Goal: Task Accomplishment & Management: Complete application form

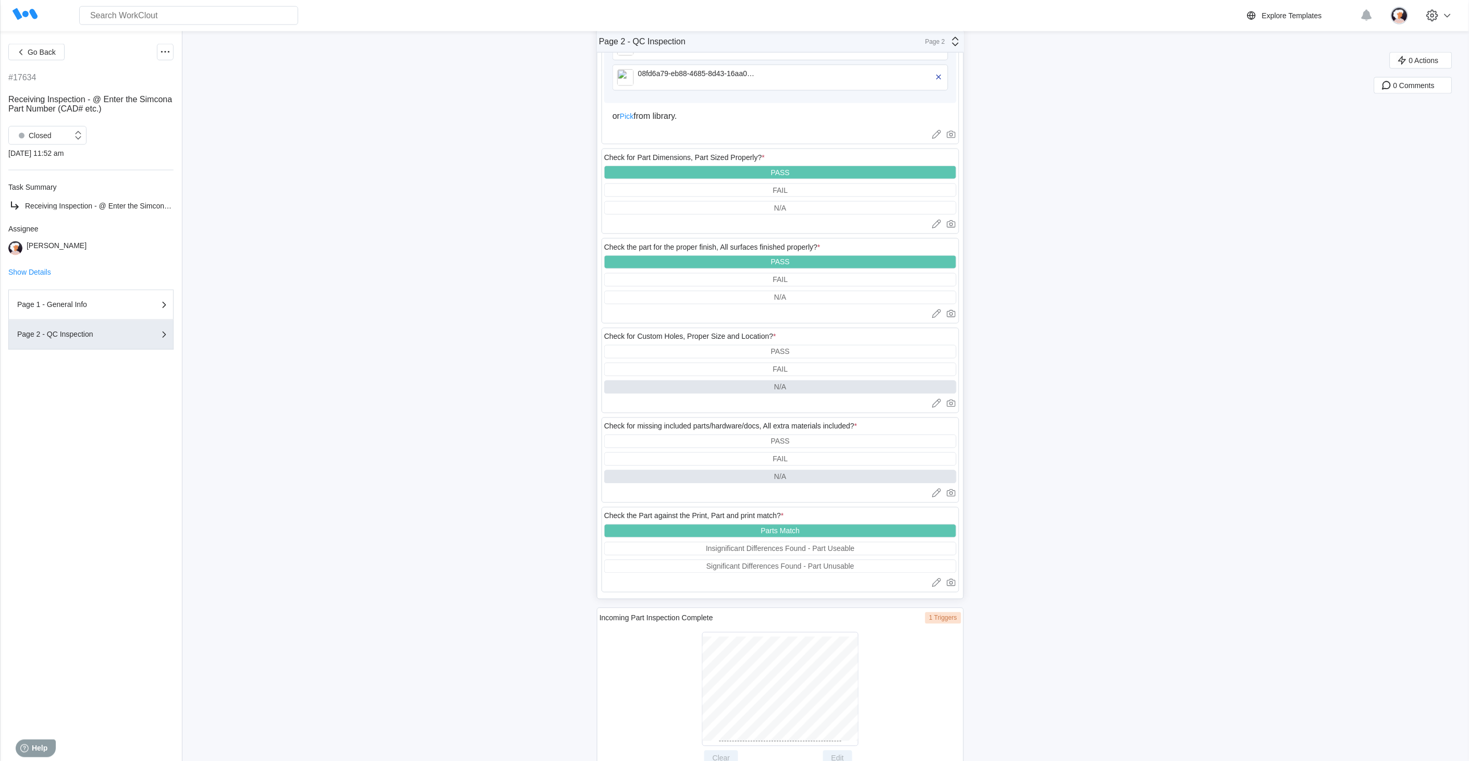
scroll to position [588, 0]
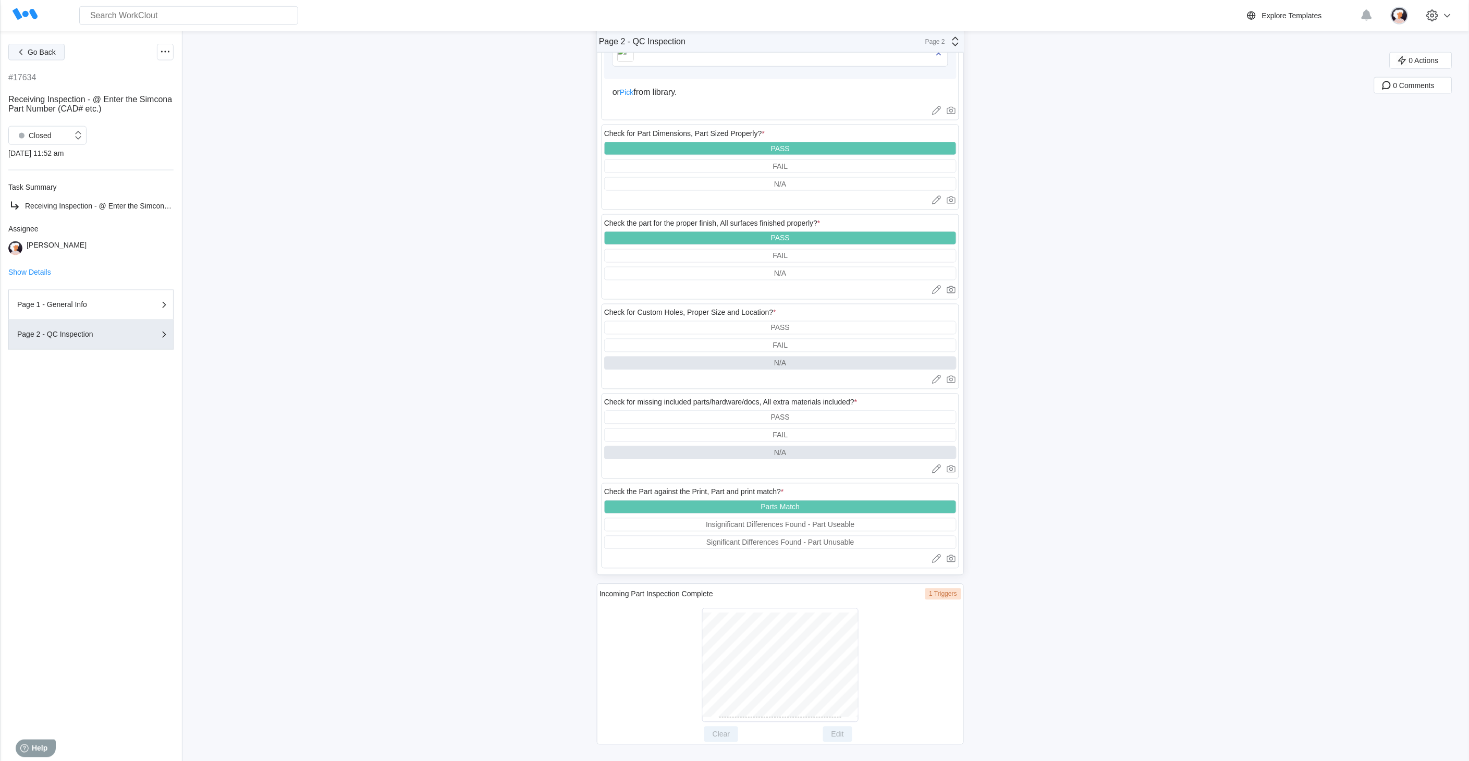
click at [40, 50] on span "Go Back" at bounding box center [42, 51] width 28 height 7
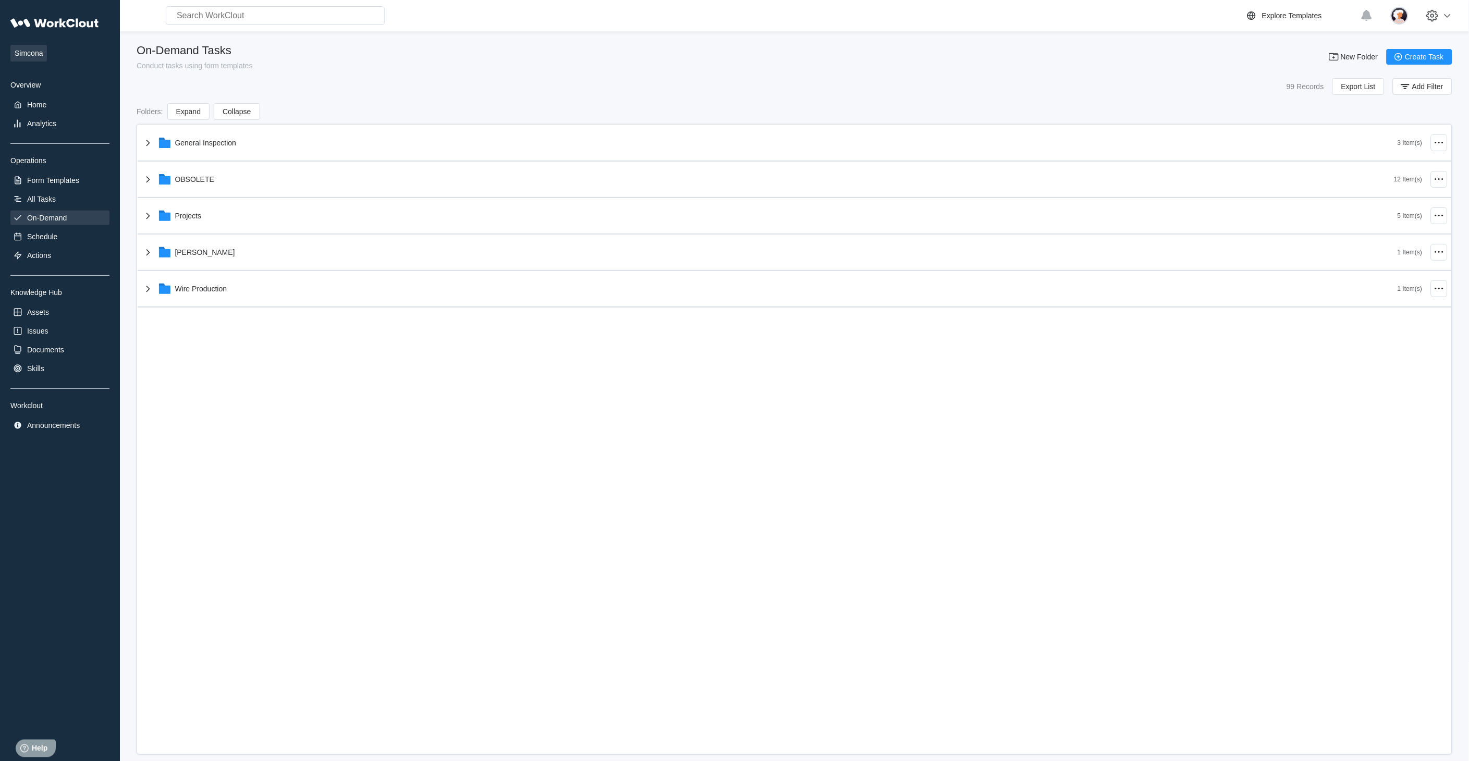
click at [399, 51] on div "On-Demand Tasks Conduct tasks using form templates New Folder Create Task" at bounding box center [795, 57] width 1316 height 26
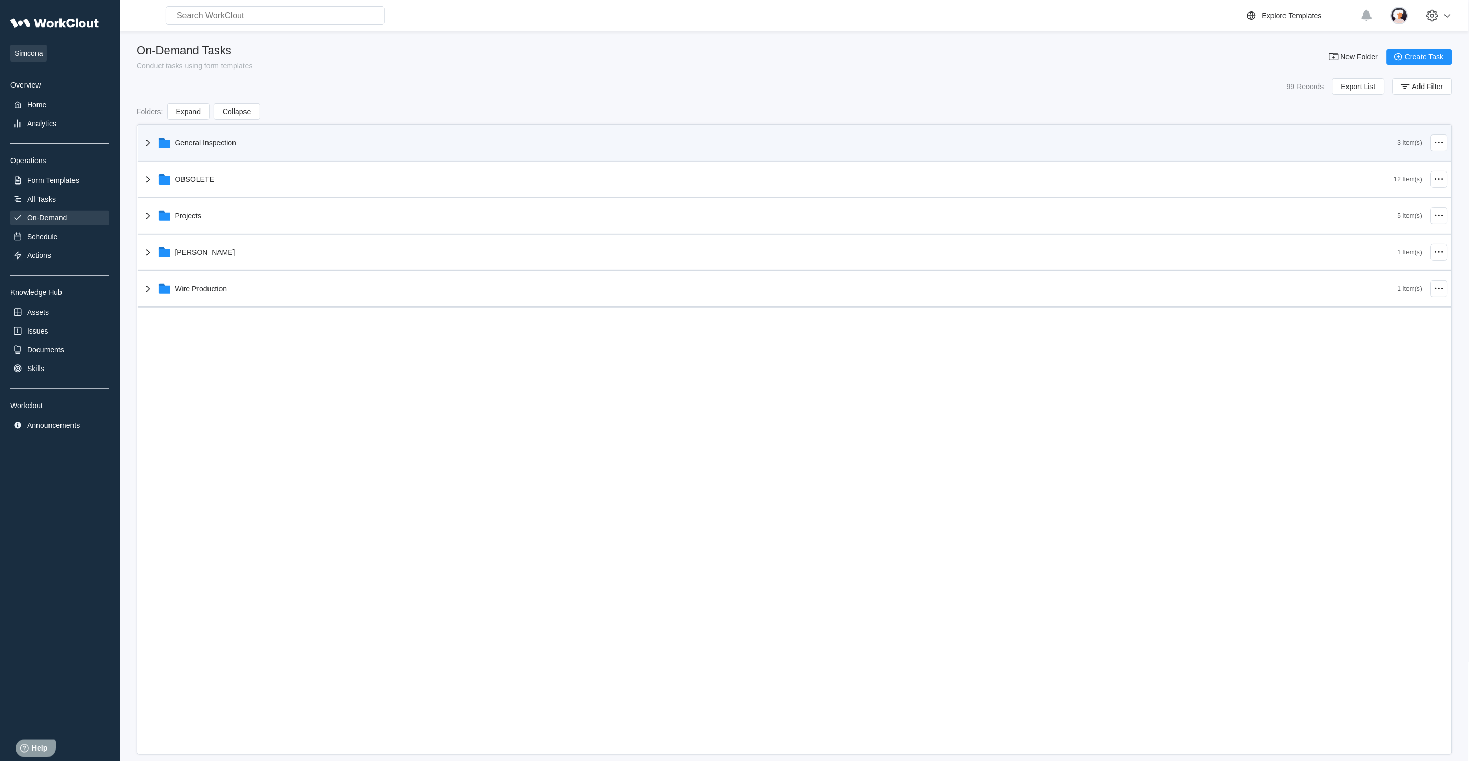
click at [144, 148] on icon at bounding box center [148, 143] width 13 height 13
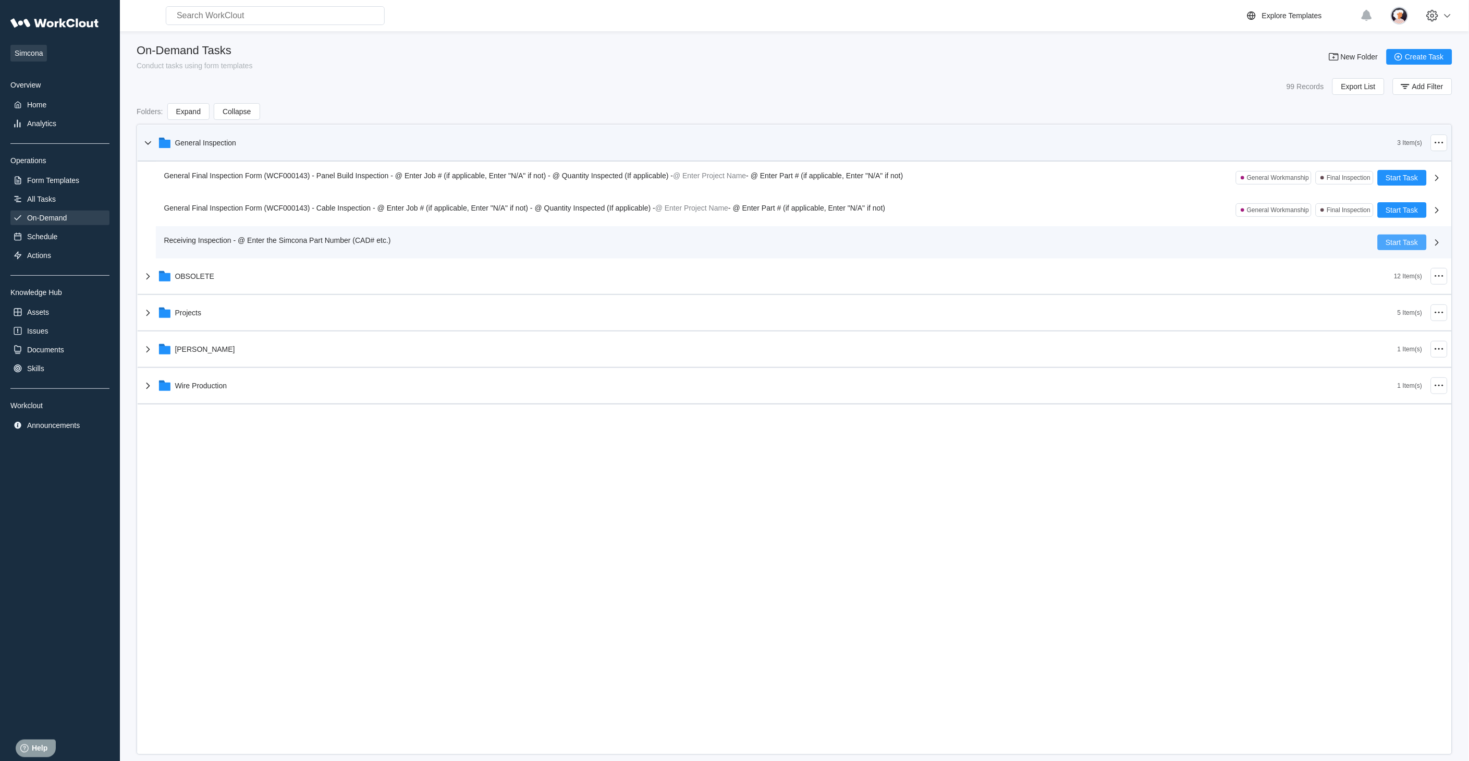
click at [1384, 246] on button "Start Task" at bounding box center [1402, 243] width 49 height 16
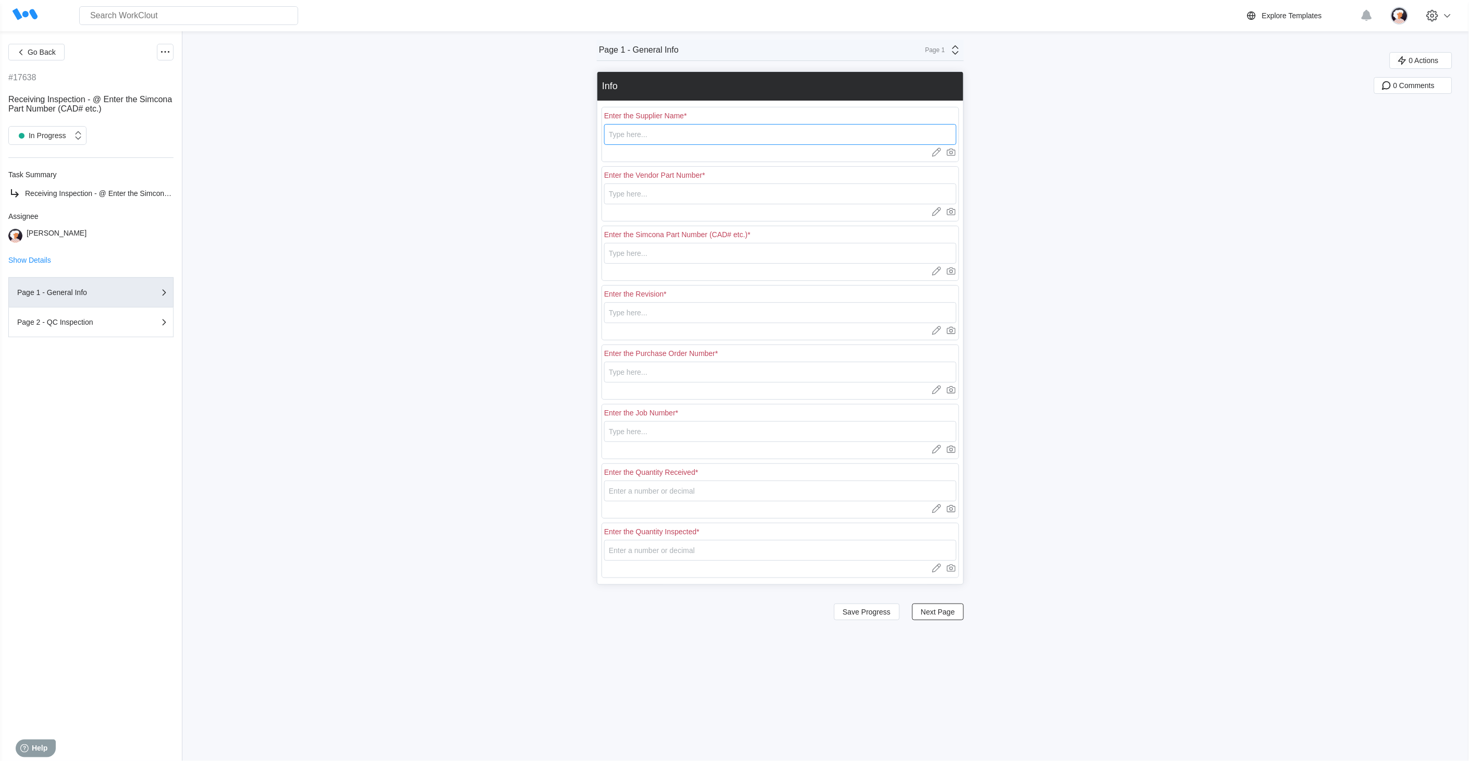
click at [617, 132] on input "text" at bounding box center [780, 134] width 352 height 21
type input "RE [PERSON_NAME]"
click at [657, 196] on input "text" at bounding box center [780, 194] width 352 height 21
type input "L0693"
click at [651, 256] on input "text" at bounding box center [780, 253] width 352 height 21
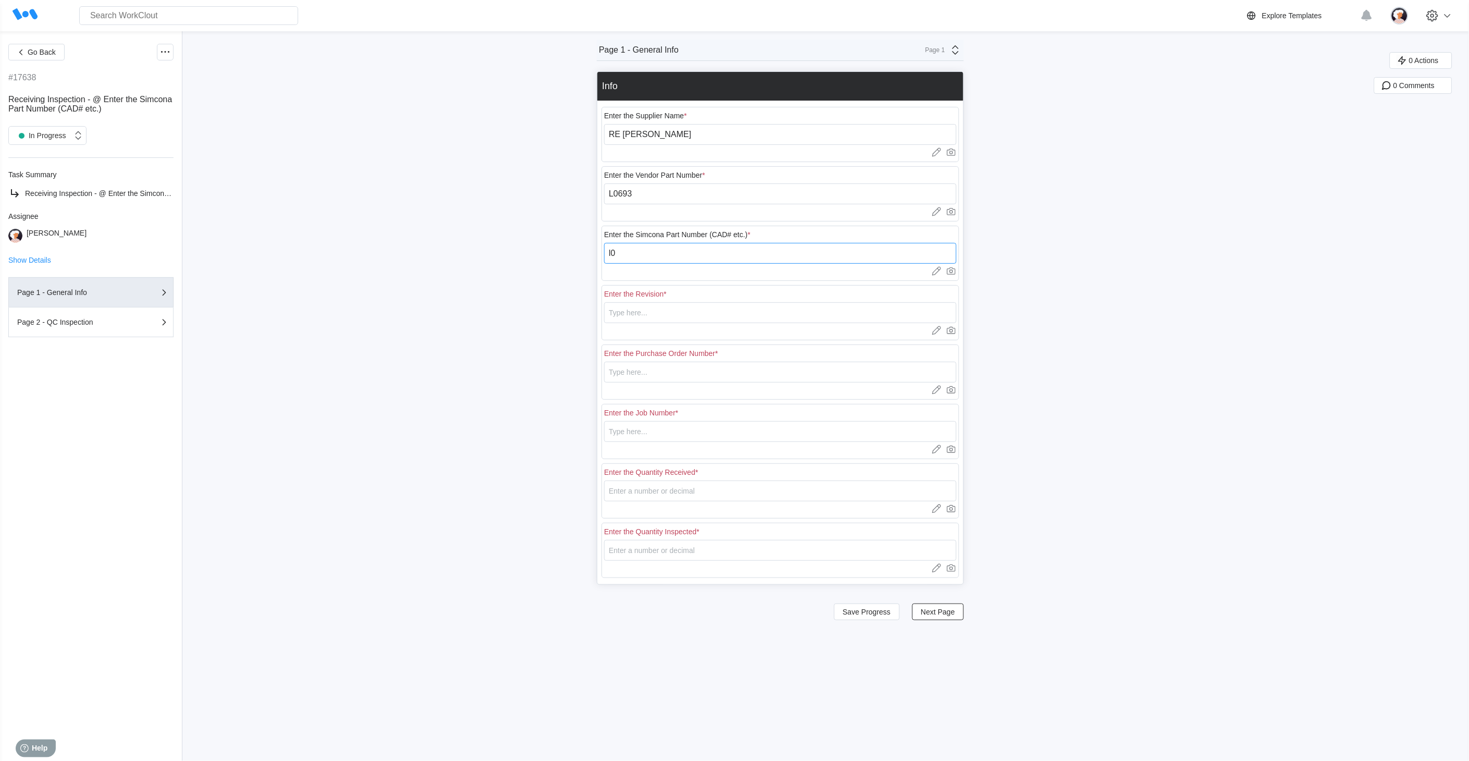
type input "l"
type input "L0693"
click at [624, 316] on input "text" at bounding box center [780, 312] width 352 height 21
type input "b"
type input "B"
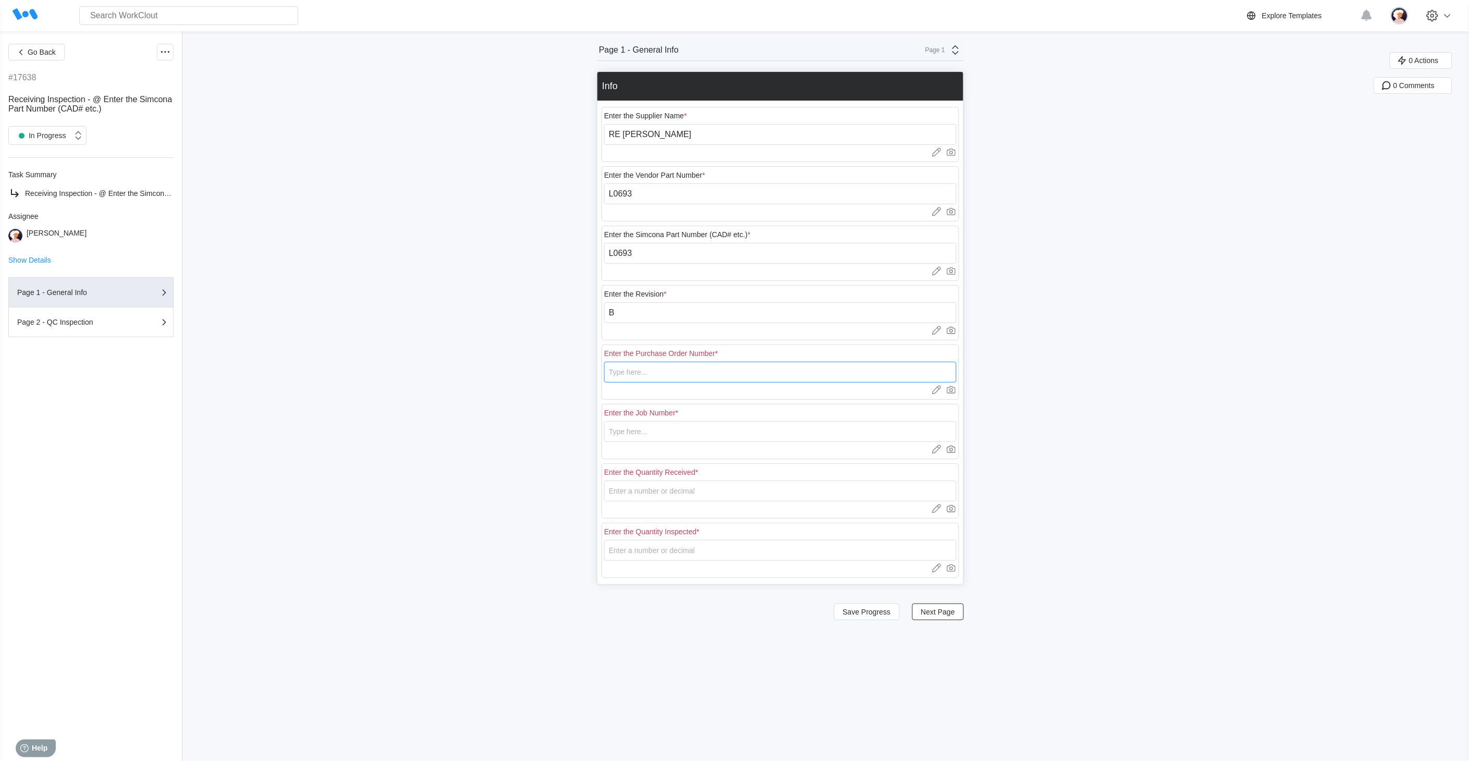
click at [643, 376] on input "text" at bounding box center [780, 372] width 352 height 21
type input "18439"
type input "5"
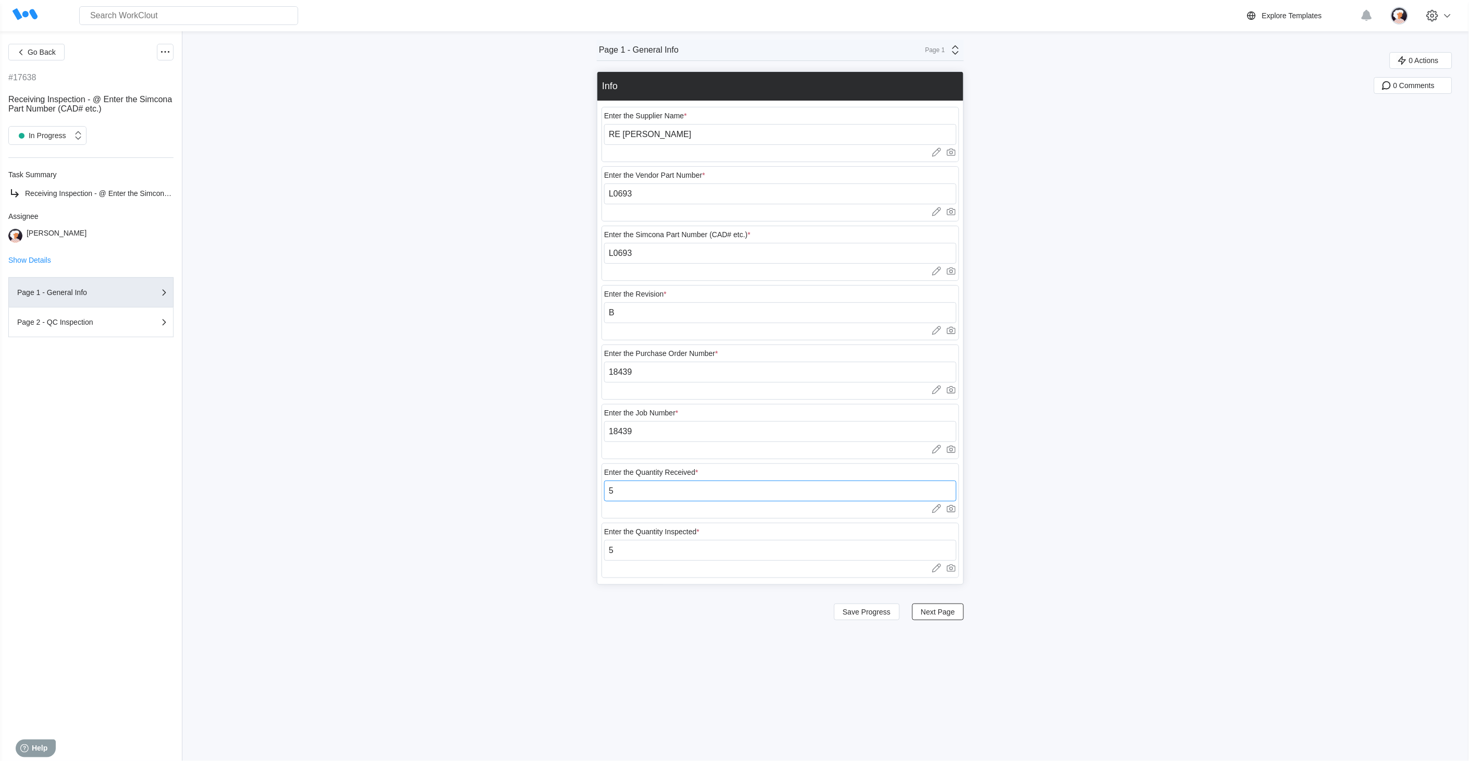
click at [649, 494] on input "5" at bounding box center [780, 491] width 352 height 21
drag, startPoint x: 645, startPoint y: 435, endPoint x: 584, endPoint y: 429, distance: 61.3
click at [584, 429] on div "Go Back #17638 Receiving Inspection - @ Enter the Simcona Part Number (CAD# etc…" at bounding box center [734, 396] width 1469 height 730
type input "n"
type input "N/A"
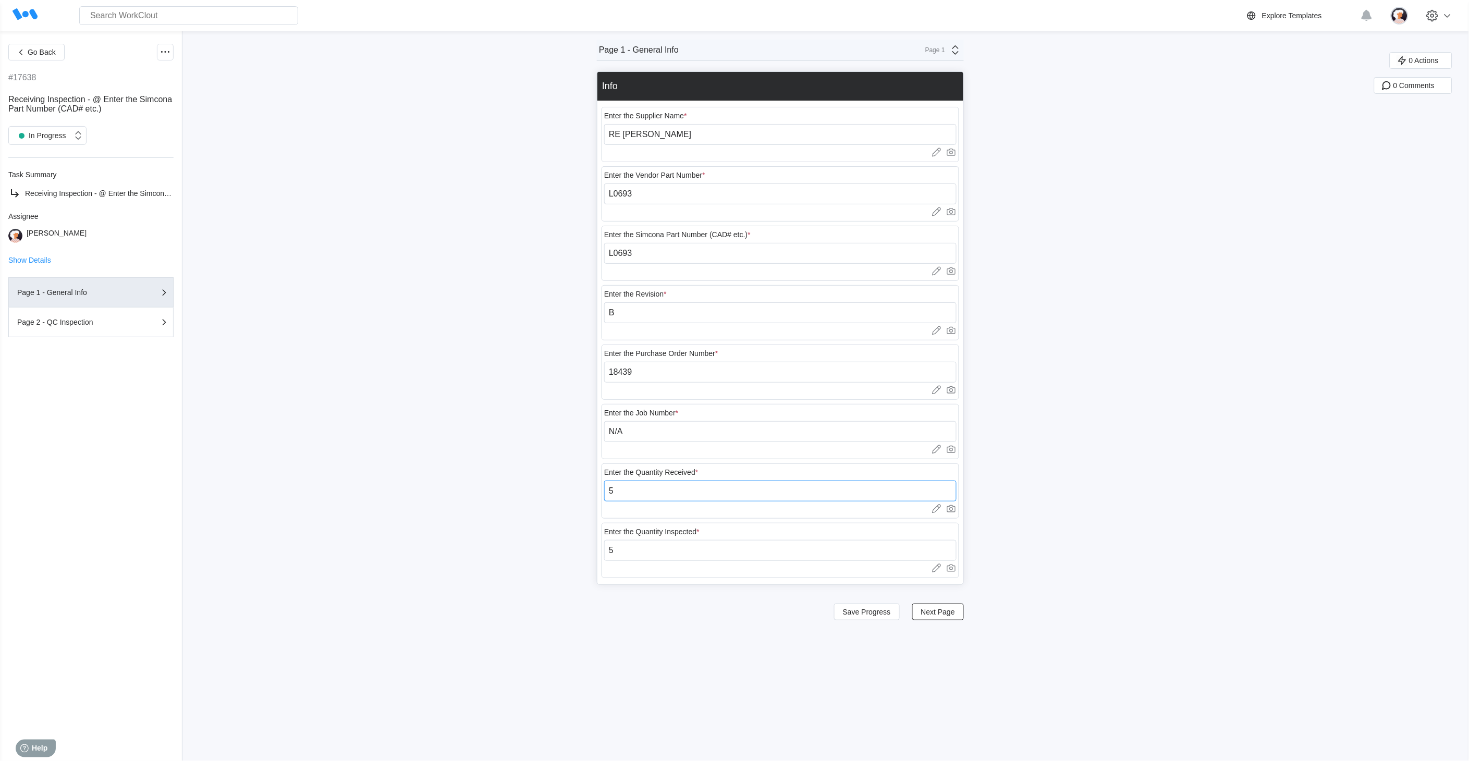
drag, startPoint x: 627, startPoint y: 487, endPoint x: 609, endPoint y: 495, distance: 19.6
click at [609, 495] on input "5" at bounding box center [780, 491] width 352 height 21
type input "20"
click at [926, 613] on span "Next Page" at bounding box center [938, 611] width 34 height 7
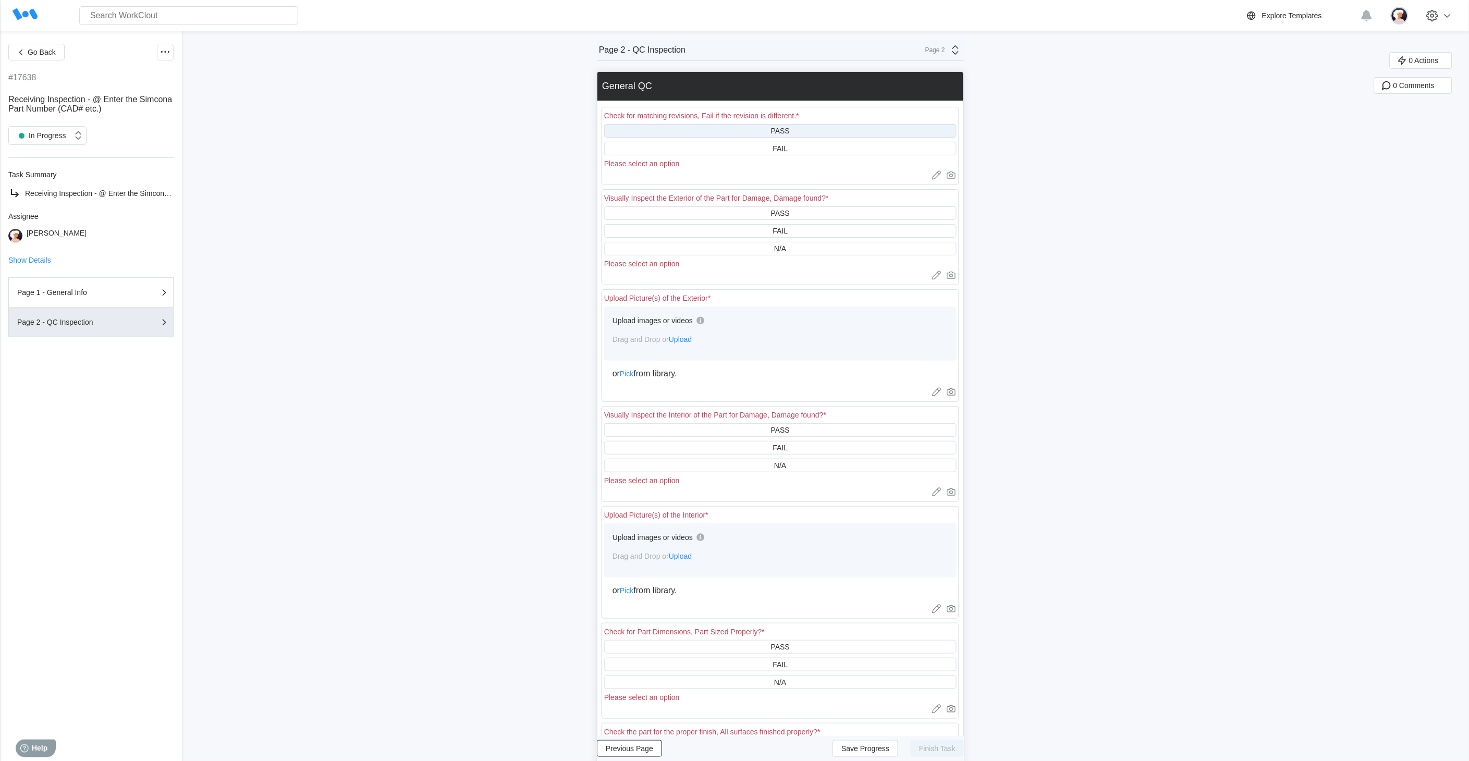
click at [743, 128] on div "PASS" at bounding box center [780, 131] width 352 height 14
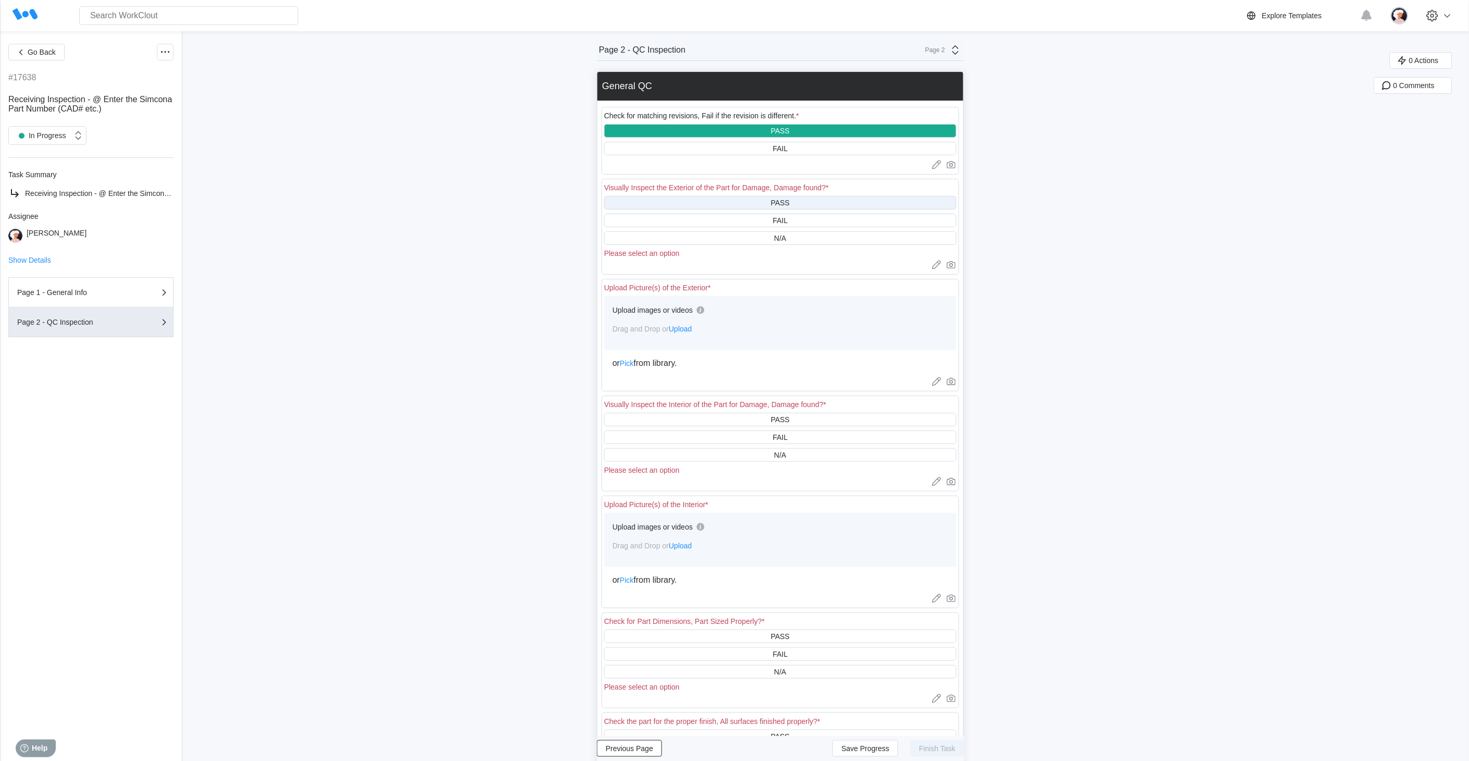
click at [741, 198] on div "PASS" at bounding box center [780, 203] width 352 height 14
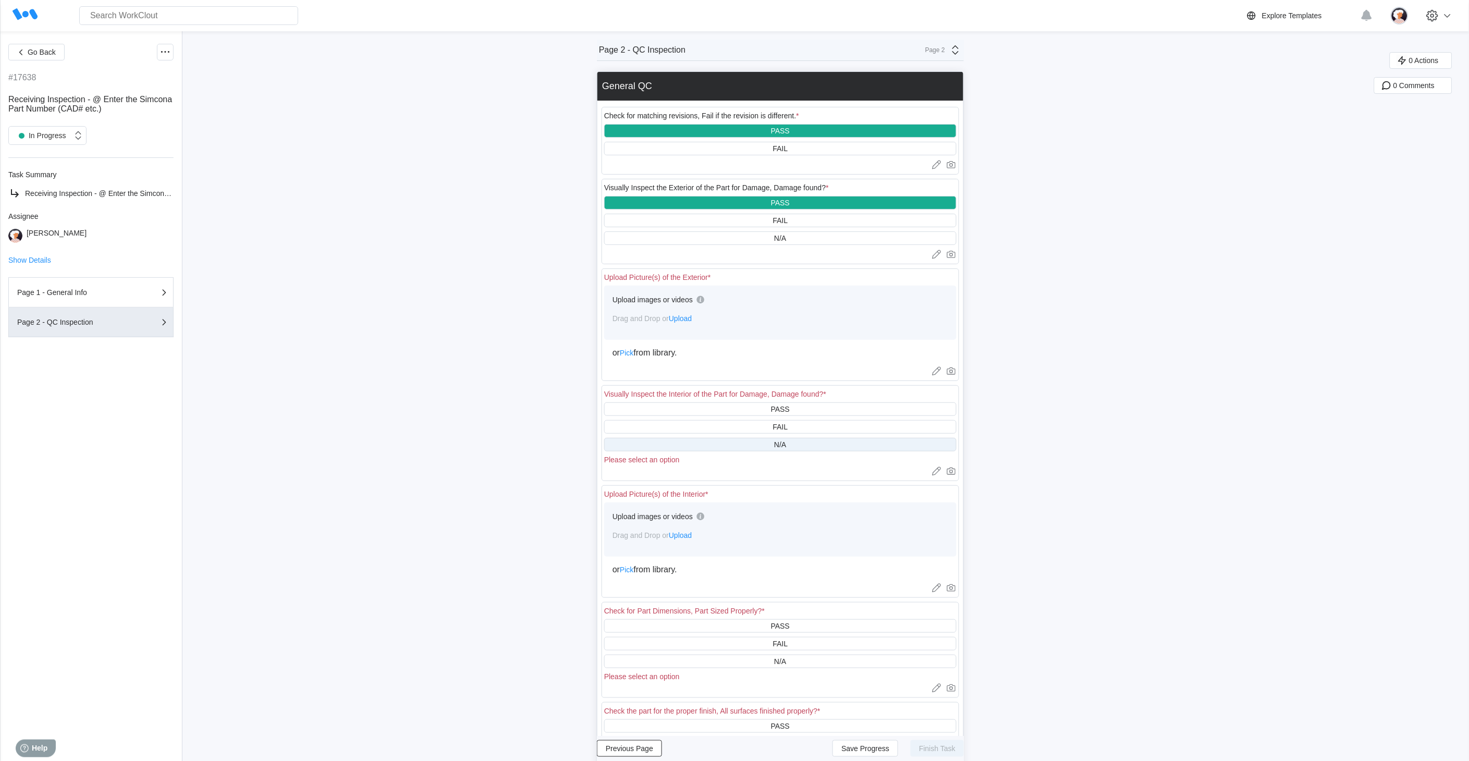
click at [760, 444] on div "N/A" at bounding box center [780, 445] width 352 height 14
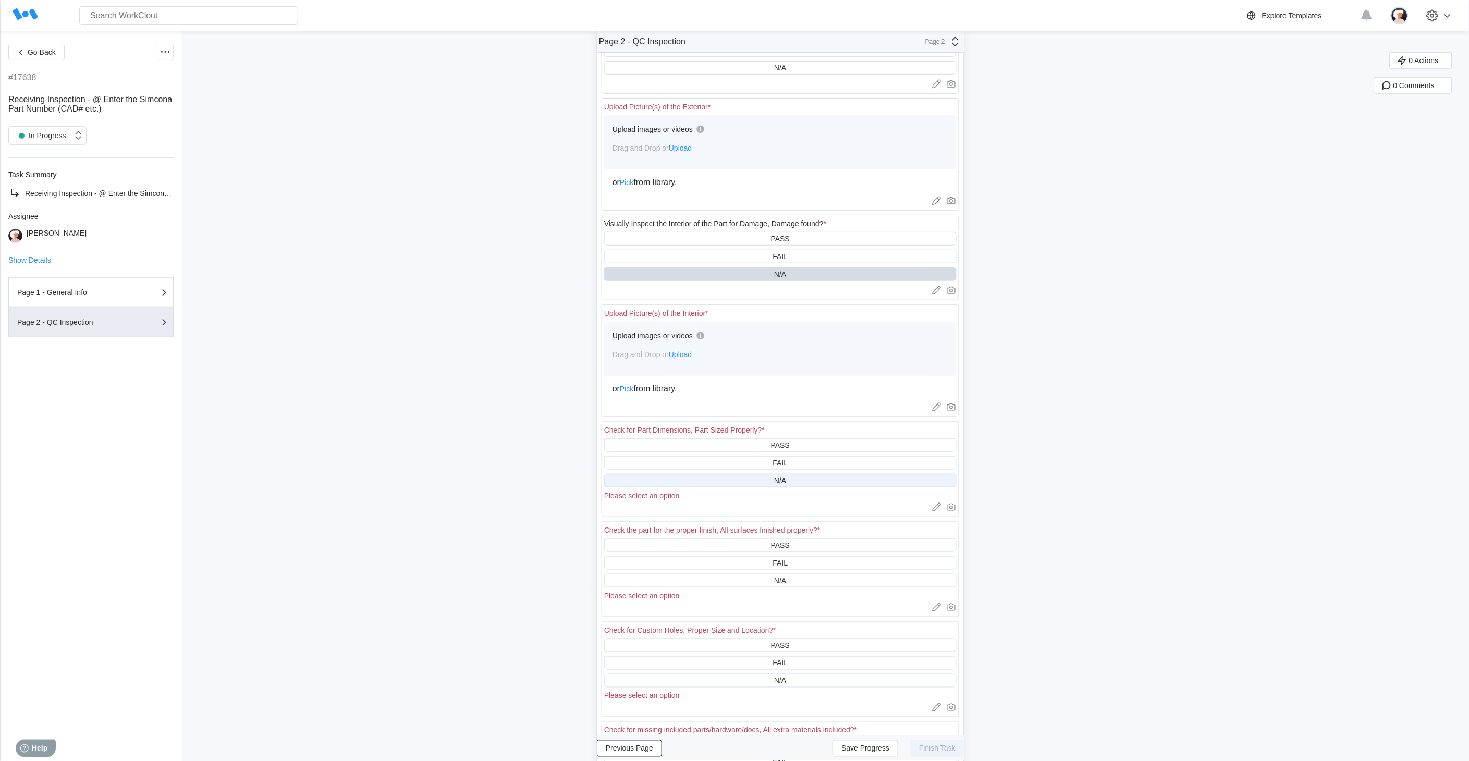
scroll to position [174, 0]
click at [730, 436] on div "PASS" at bounding box center [780, 442] width 352 height 14
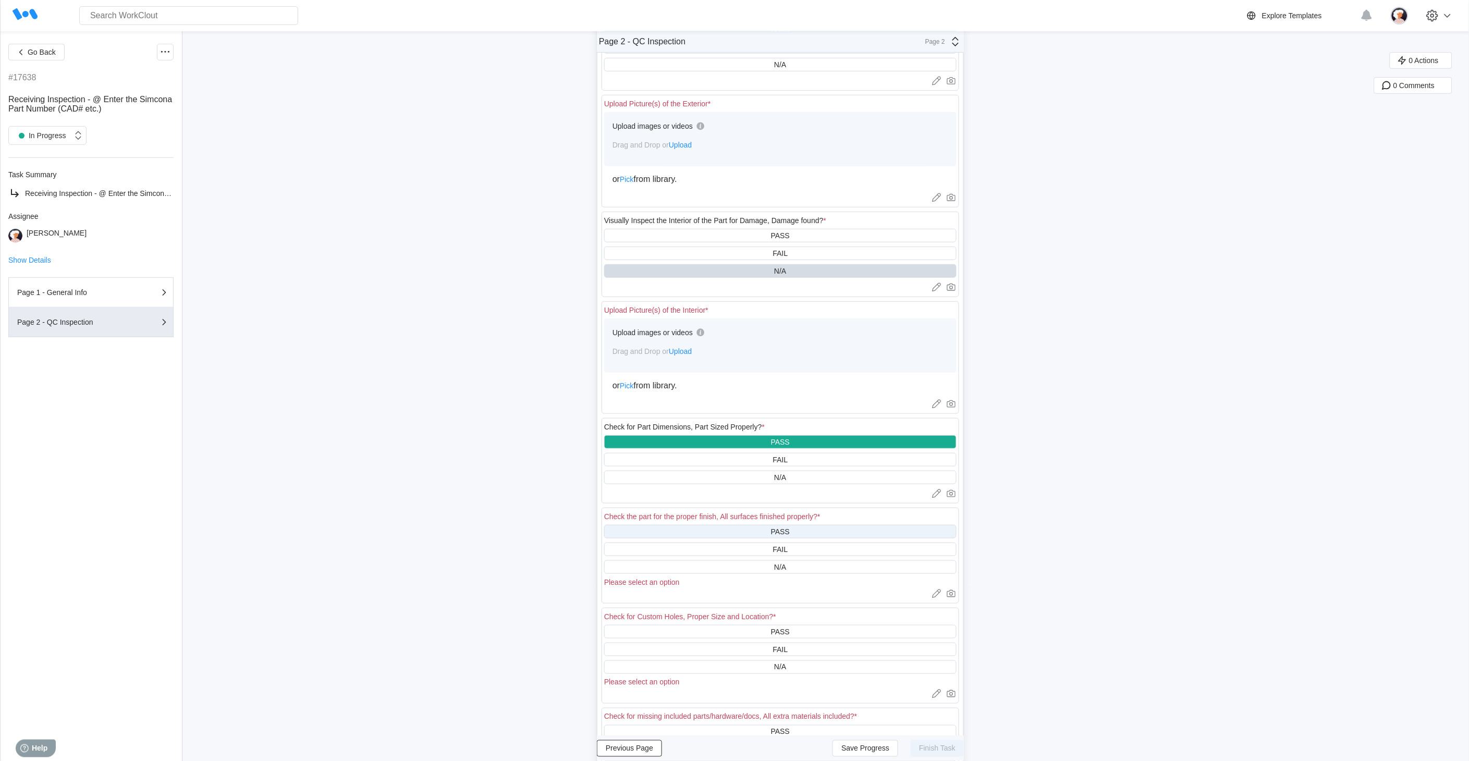
click at [720, 533] on div "PASS" at bounding box center [780, 532] width 352 height 14
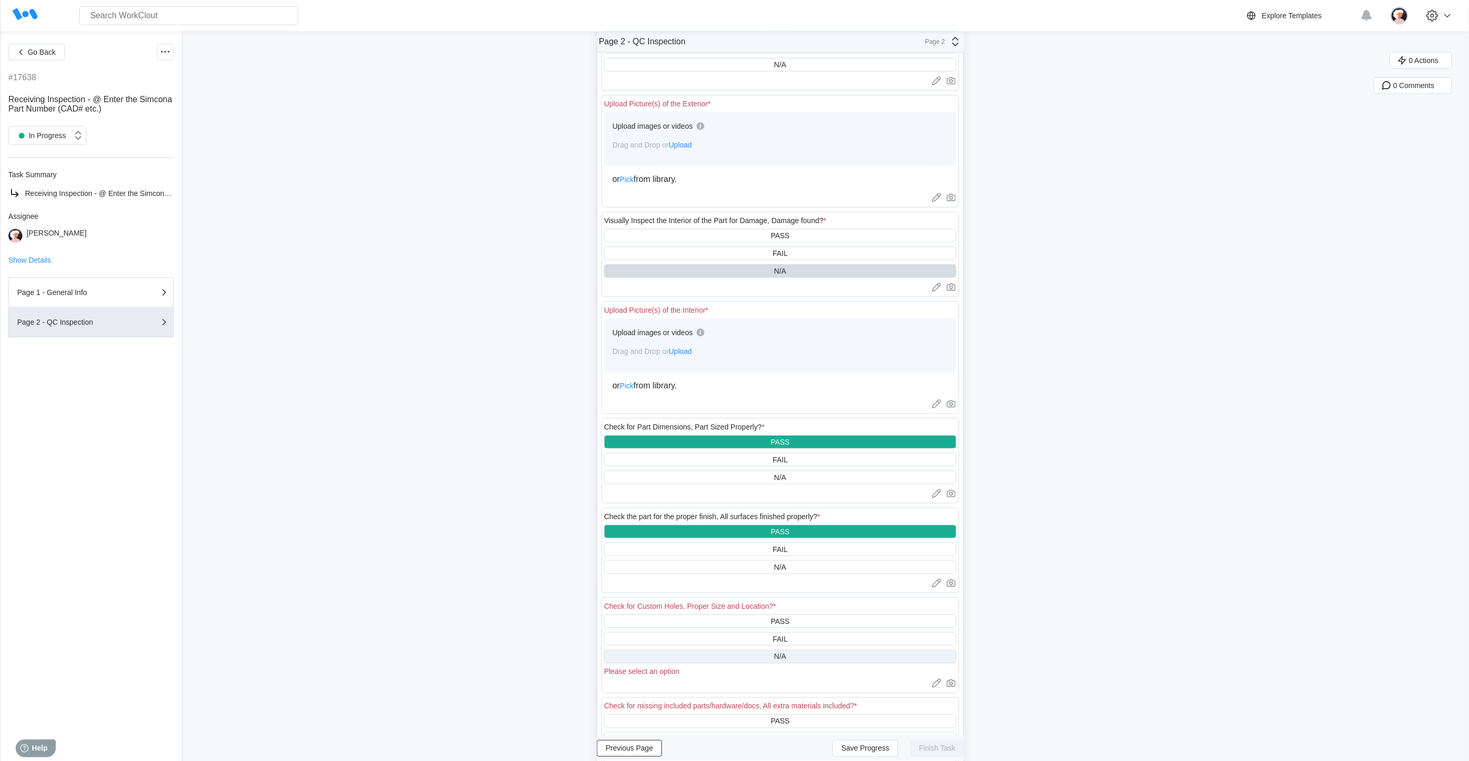
click at [716, 653] on div "N/A" at bounding box center [780, 657] width 352 height 14
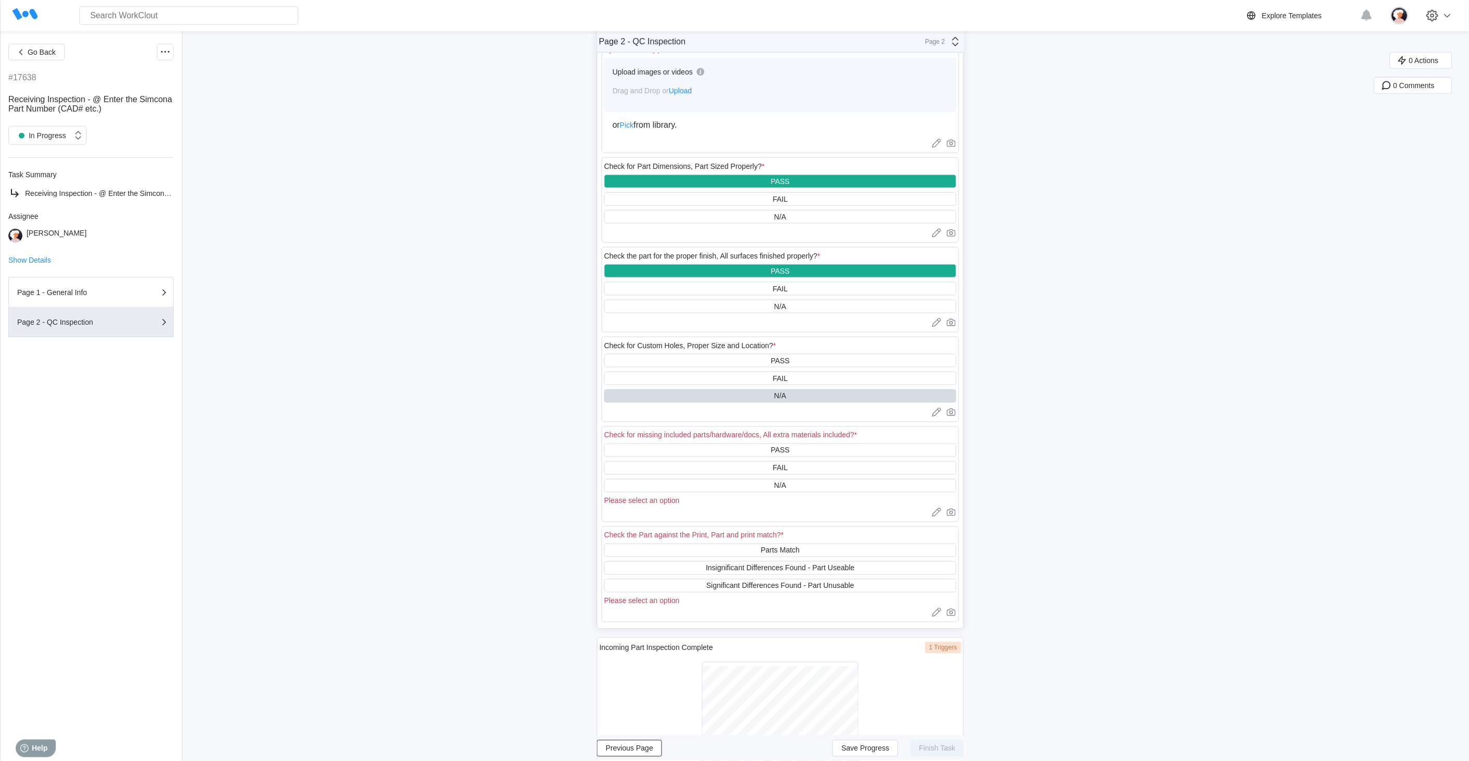
scroll to position [512, 0]
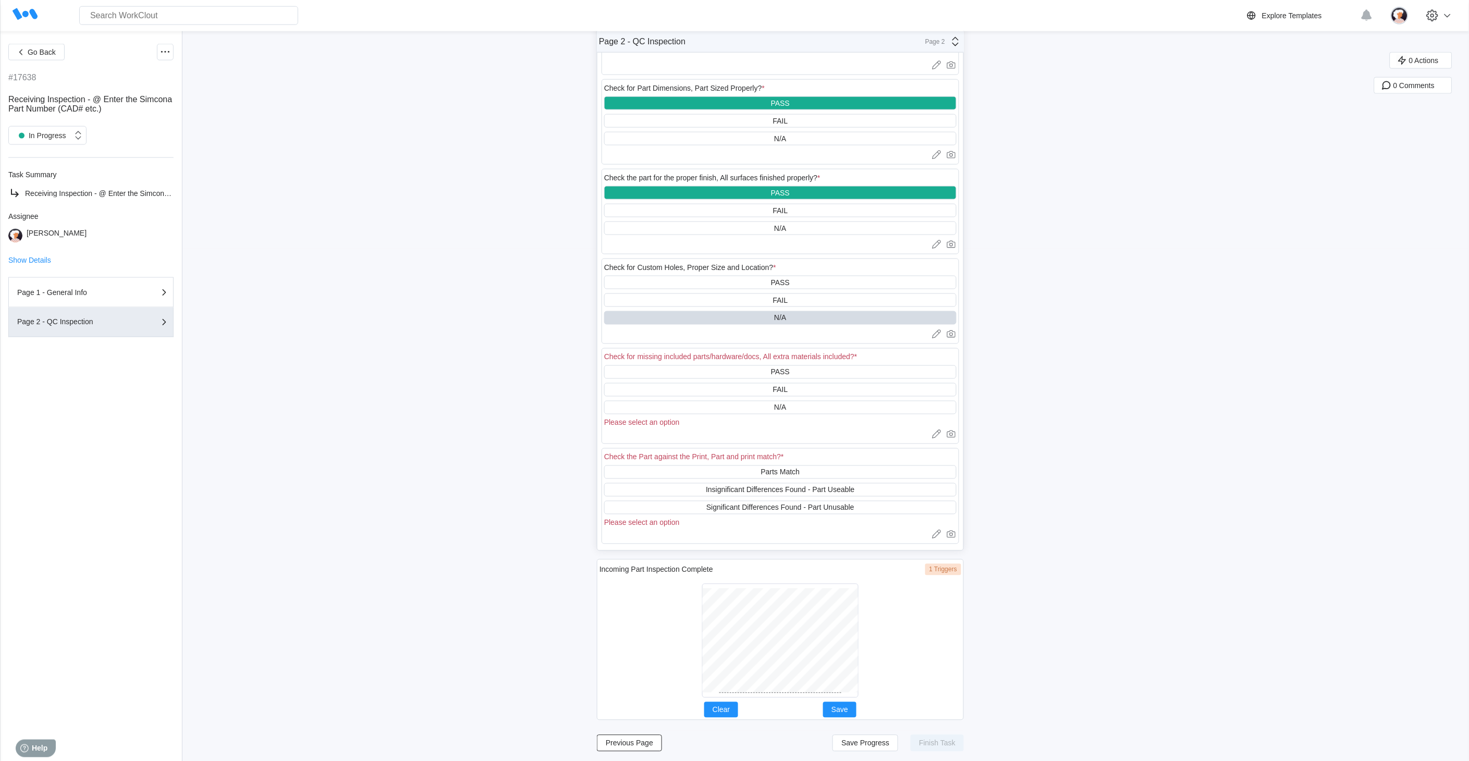
click at [725, 362] on div "Check for missing included parts/hardware/docs, All extra materials included? *" at bounding box center [780, 358] width 352 height 15
click at [726, 366] on div "PASS" at bounding box center [780, 372] width 352 height 14
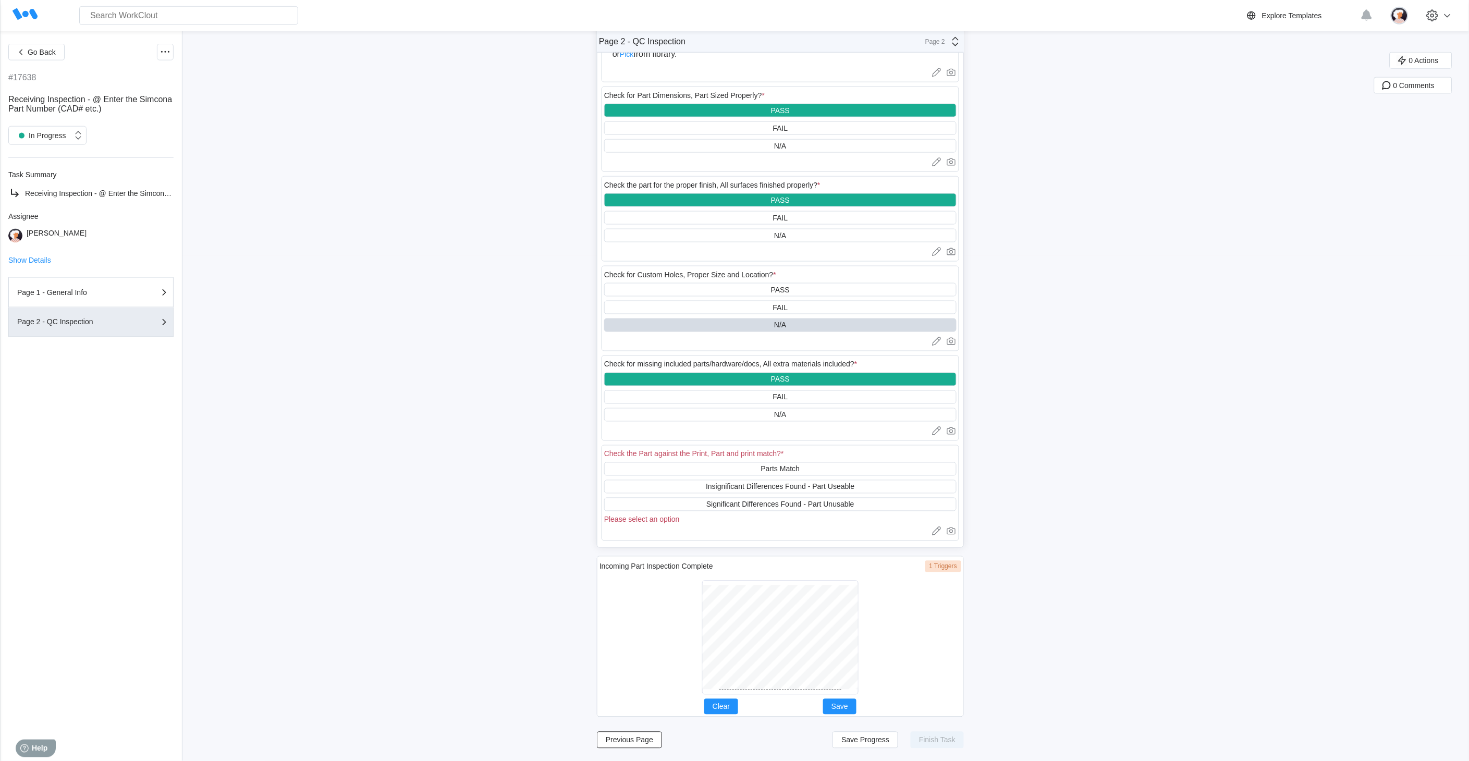
scroll to position [502, 0]
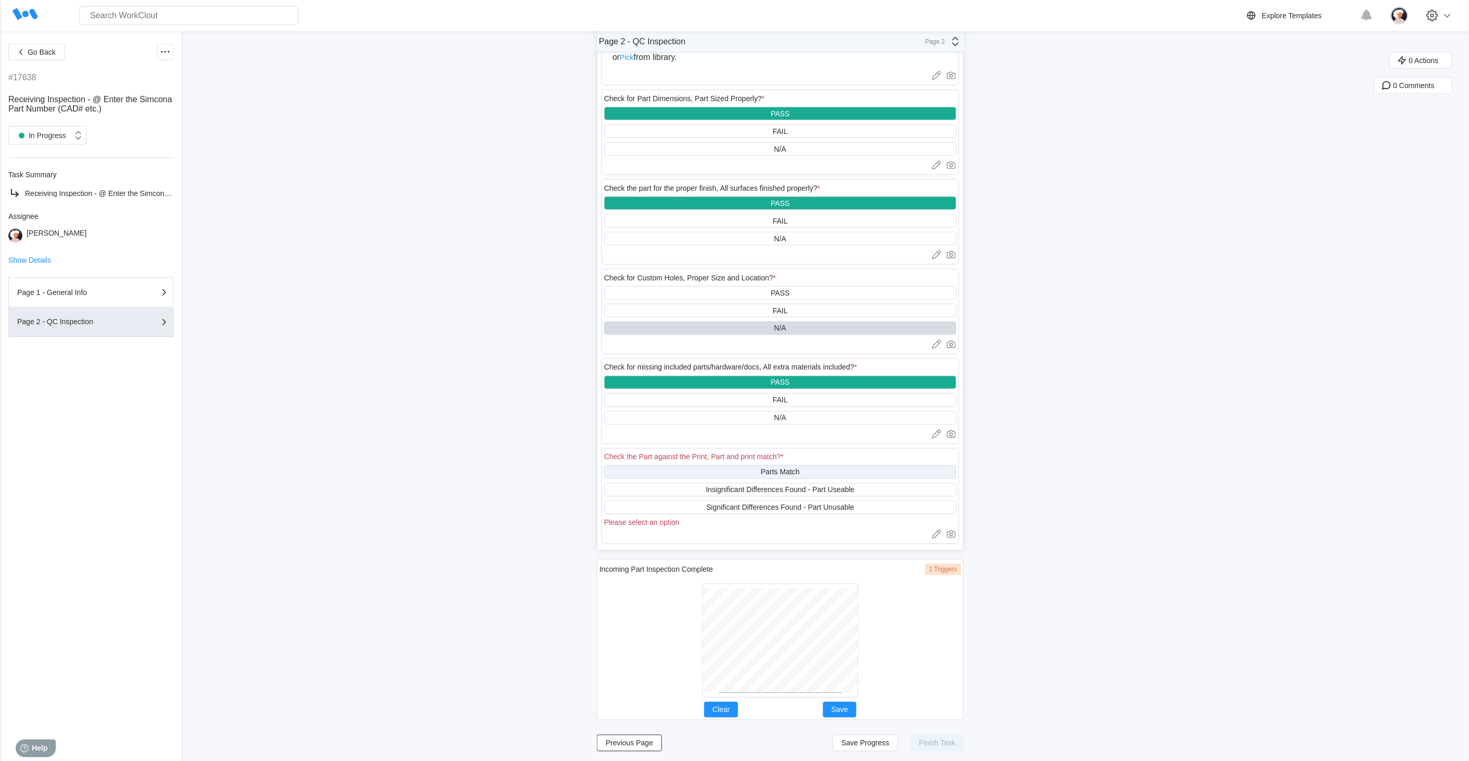
click at [751, 466] on div "Parts Match" at bounding box center [780, 473] width 352 height 14
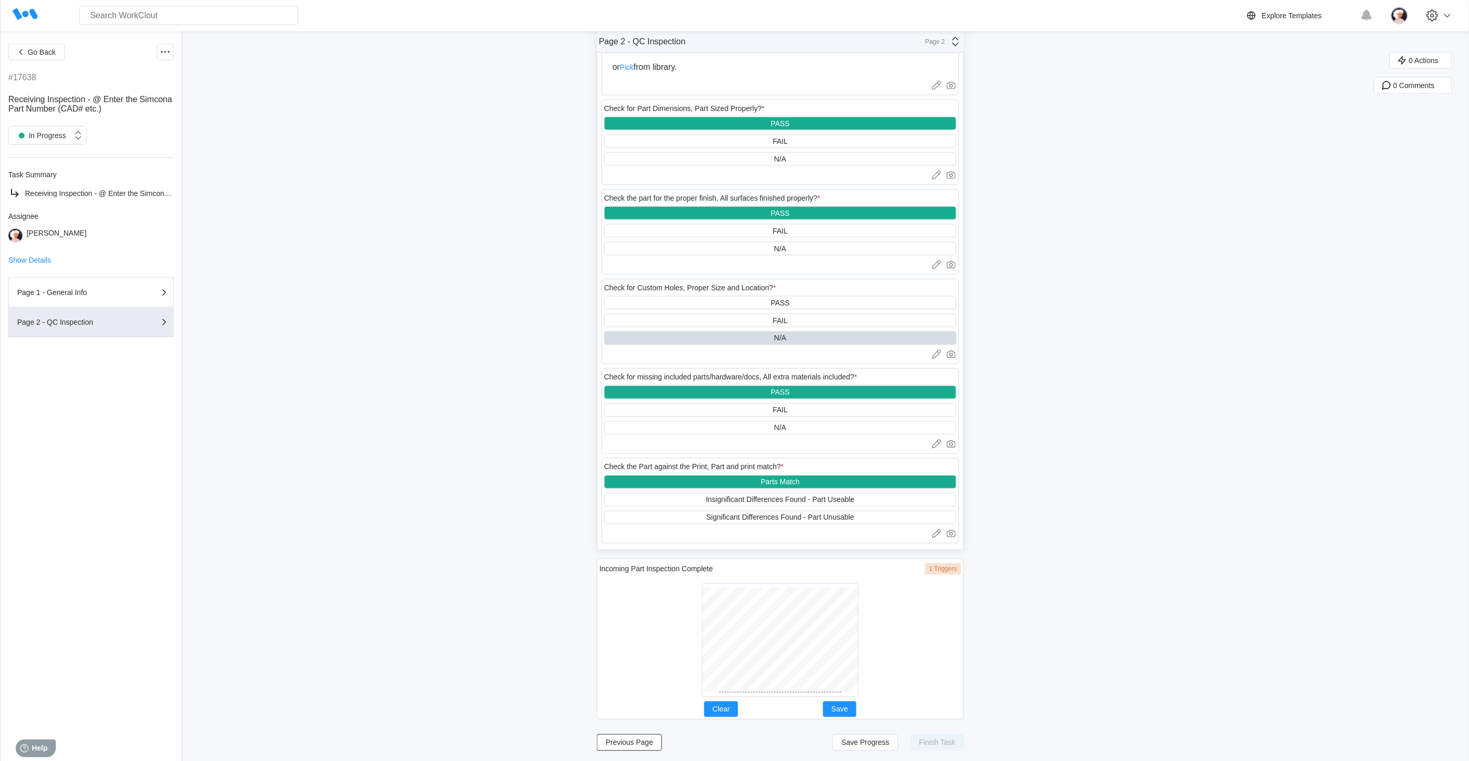
click at [772, 690] on div at bounding box center [780, 640] width 156 height 114
click at [841, 707] on span "Save" at bounding box center [840, 709] width 17 height 7
click at [872, 744] on button "Save Progress" at bounding box center [866, 743] width 66 height 17
click at [866, 741] on span "Save Progress" at bounding box center [865, 742] width 48 height 7
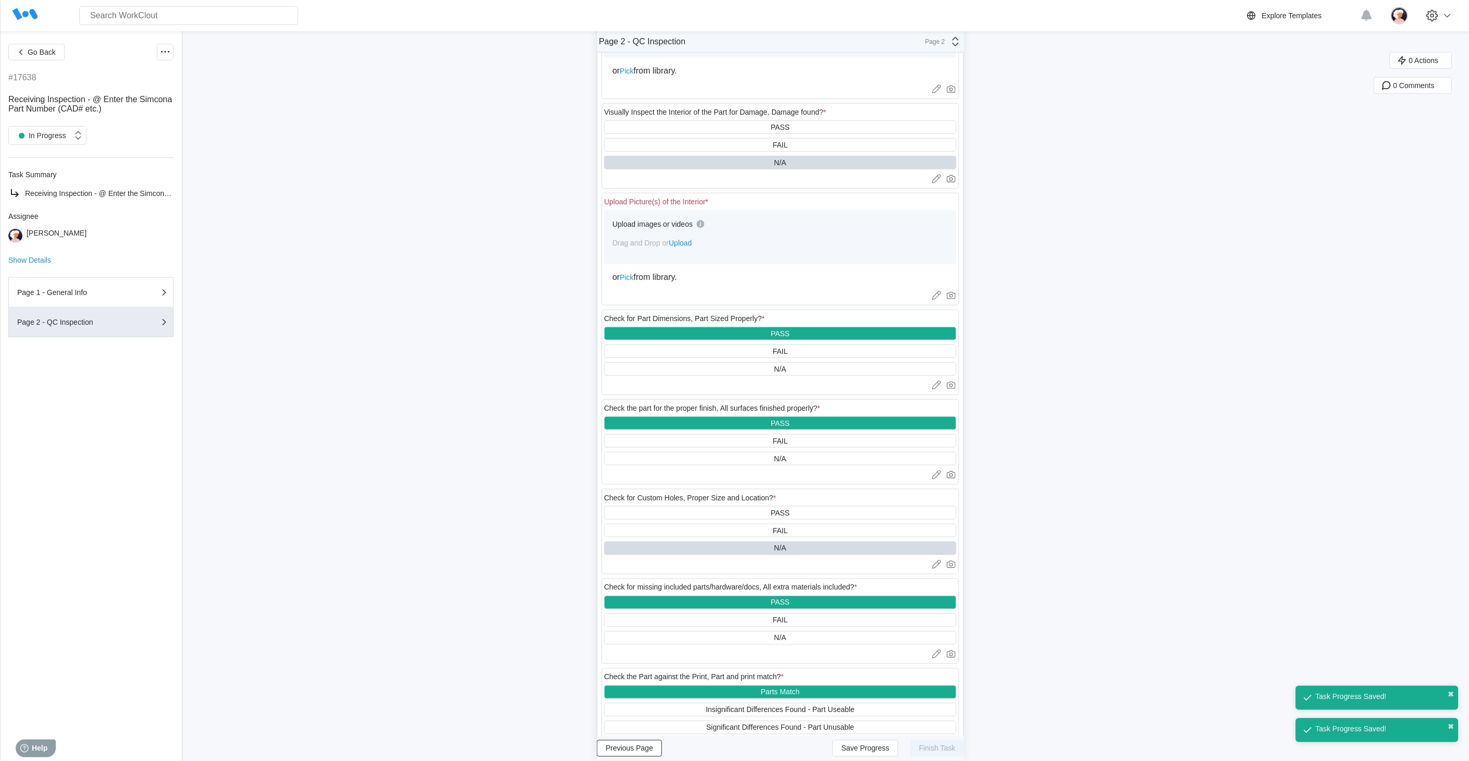
scroll to position [144, 0]
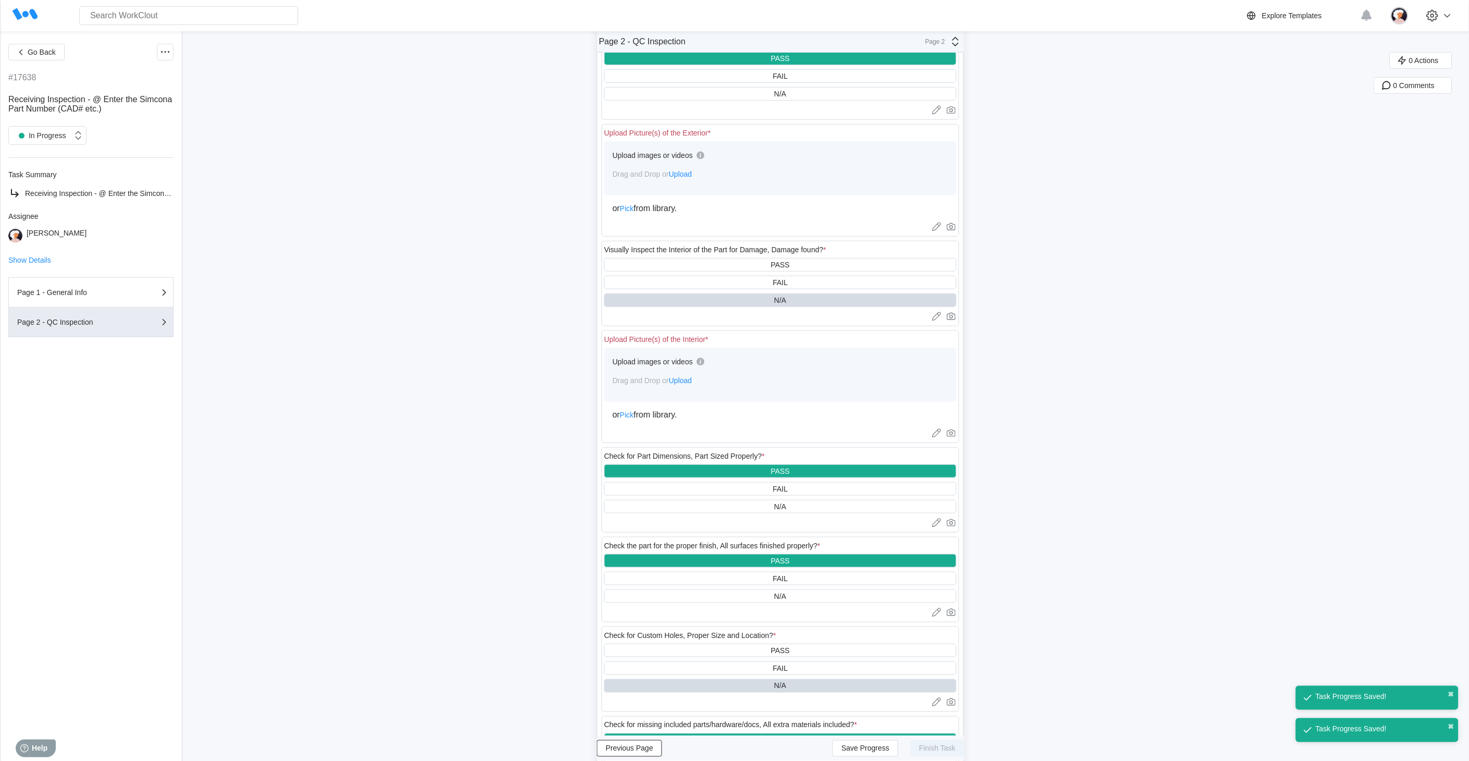
click at [692, 380] on span "Upload" at bounding box center [680, 380] width 23 height 8
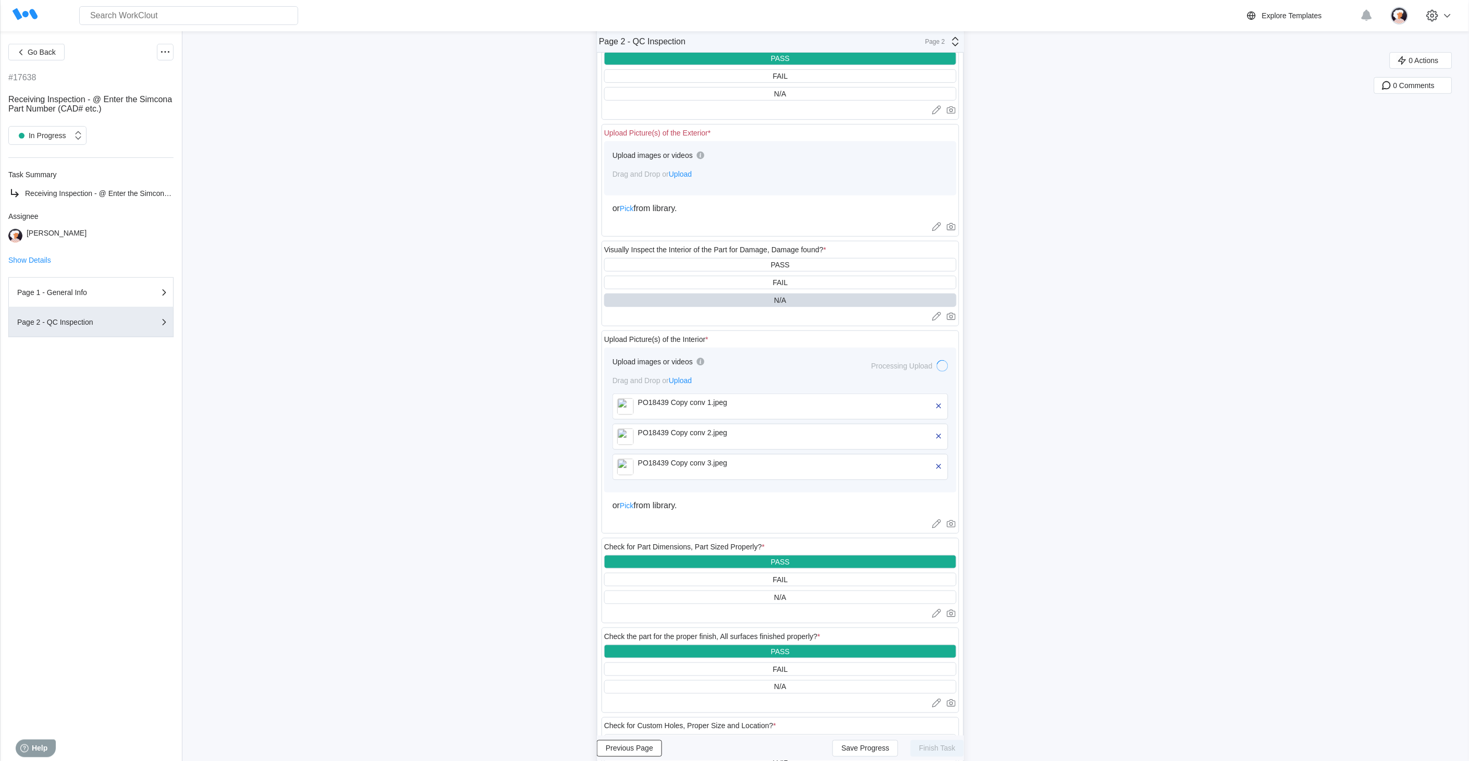
click at [681, 176] on span "Upload" at bounding box center [680, 174] width 23 height 8
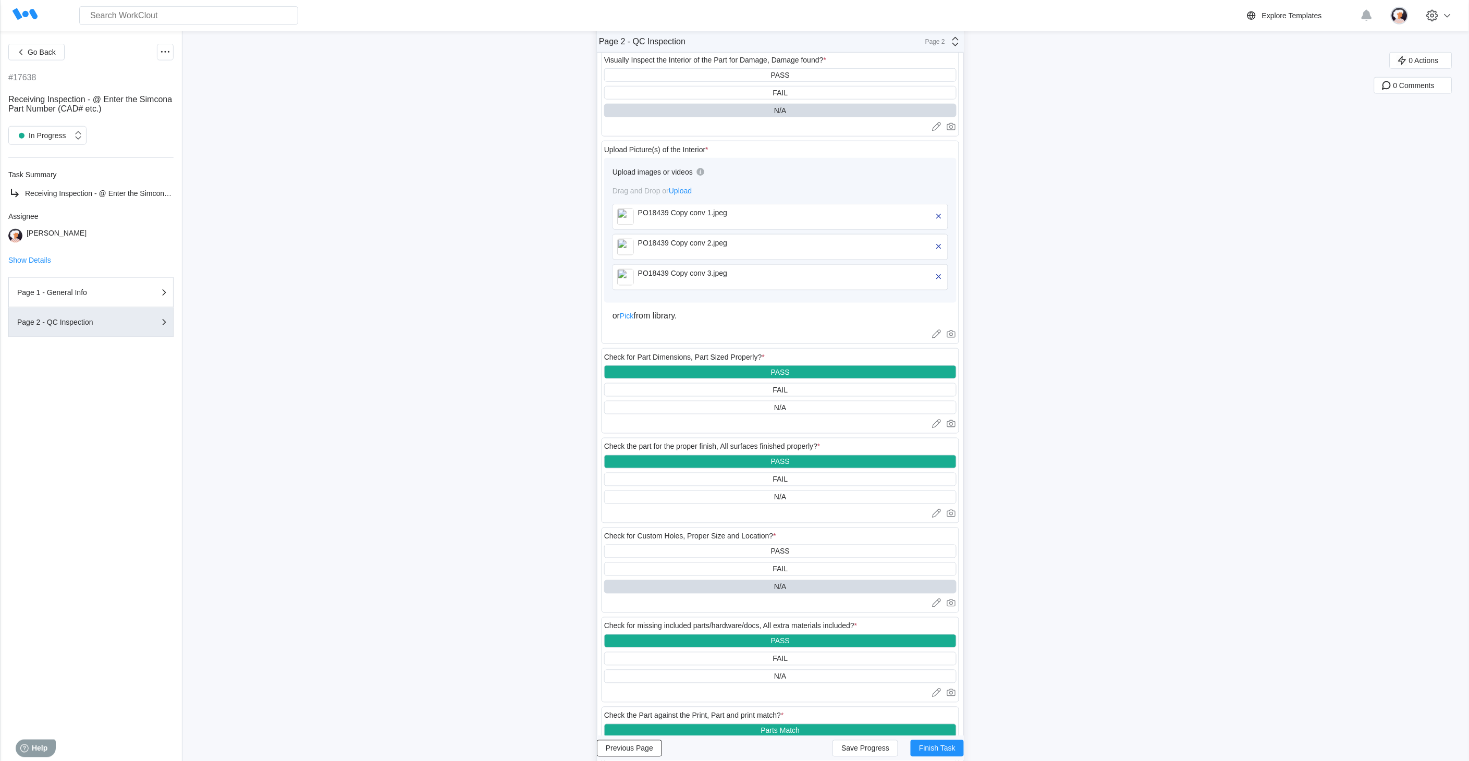
scroll to position [405, 0]
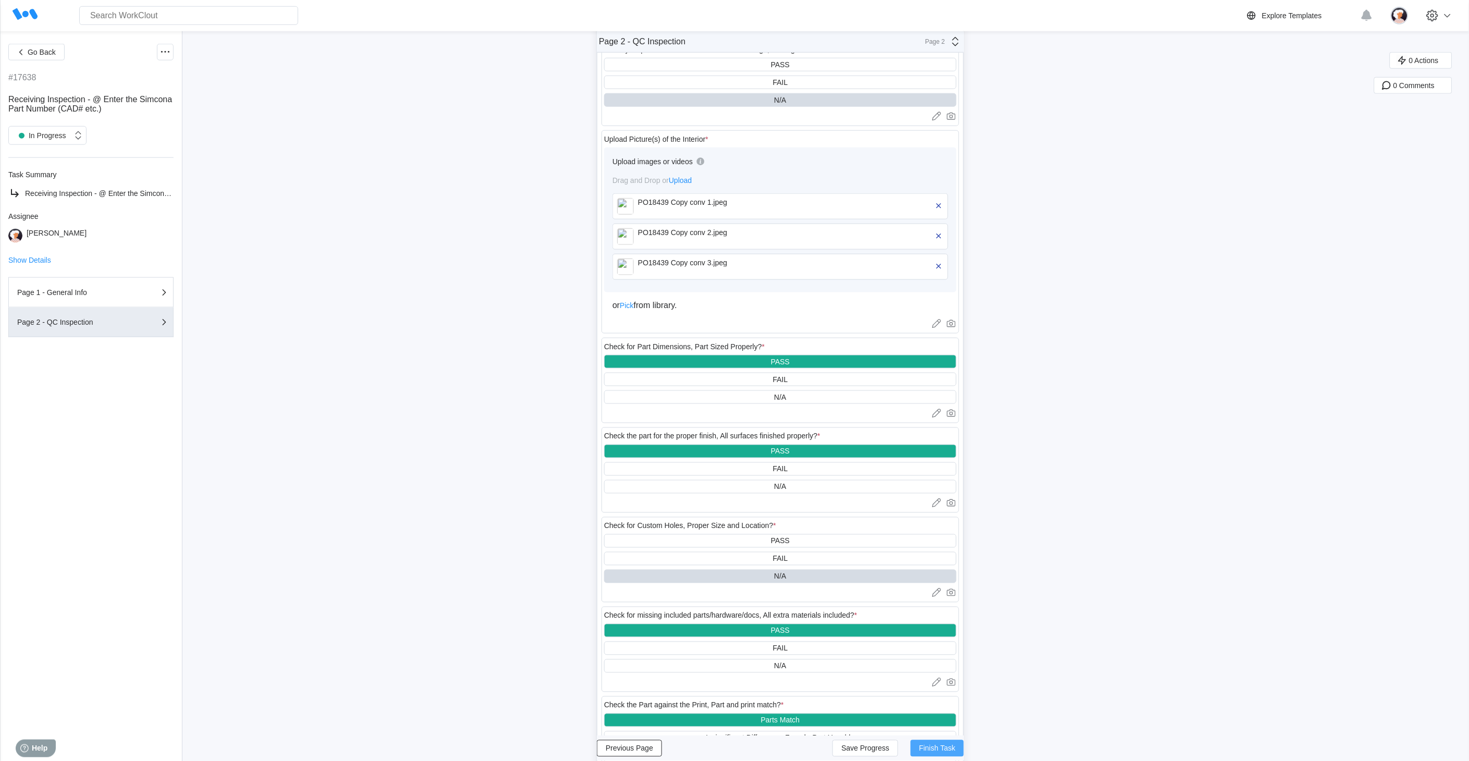
click at [942, 751] on span "Finish Task" at bounding box center [937, 748] width 36 height 7
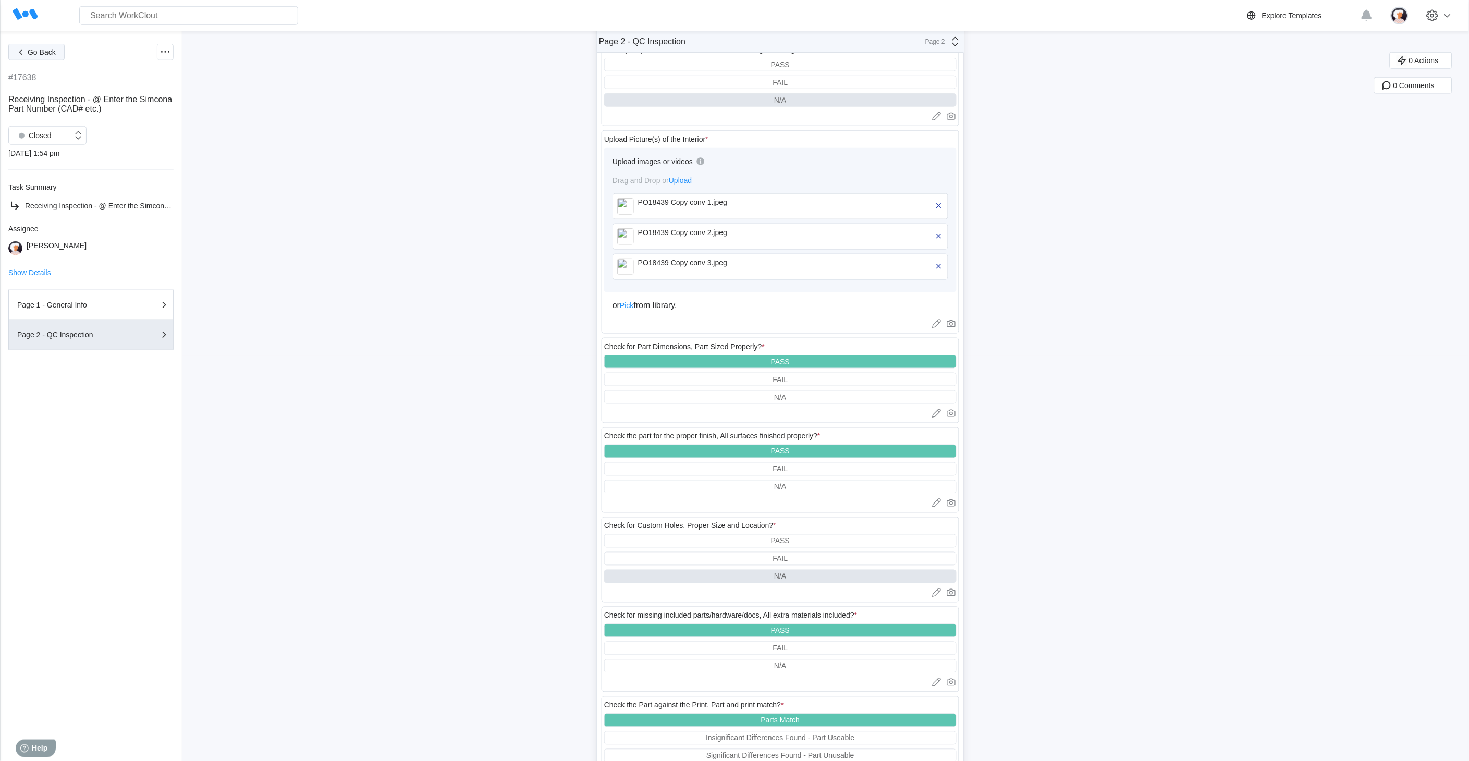
click at [25, 55] on icon "button" at bounding box center [20, 51] width 11 height 11
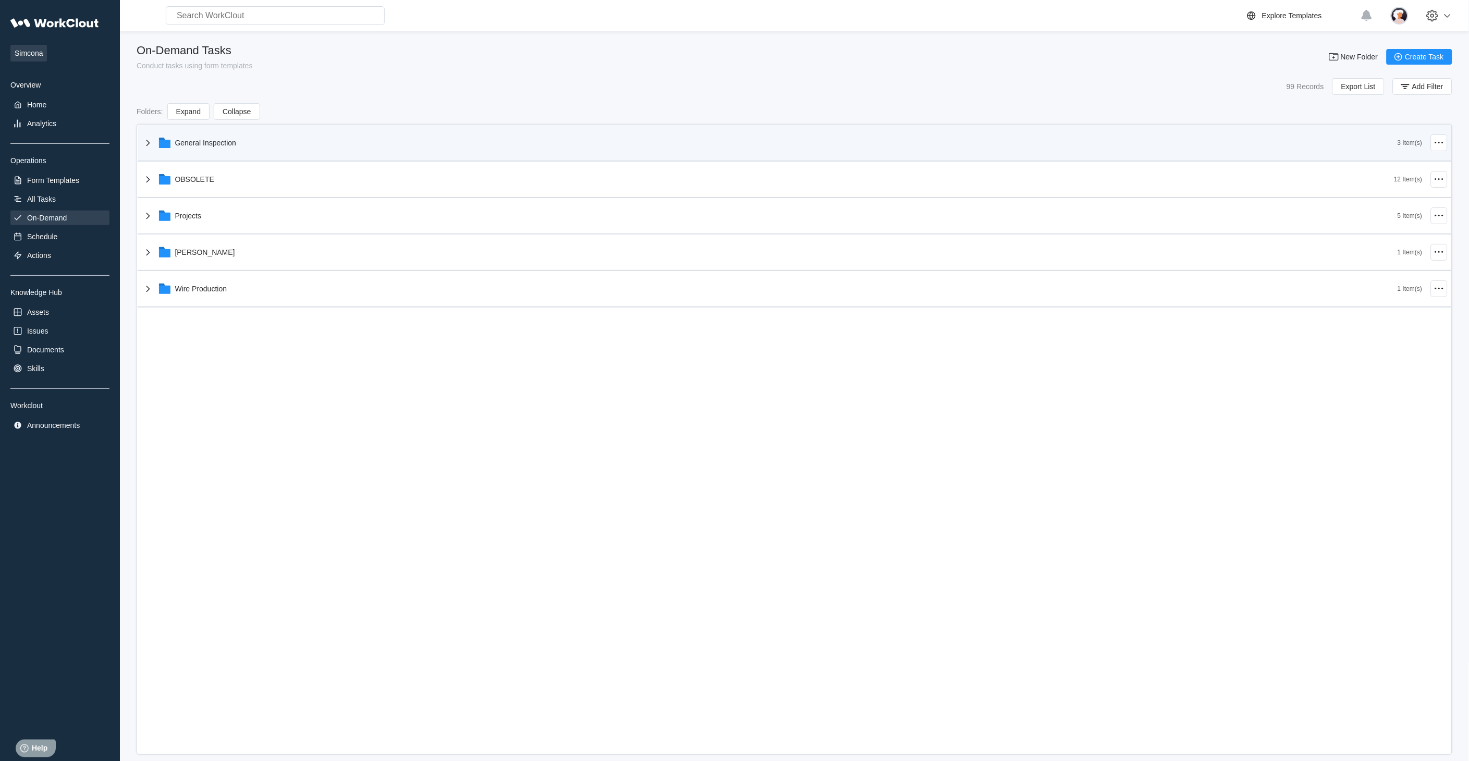
click at [146, 143] on icon at bounding box center [148, 143] width 13 height 13
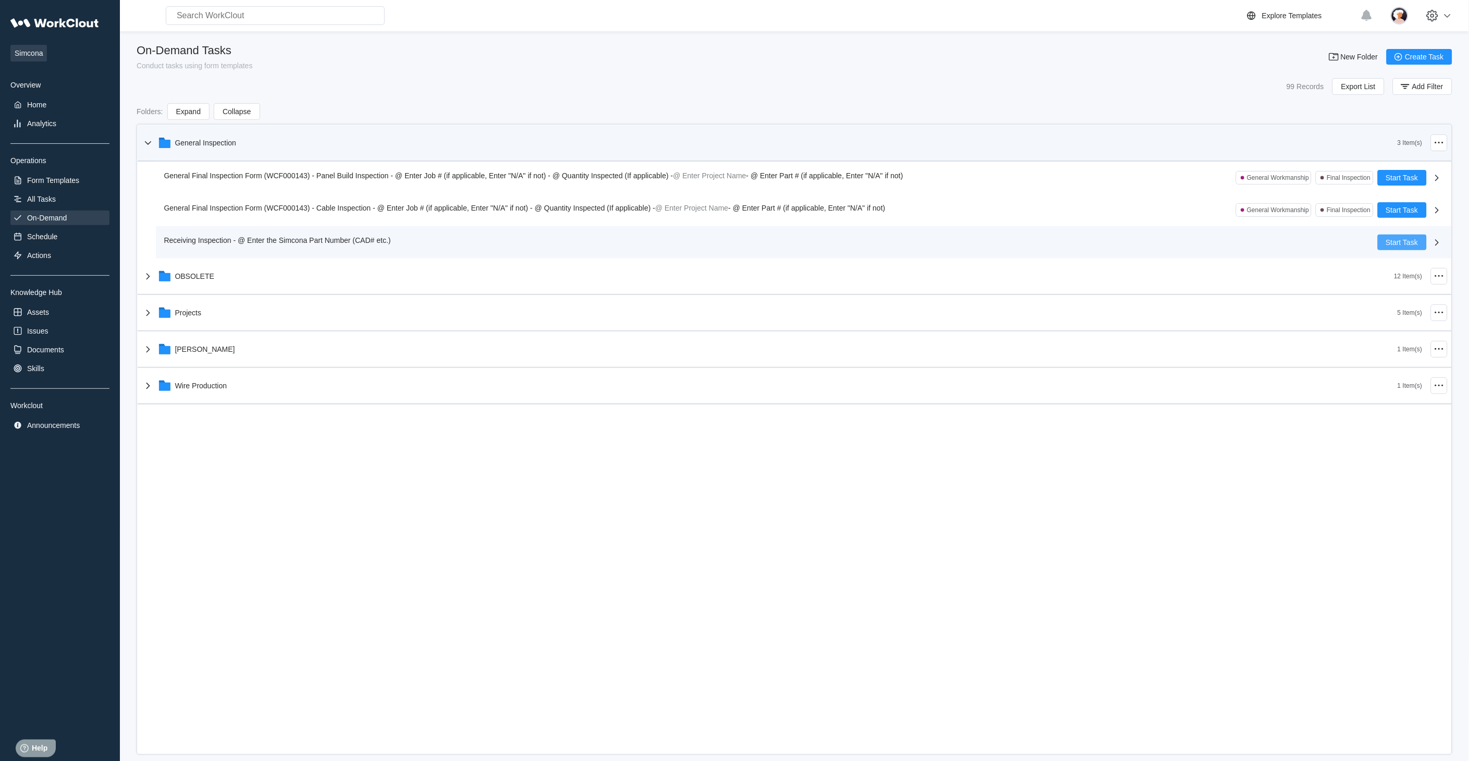
click at [1383, 243] on button "Start Task" at bounding box center [1402, 243] width 49 height 16
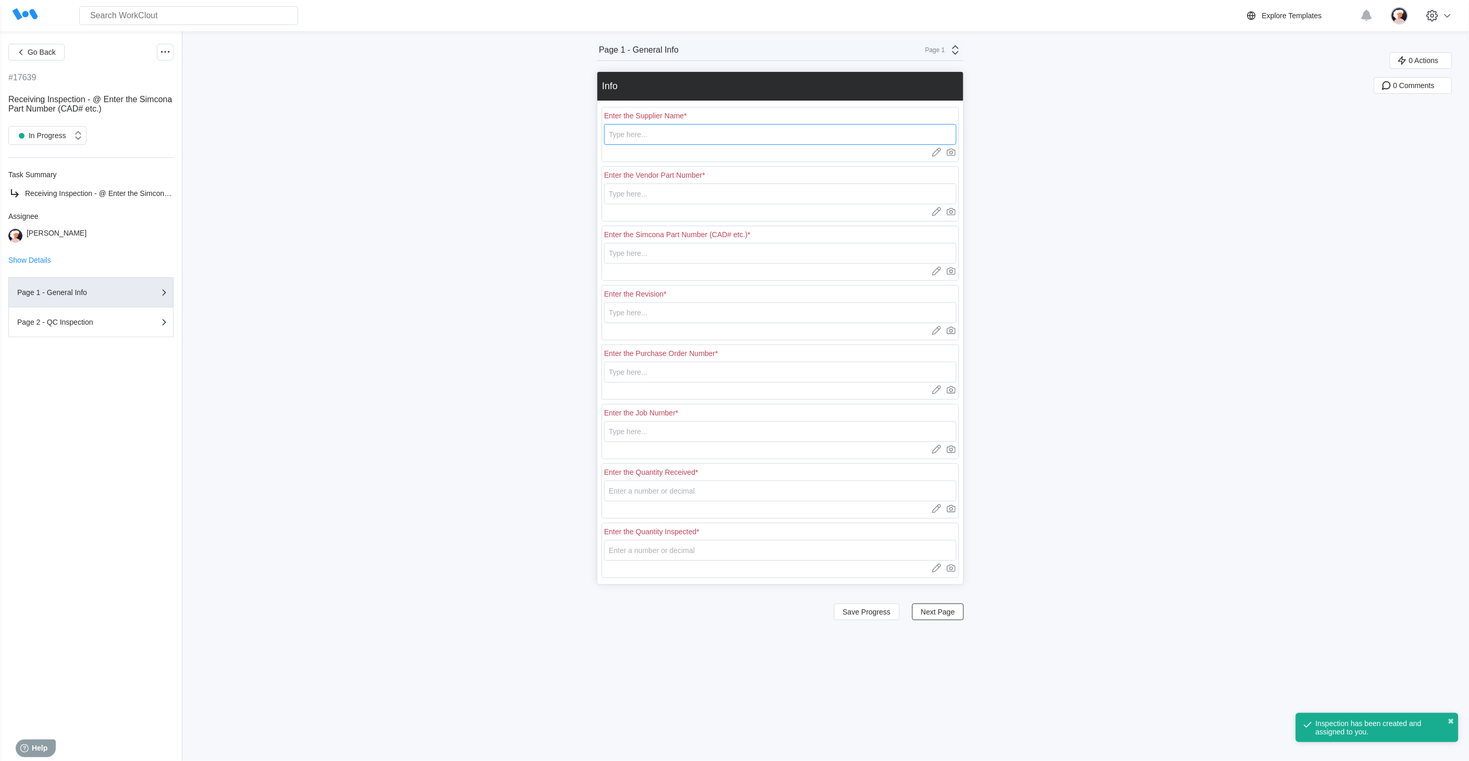
click at [636, 130] on input "text" at bounding box center [780, 134] width 352 height 21
type input "RE [PERSON_NAME]"
click at [640, 193] on input "text" at bounding box center [780, 194] width 352 height 21
type input "L0693"
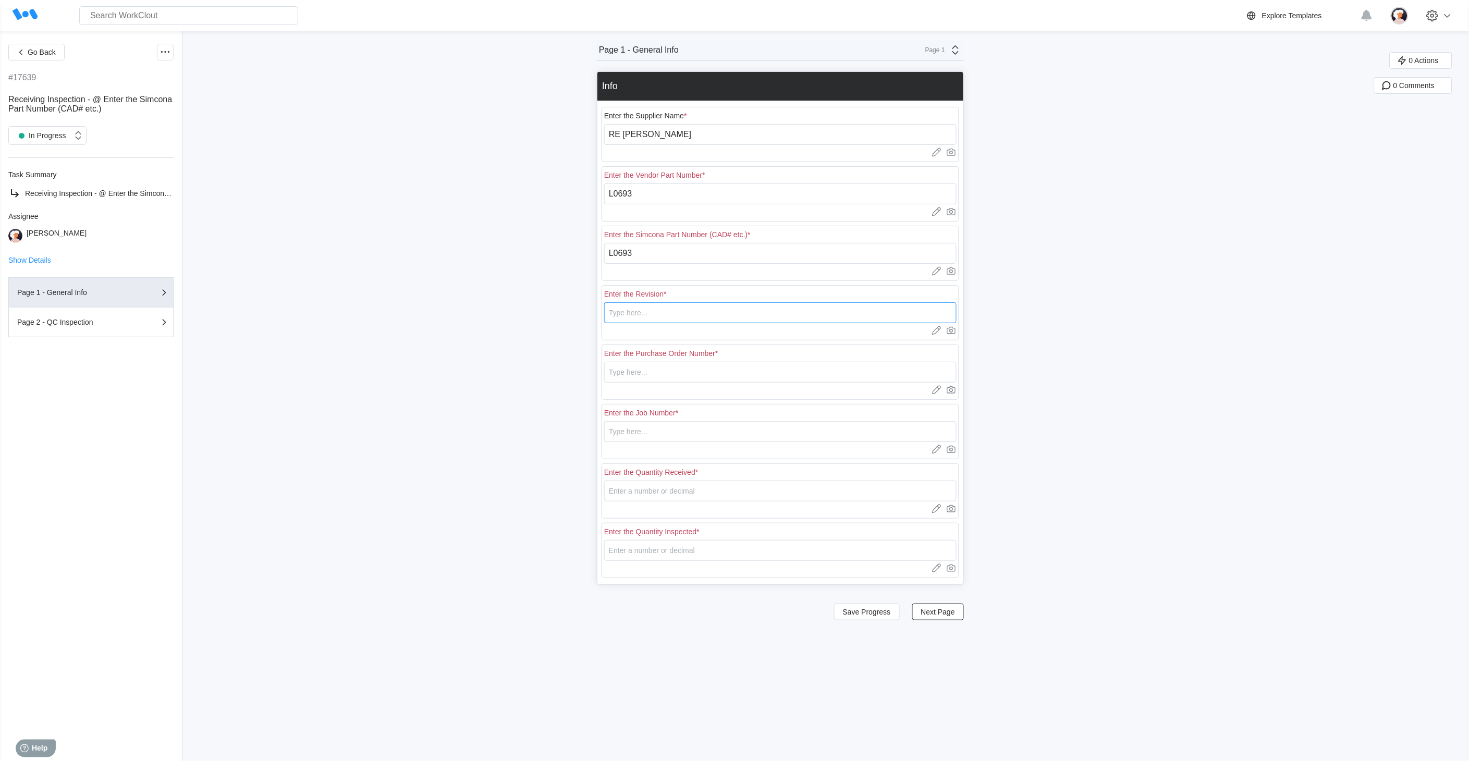
type input "B"
type input "18439"
type input "N/A"
type input "20"
type input "5"
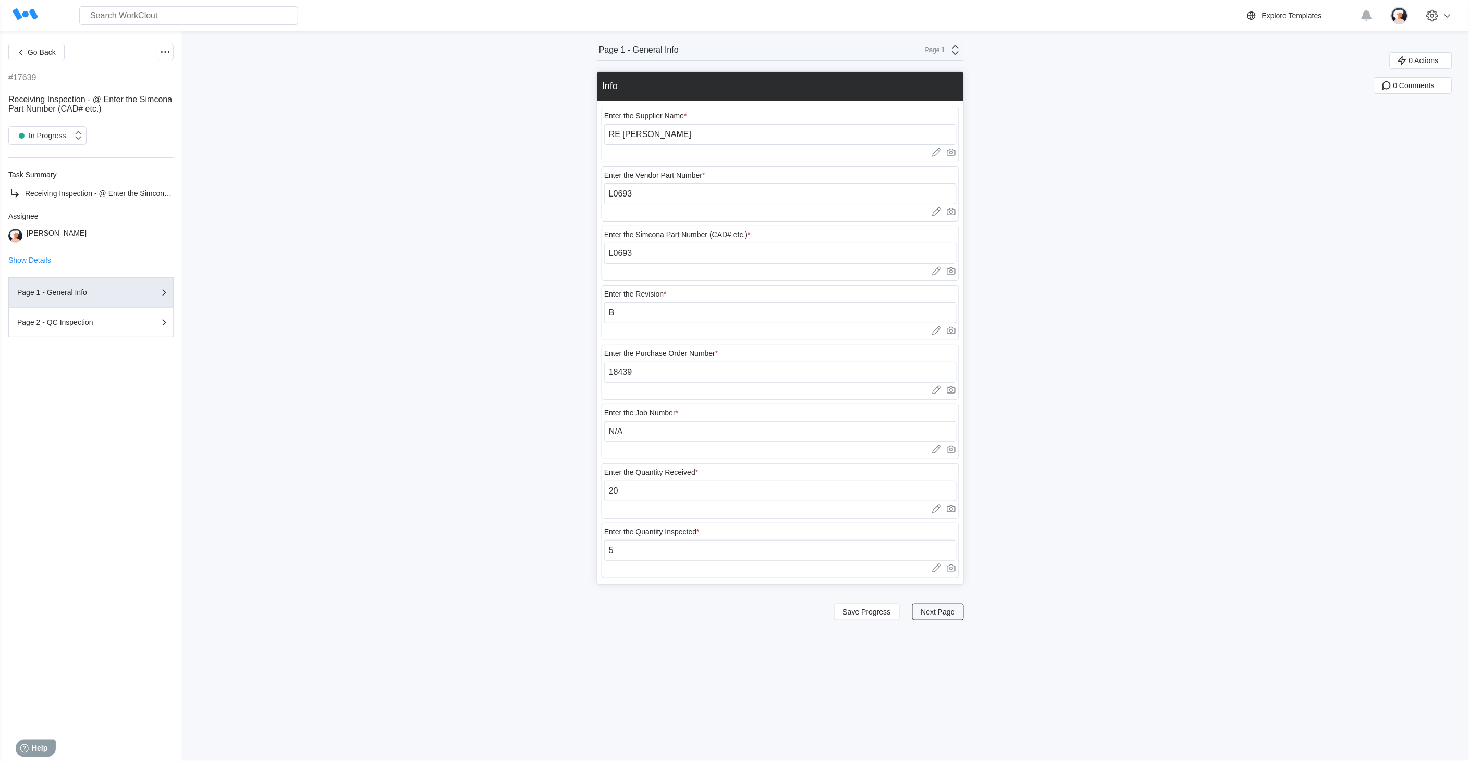
click at [942, 615] on span "Next Page" at bounding box center [938, 611] width 34 height 7
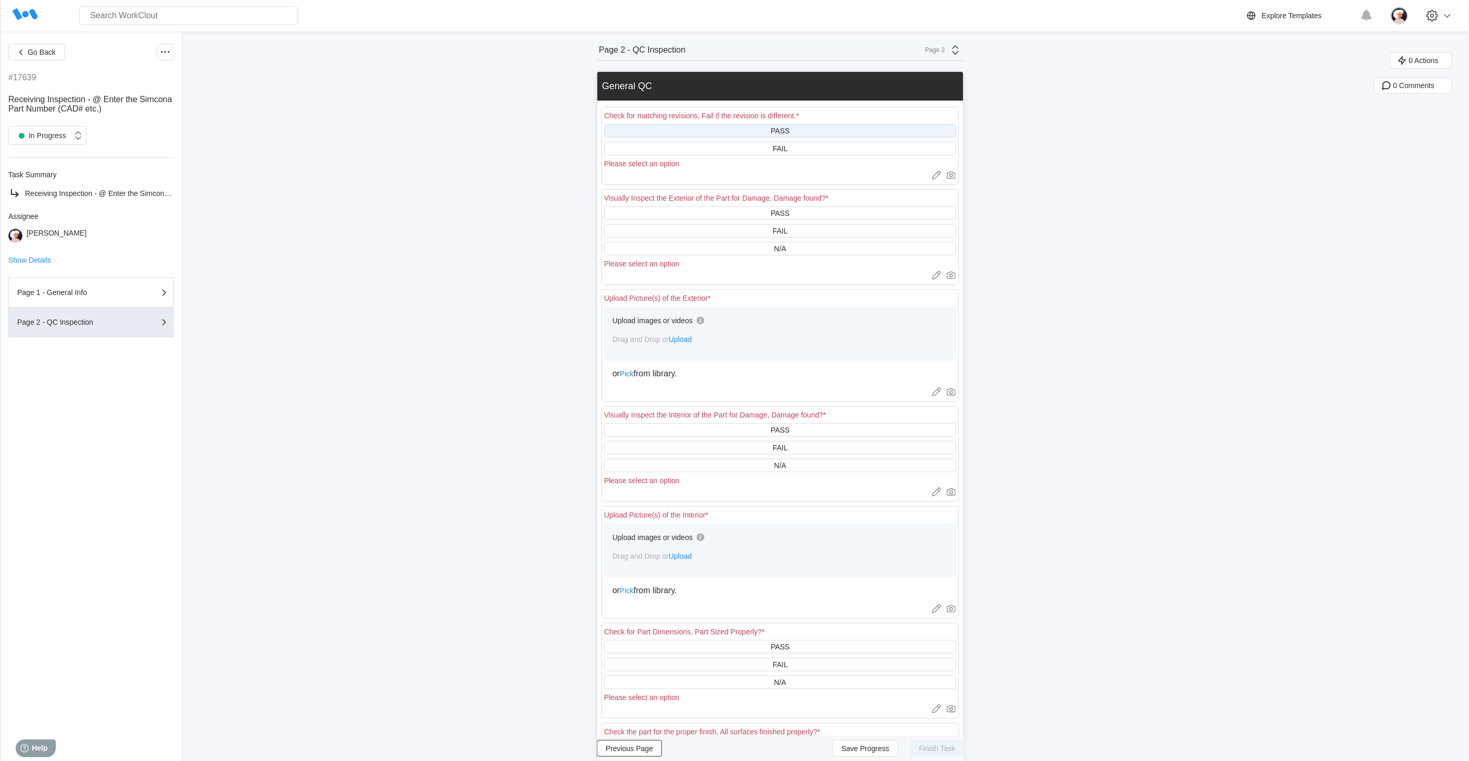
click at [786, 132] on div "PASS" at bounding box center [780, 131] width 19 height 8
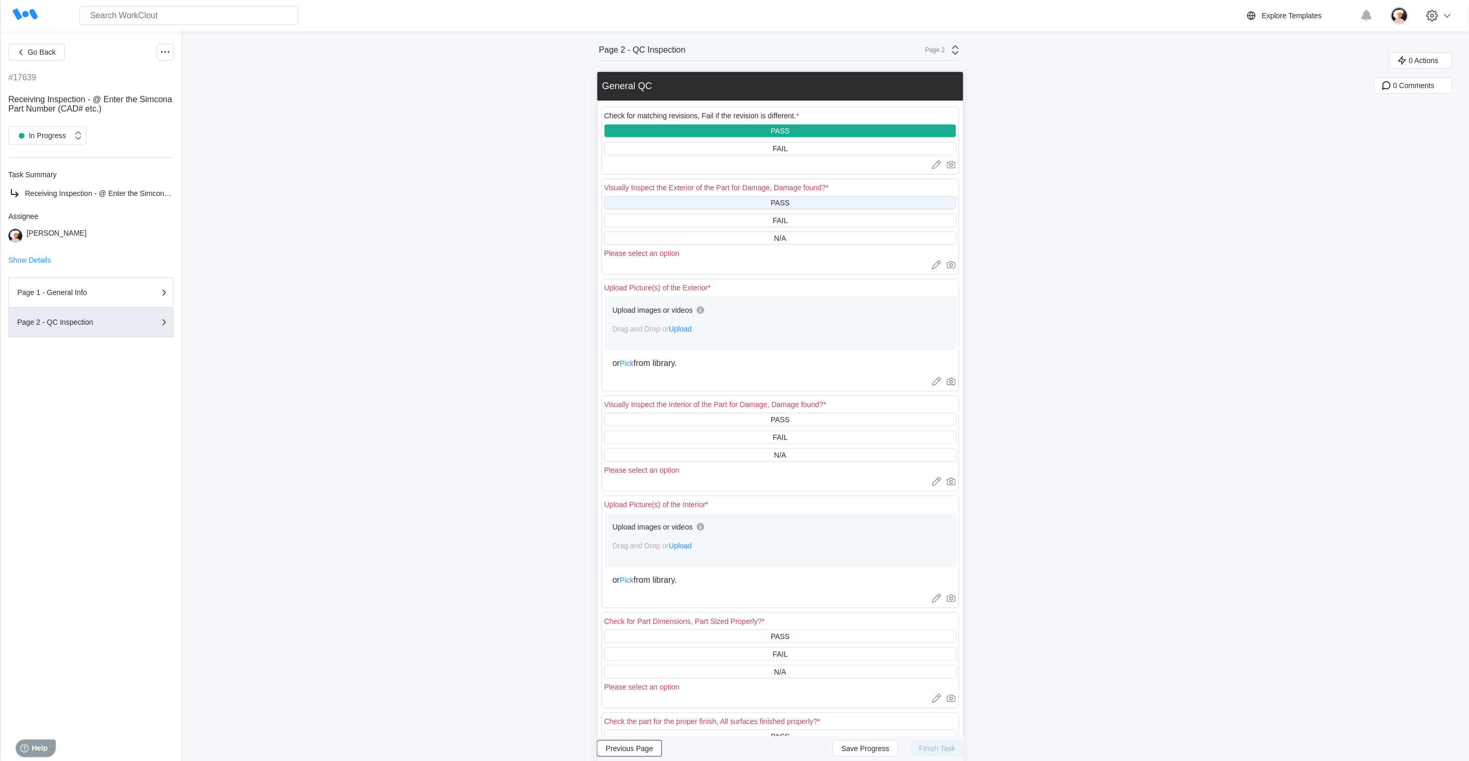
click at [766, 204] on div "PASS" at bounding box center [780, 203] width 352 height 14
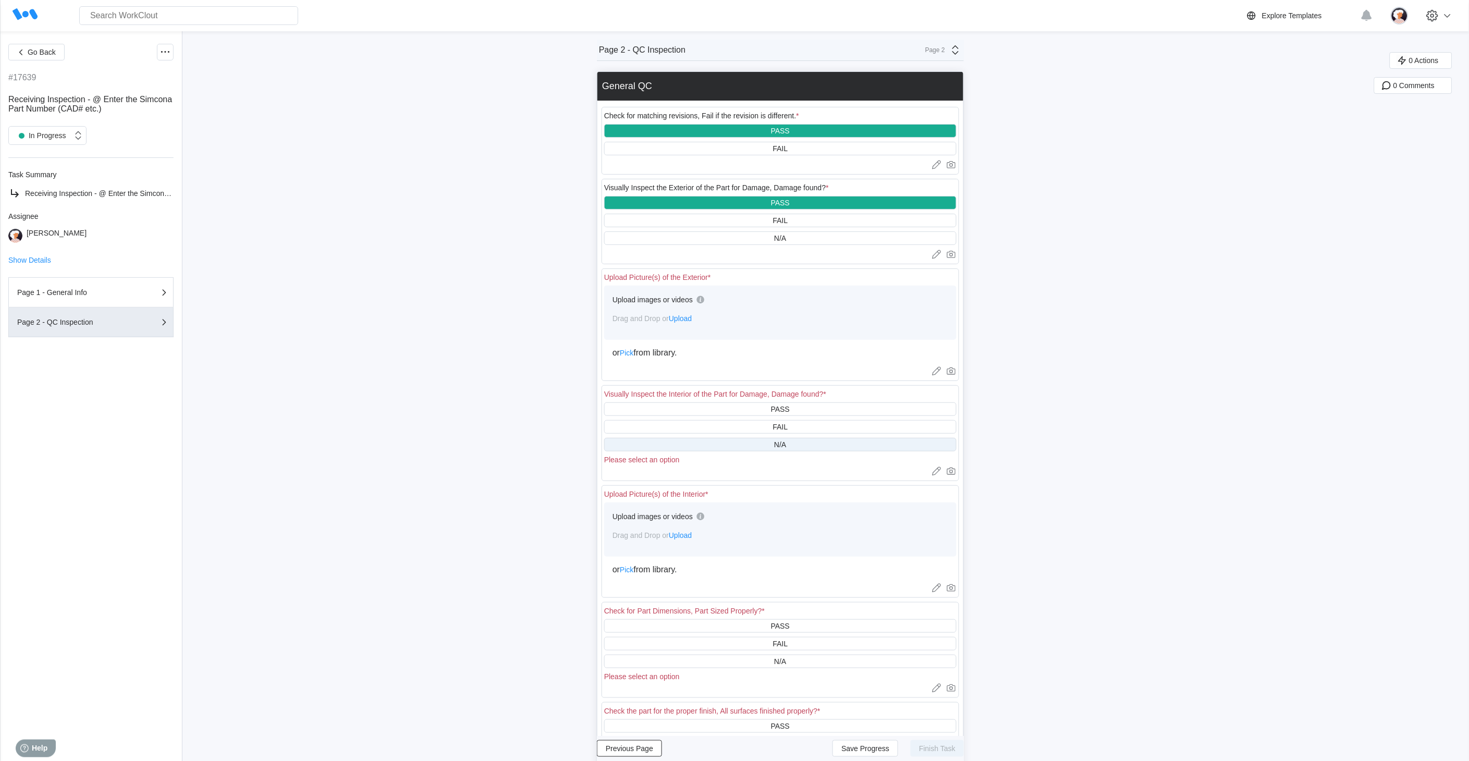
click at [692, 439] on div "N/A" at bounding box center [780, 445] width 352 height 14
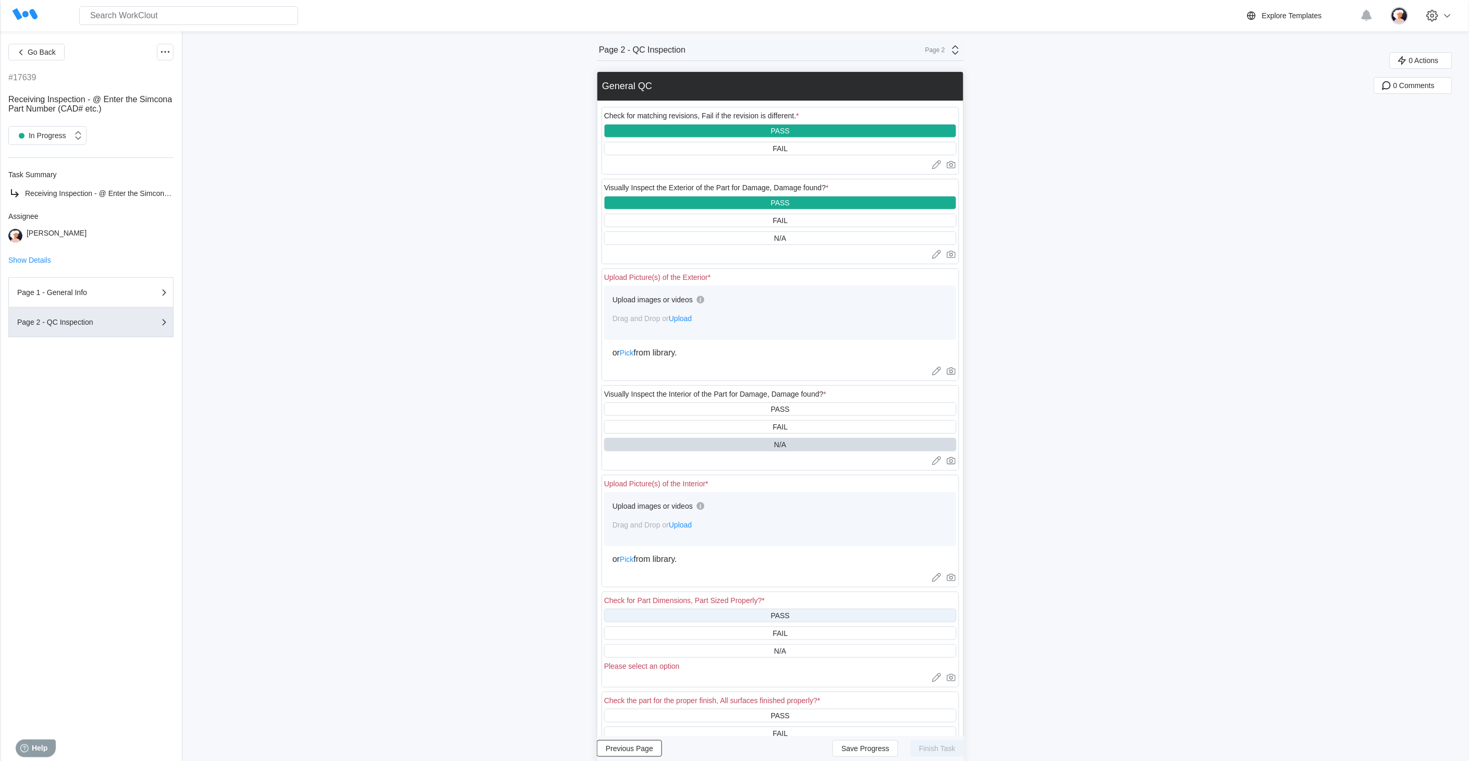
click at [747, 618] on div "PASS" at bounding box center [780, 616] width 352 height 14
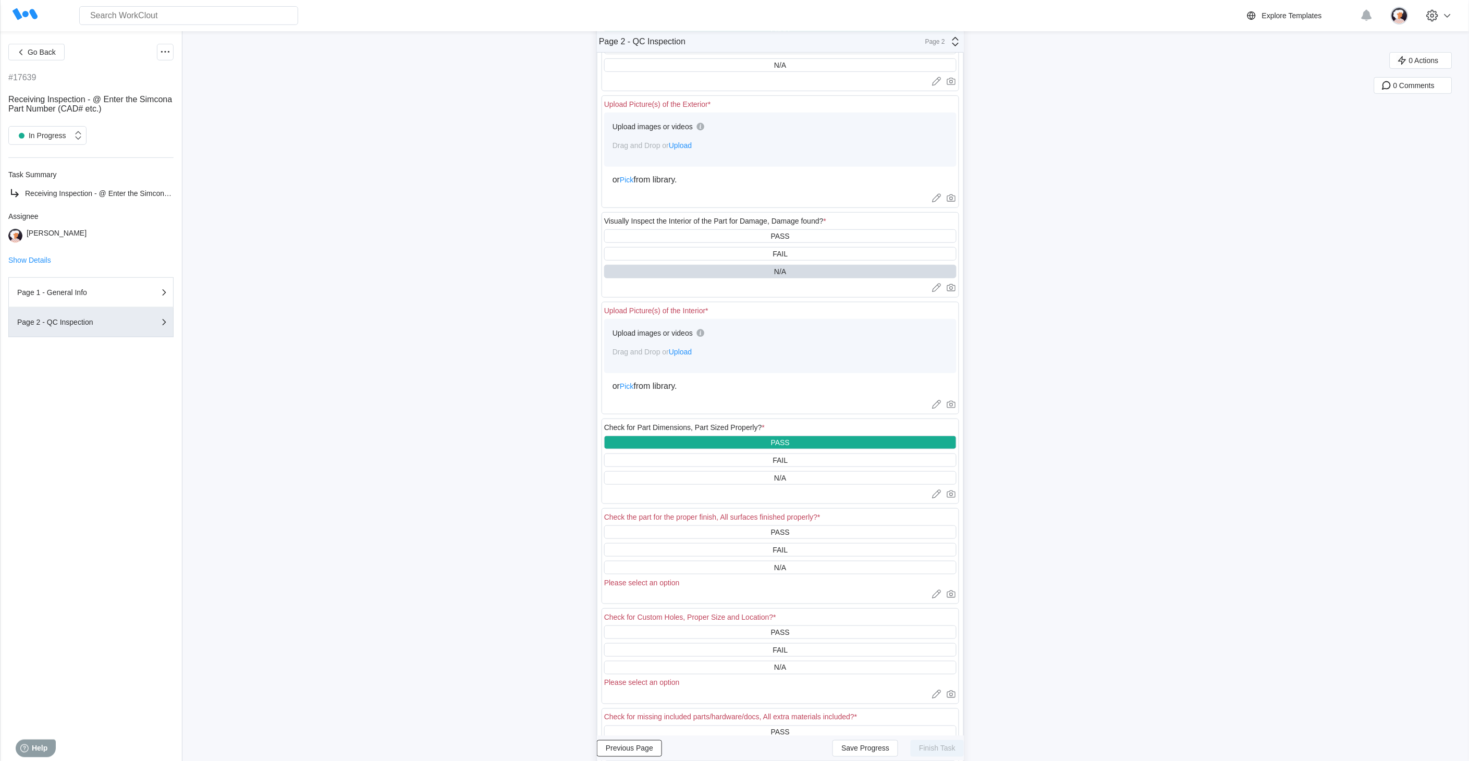
scroll to position [174, 0]
click at [731, 532] on div "PASS" at bounding box center [780, 532] width 352 height 14
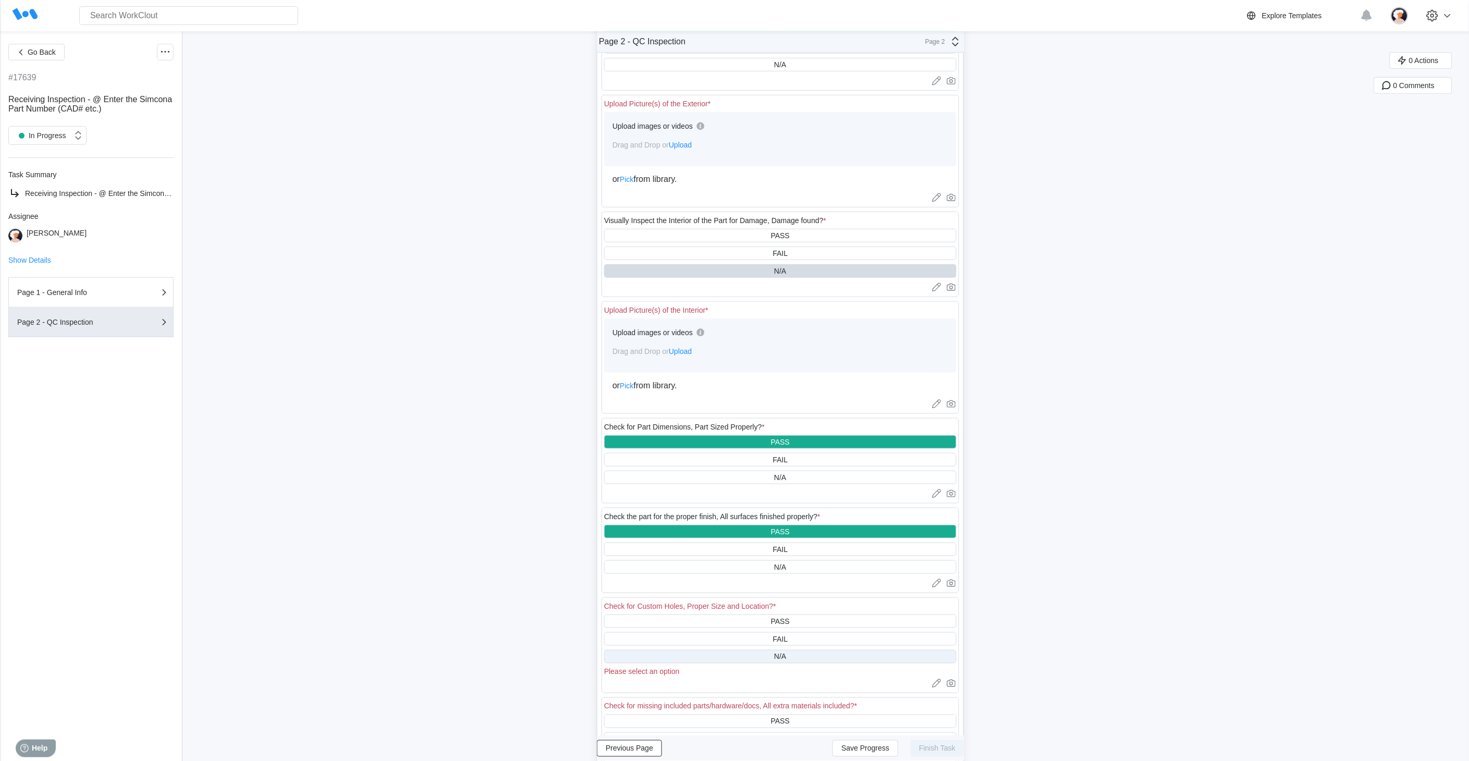
click at [723, 656] on div "N/A" at bounding box center [780, 657] width 352 height 14
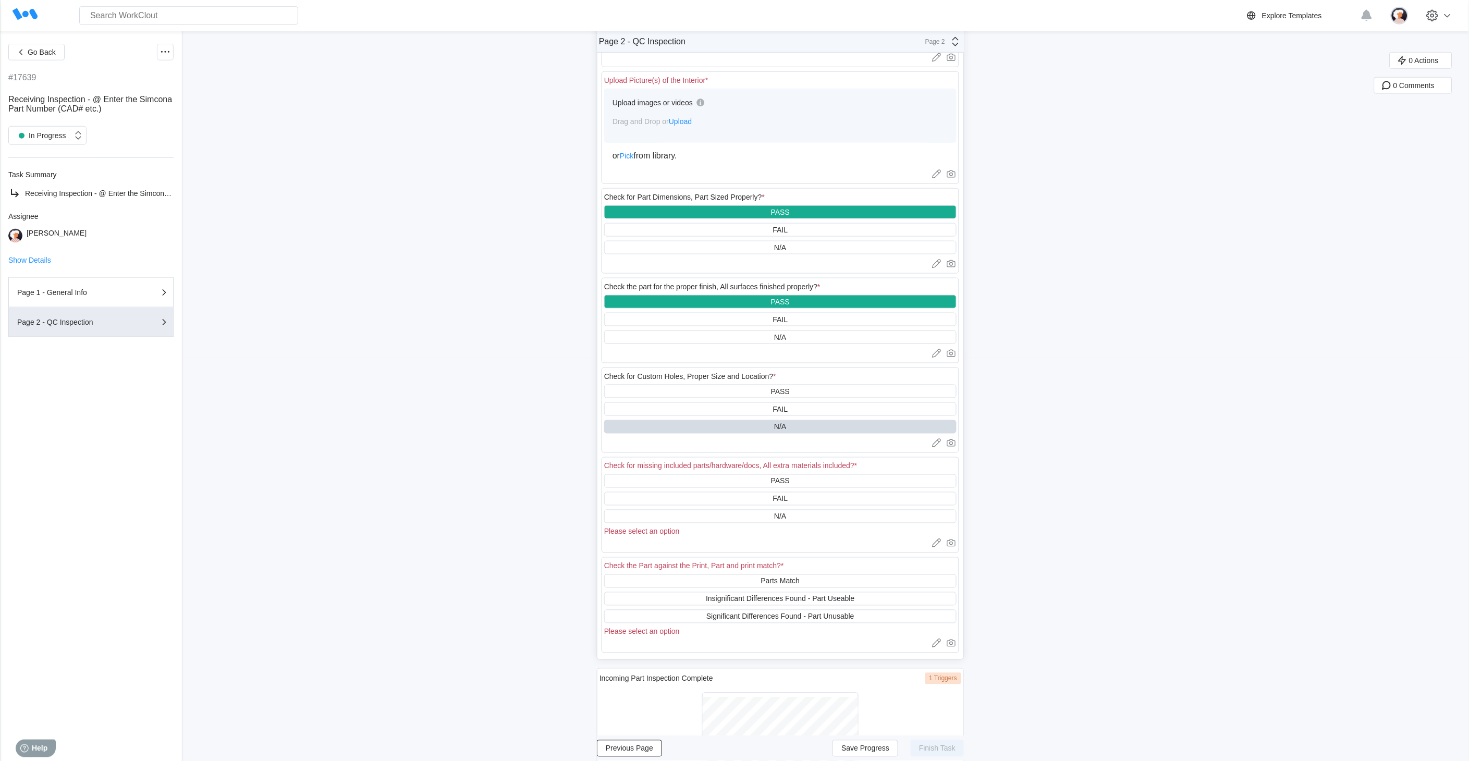
scroll to position [405, 0]
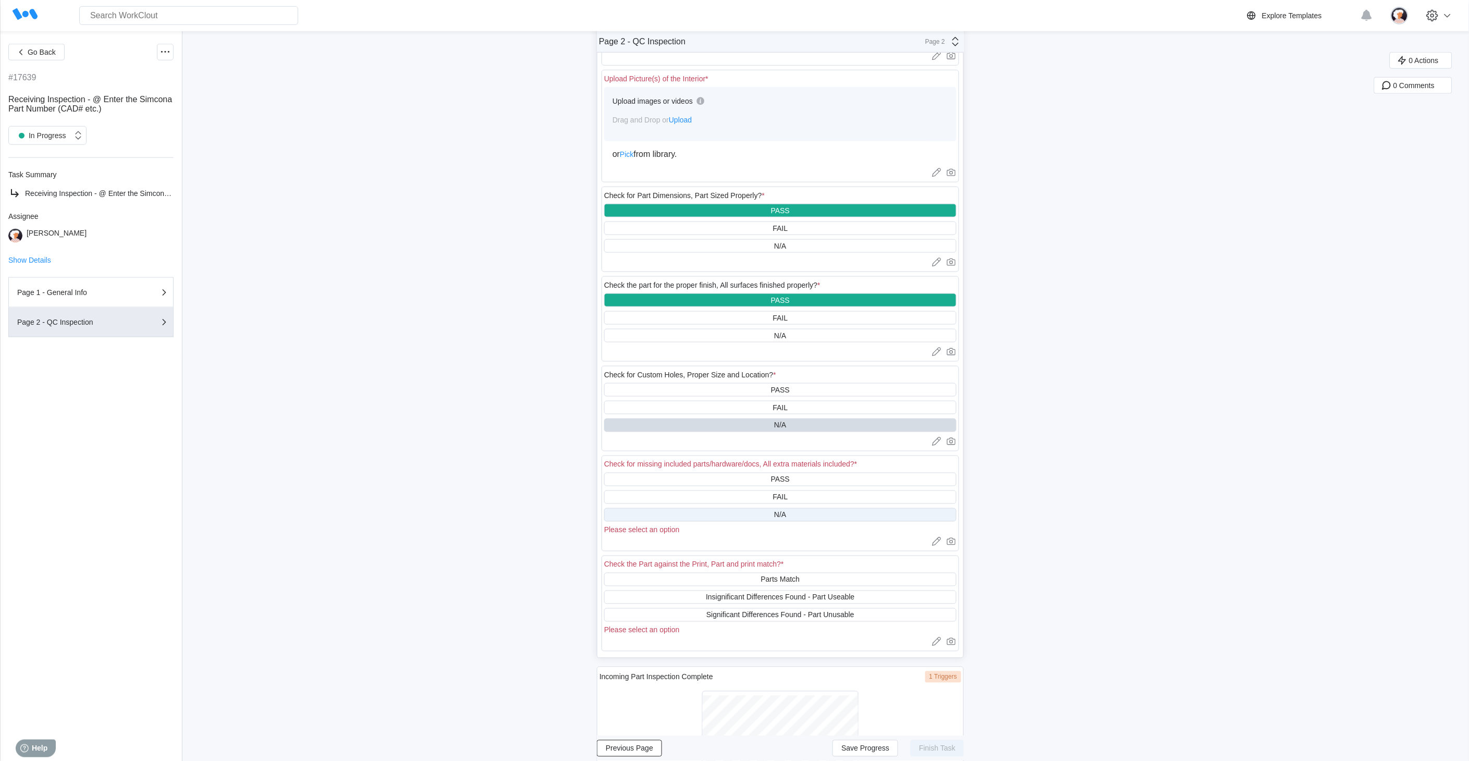
click at [707, 511] on div "N/A" at bounding box center [780, 515] width 352 height 14
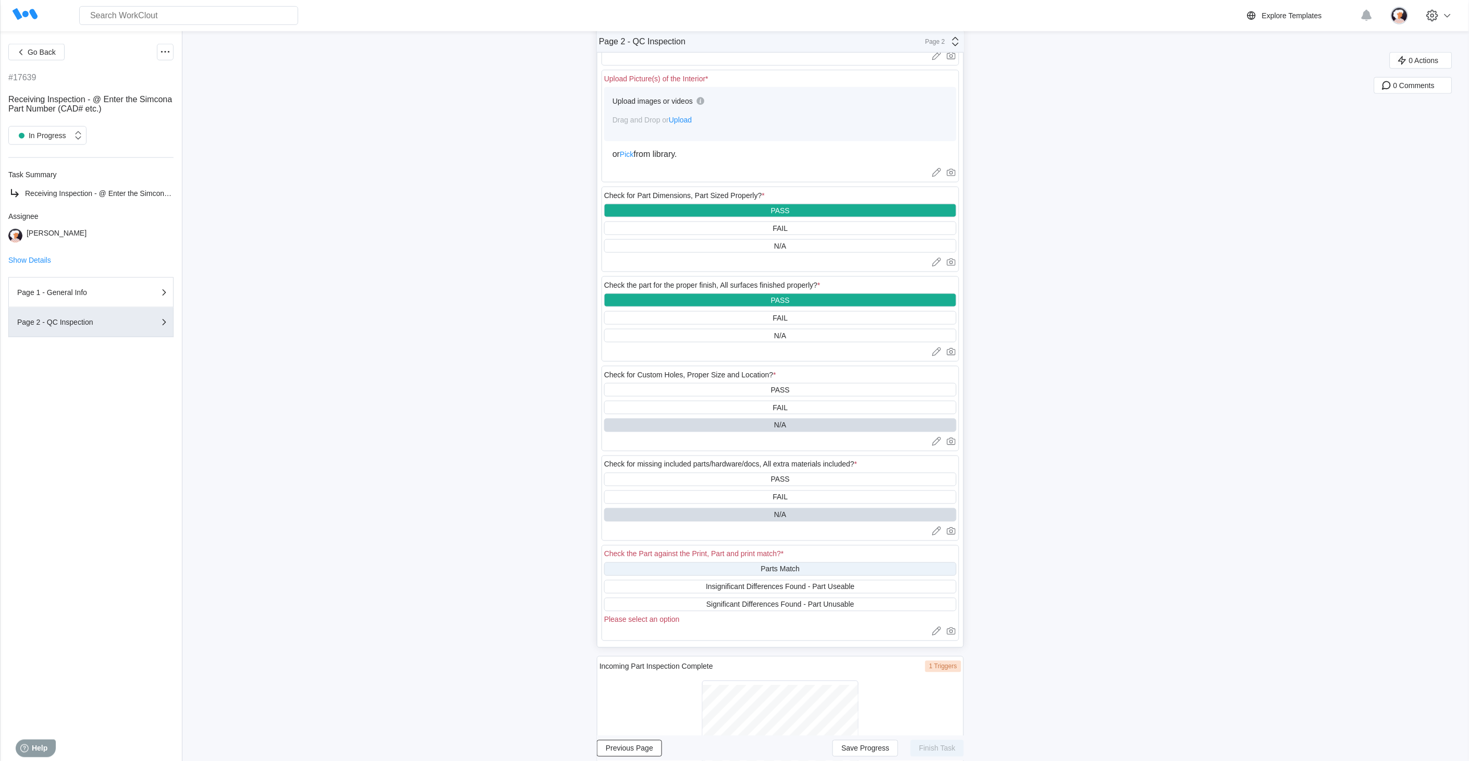
click at [716, 567] on div "Parts Match" at bounding box center [780, 570] width 352 height 14
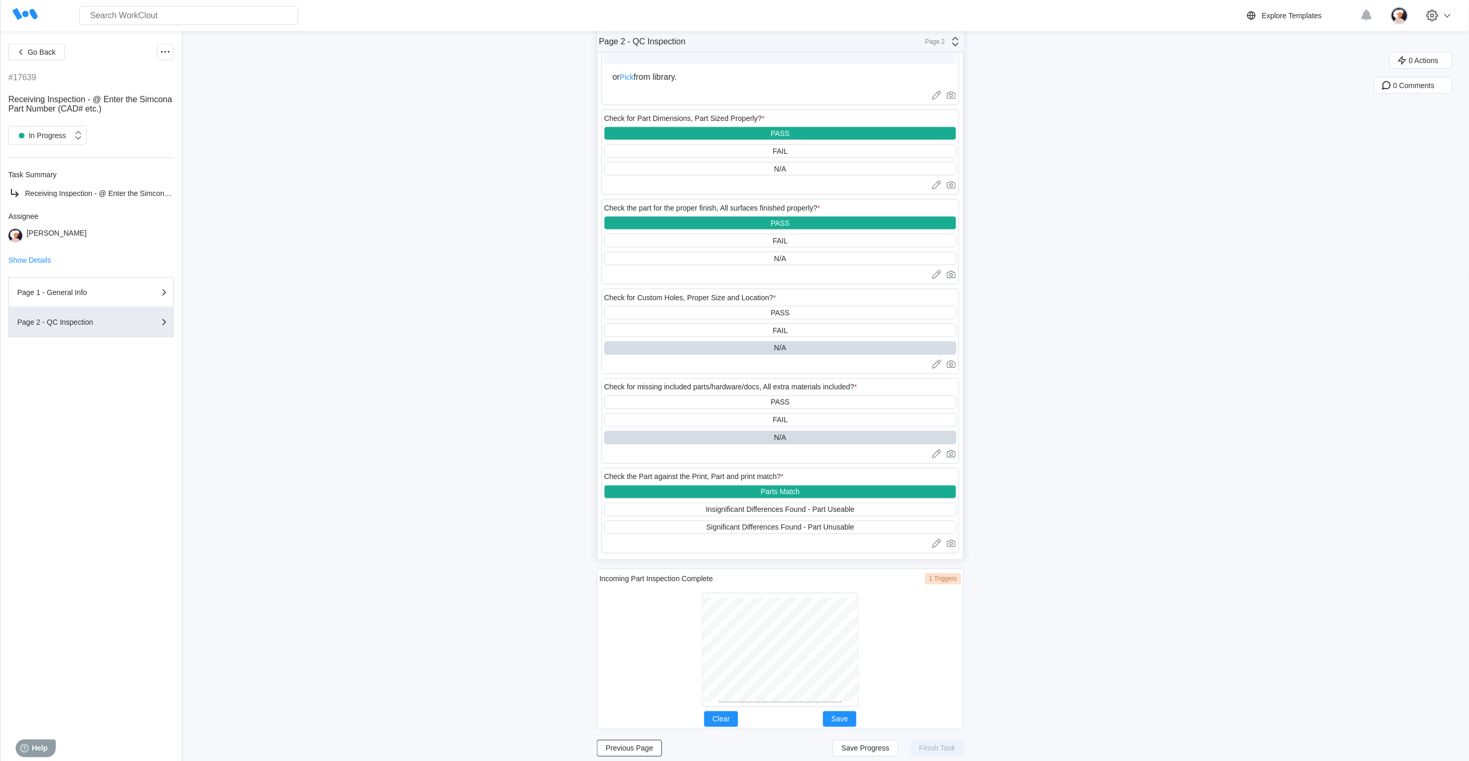
scroll to position [492, 0]
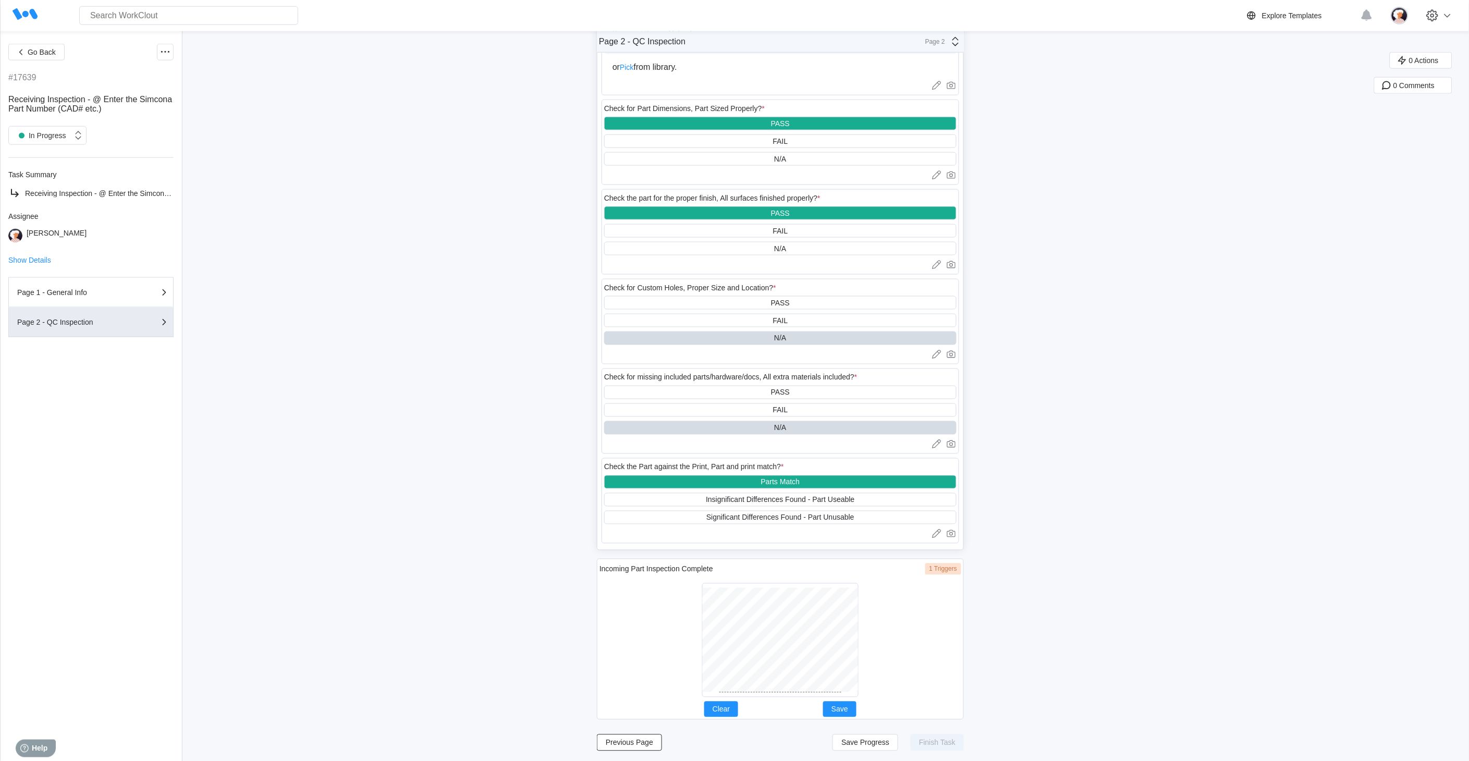
click at [781, 692] on div at bounding box center [780, 640] width 156 height 114
click at [848, 706] on span "Save" at bounding box center [840, 709] width 17 height 7
click at [859, 740] on span "Save Progress" at bounding box center [865, 742] width 48 height 7
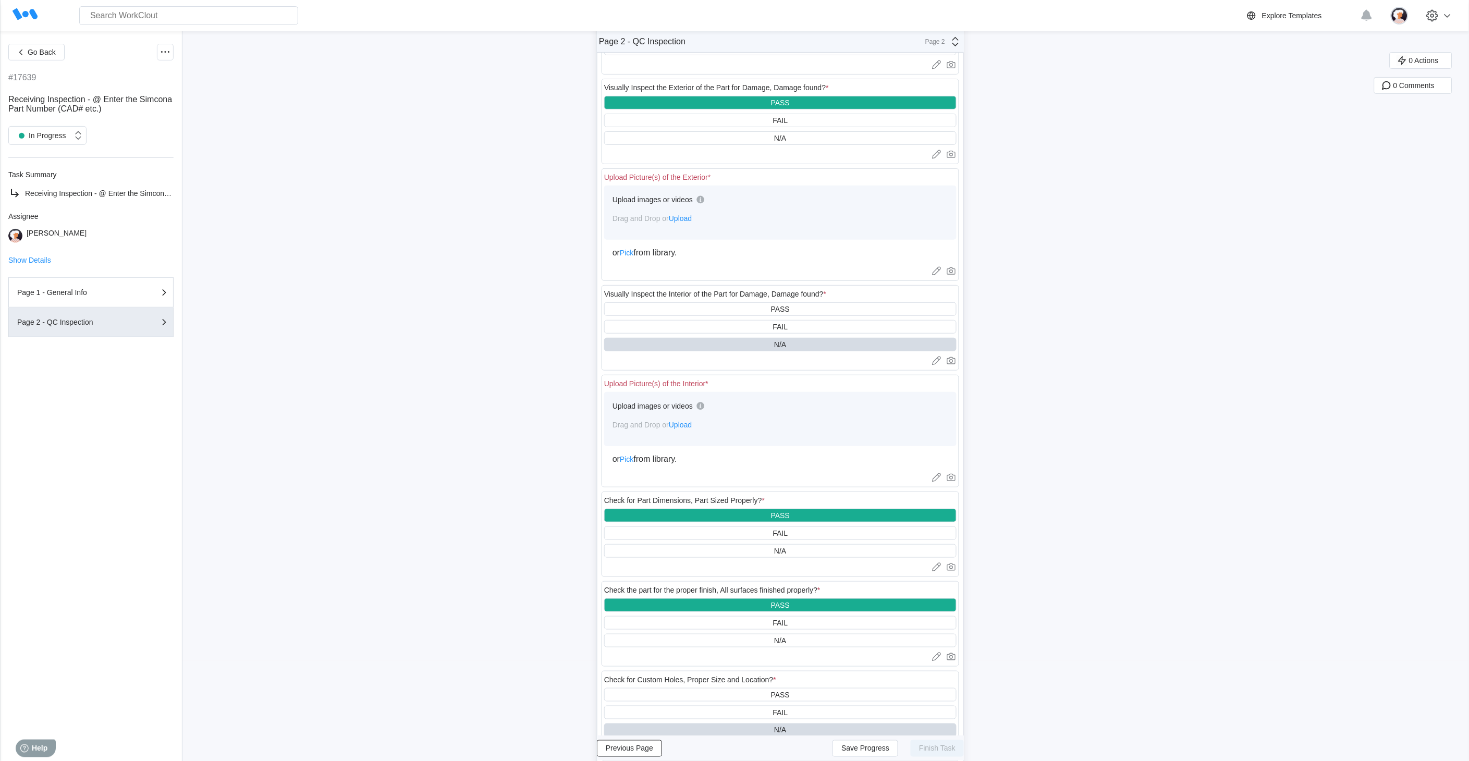
scroll to position [0, 0]
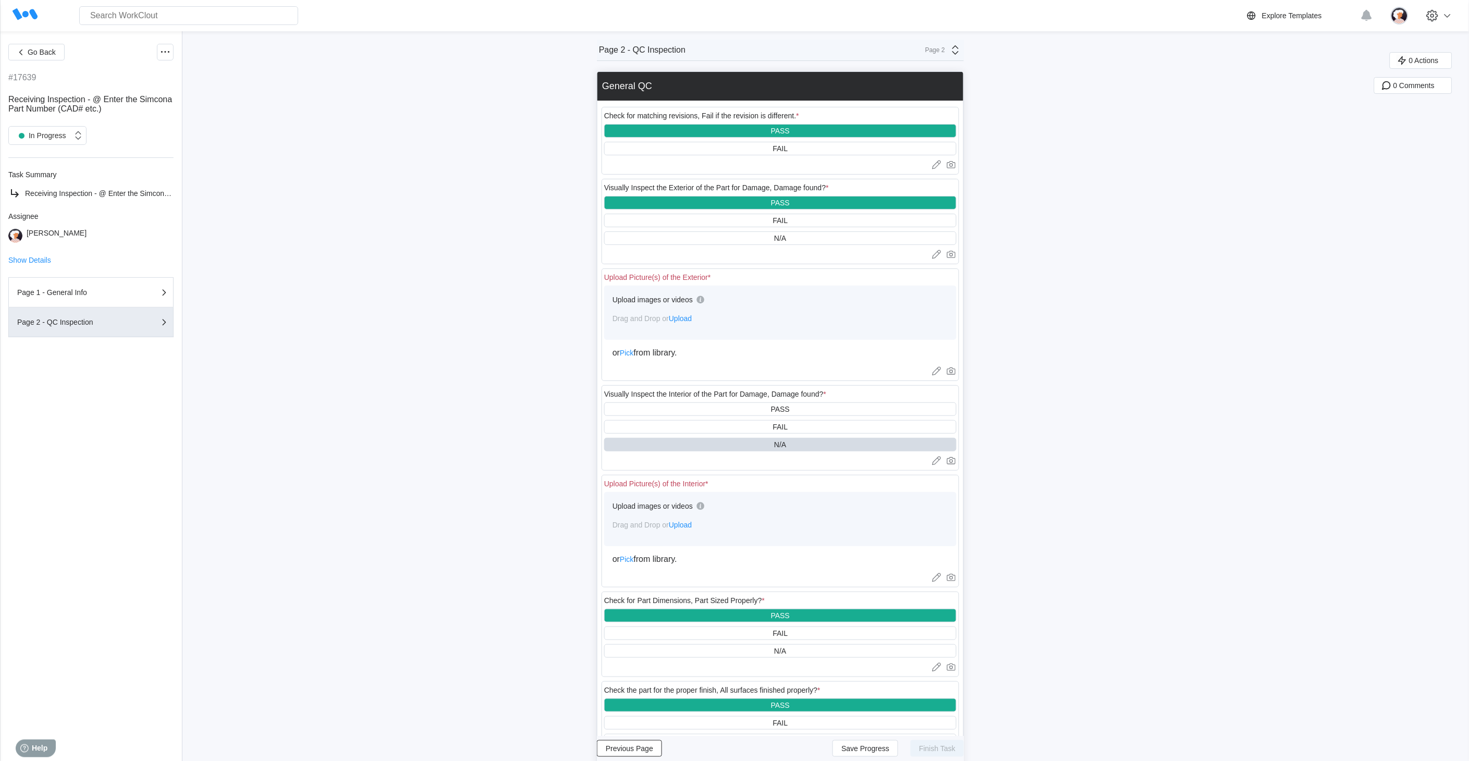
click at [685, 528] on span "Upload" at bounding box center [680, 525] width 23 height 8
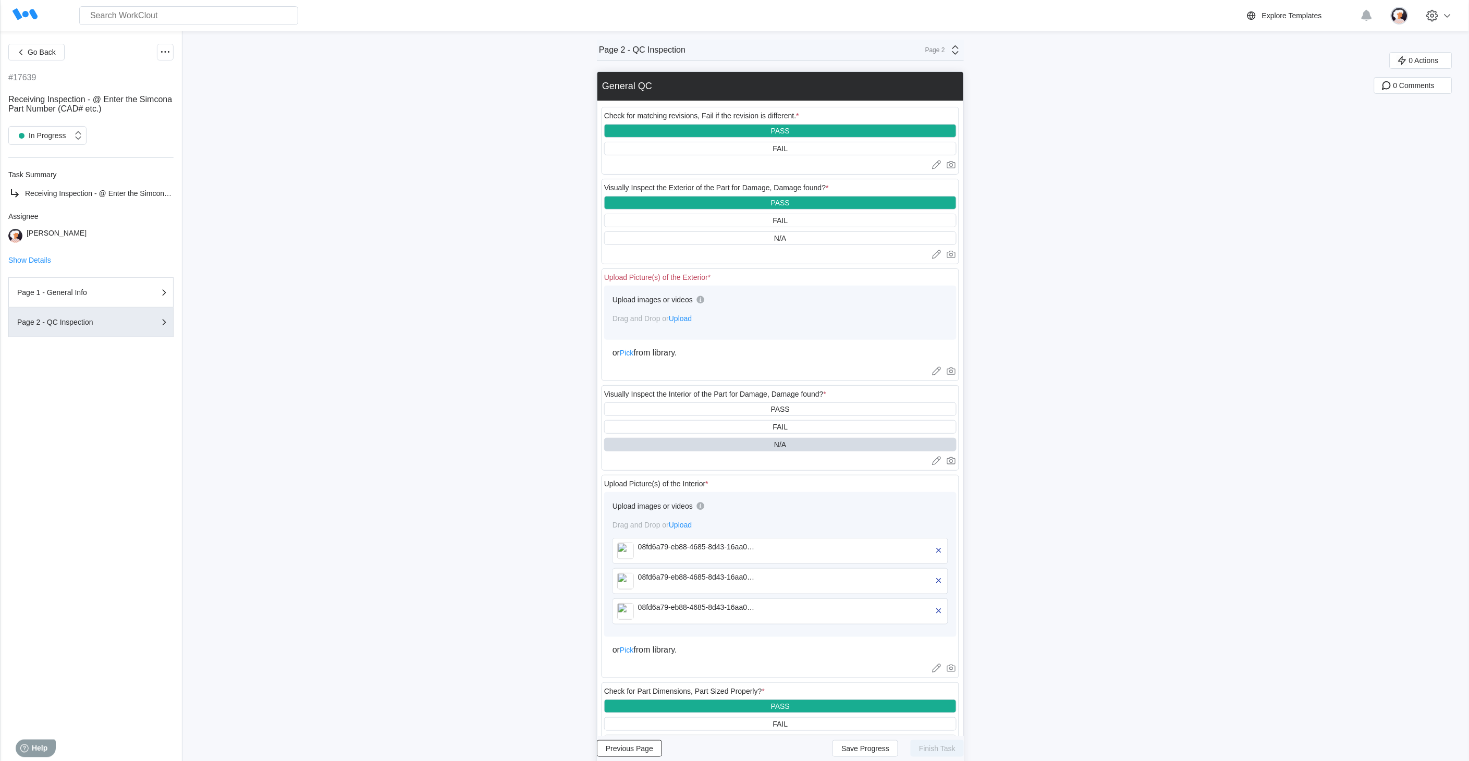
click at [690, 318] on span "Upload" at bounding box center [680, 318] width 23 height 8
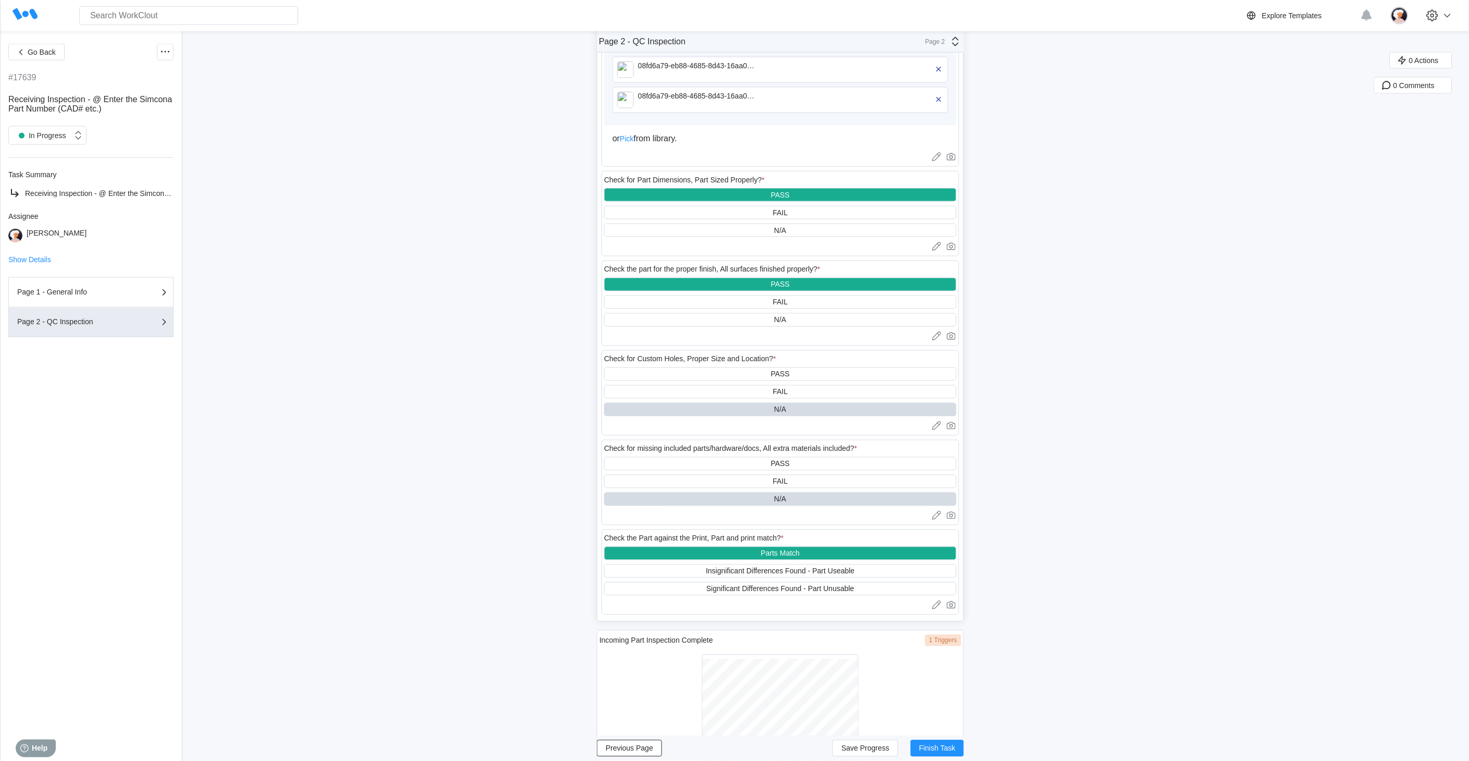
scroll to position [644, 0]
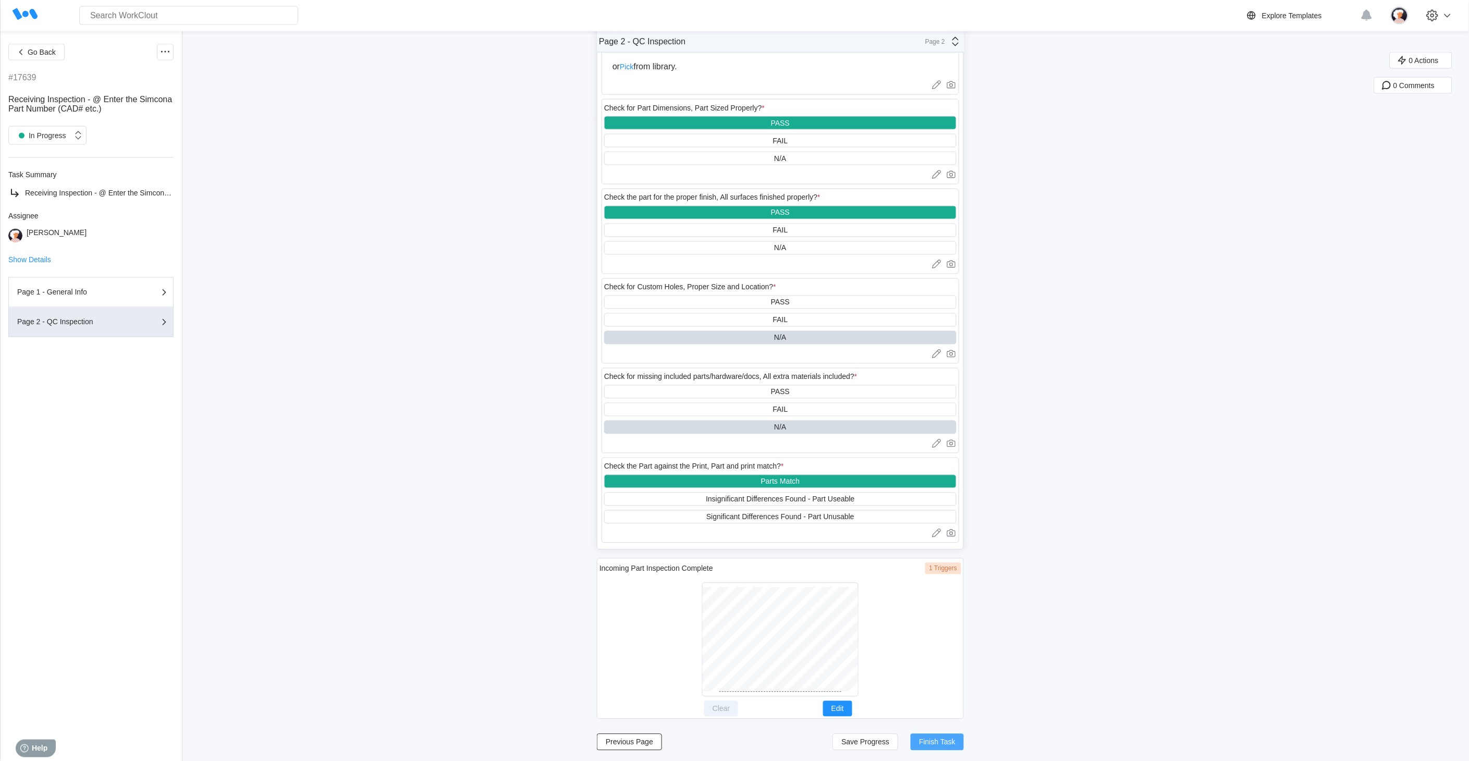
click at [932, 741] on span "Finish Task" at bounding box center [937, 742] width 36 height 7
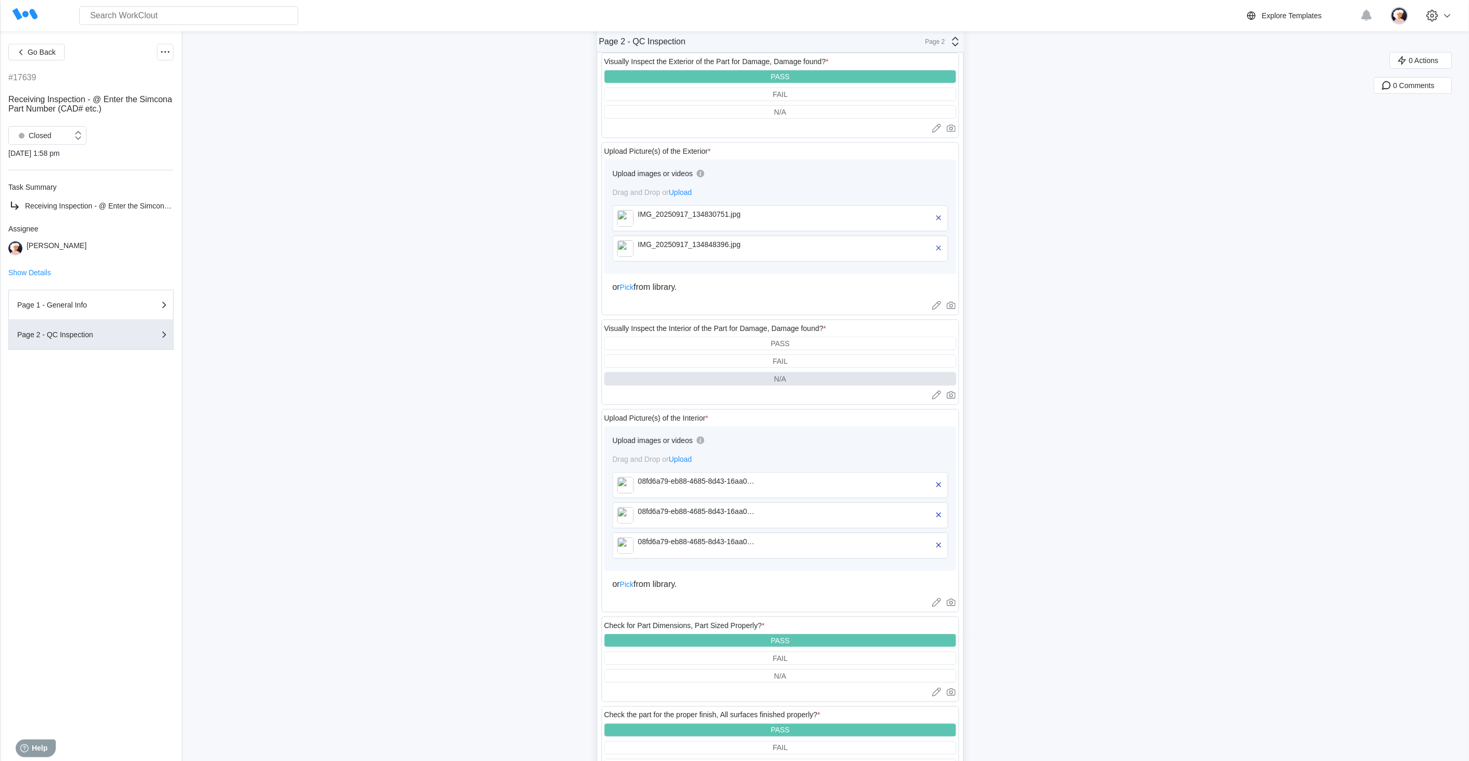
scroll to position [0, 0]
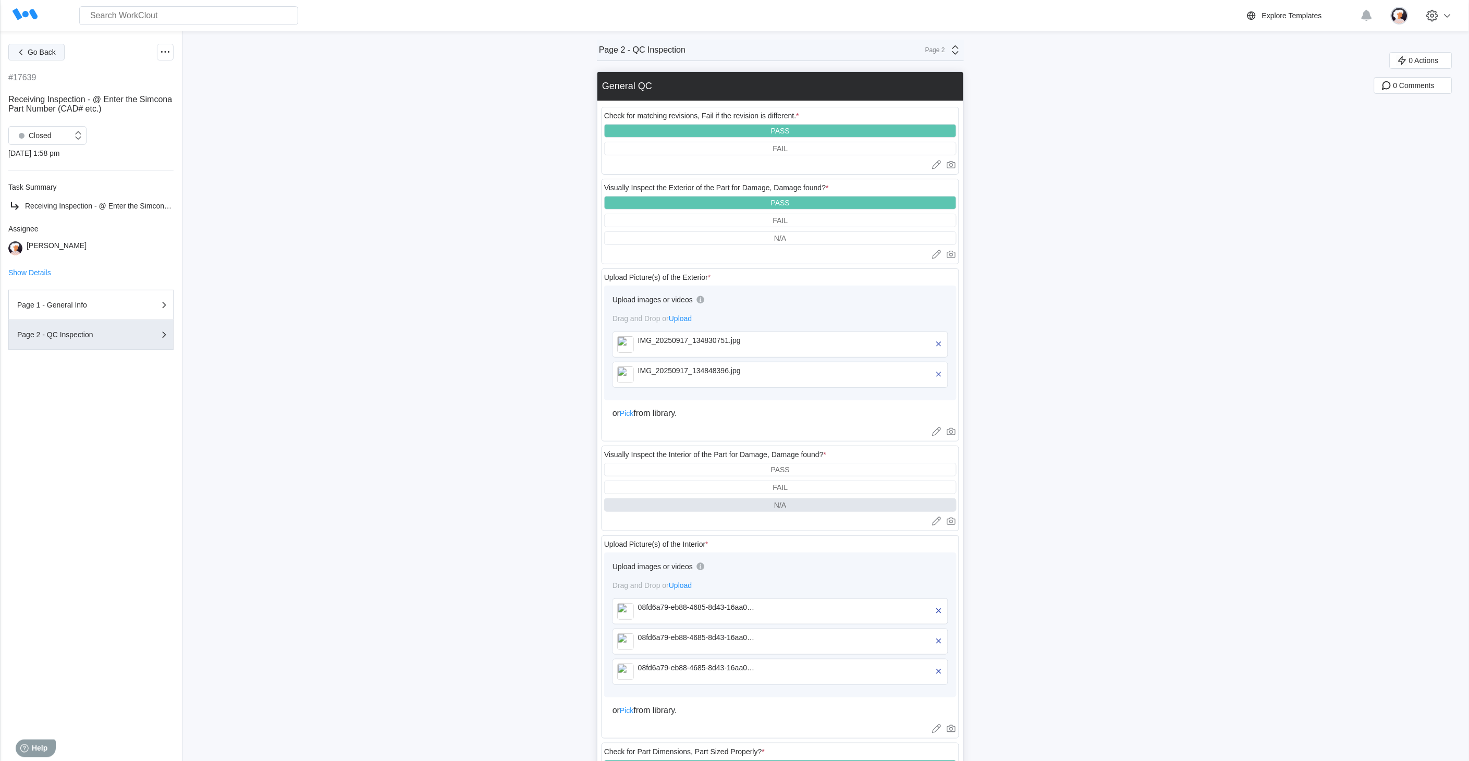
click at [40, 58] on button "Go Back" at bounding box center [36, 52] width 56 height 17
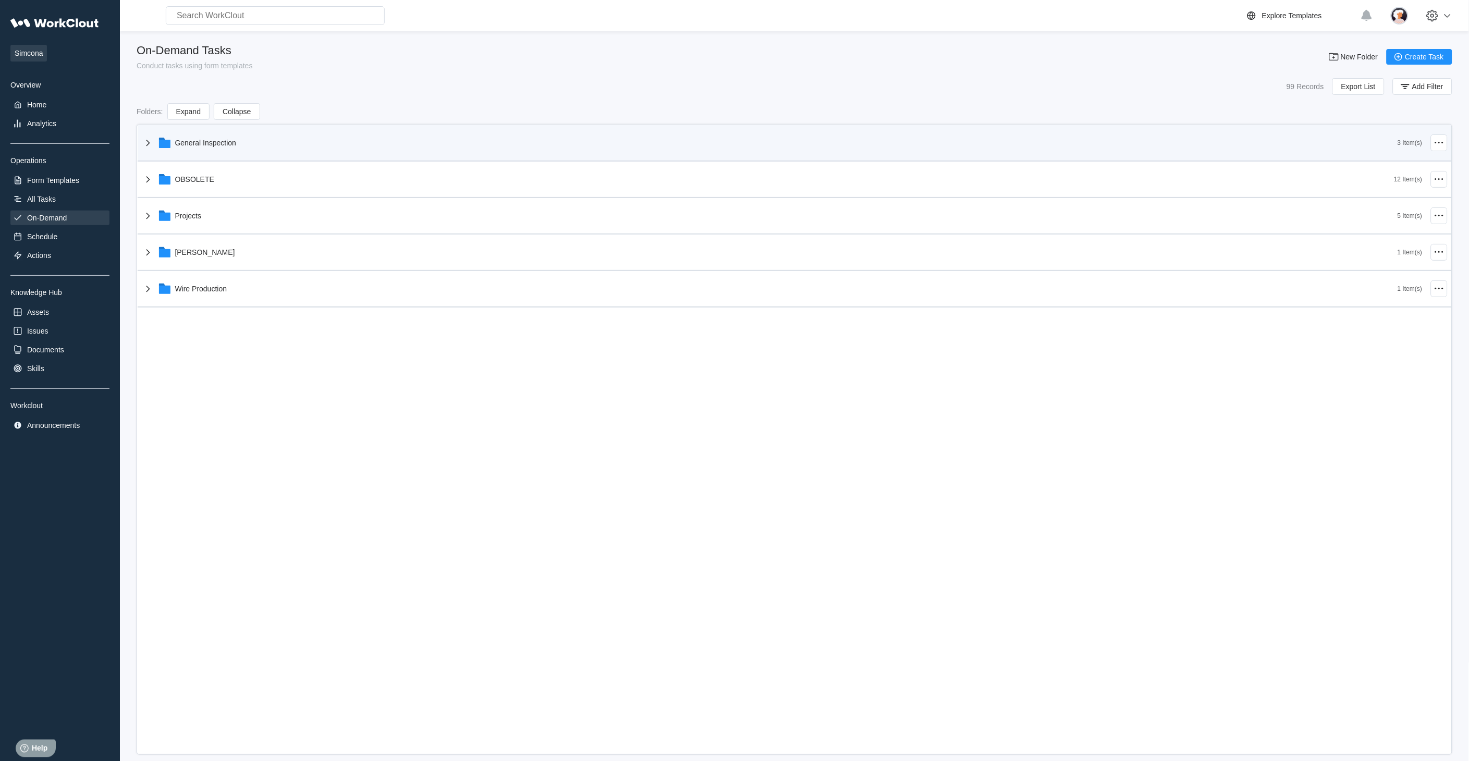
click at [144, 147] on icon at bounding box center [148, 143] width 13 height 13
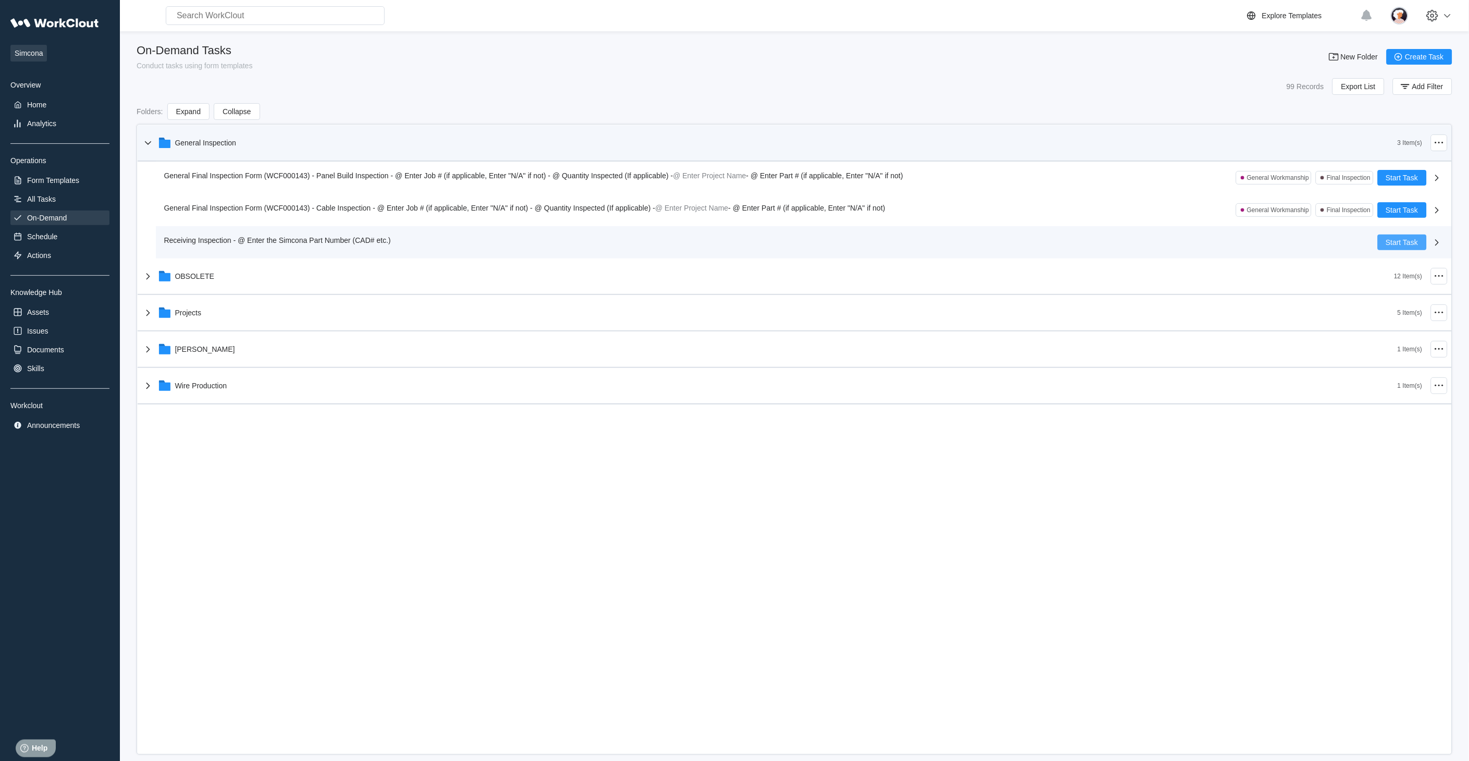
click at [1394, 241] on span "Start Task" at bounding box center [1402, 242] width 32 height 7
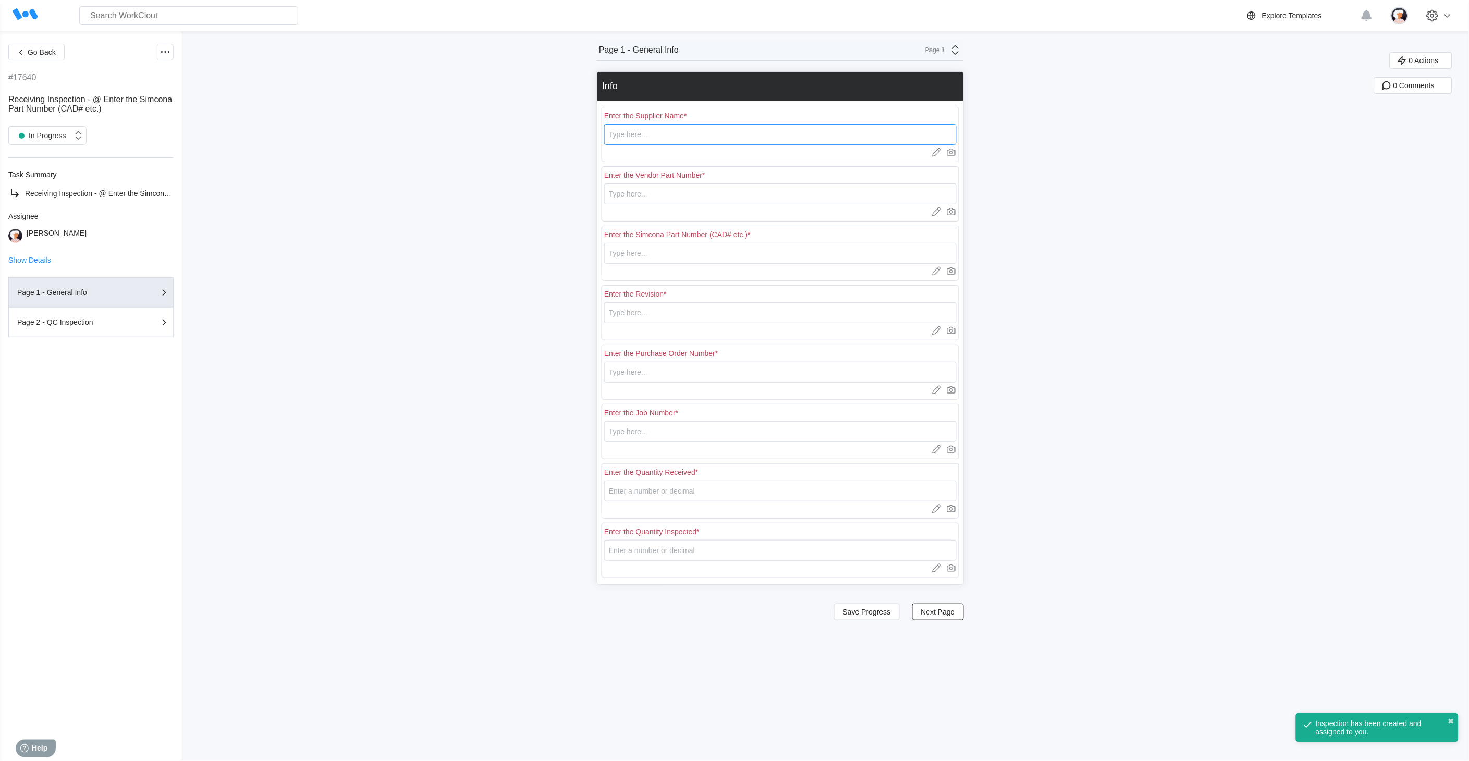
click at [682, 135] on input "text" at bounding box center [780, 134] width 352 height 21
type input "RE [PERSON_NAME]"
type input "L0693"
type input "B"
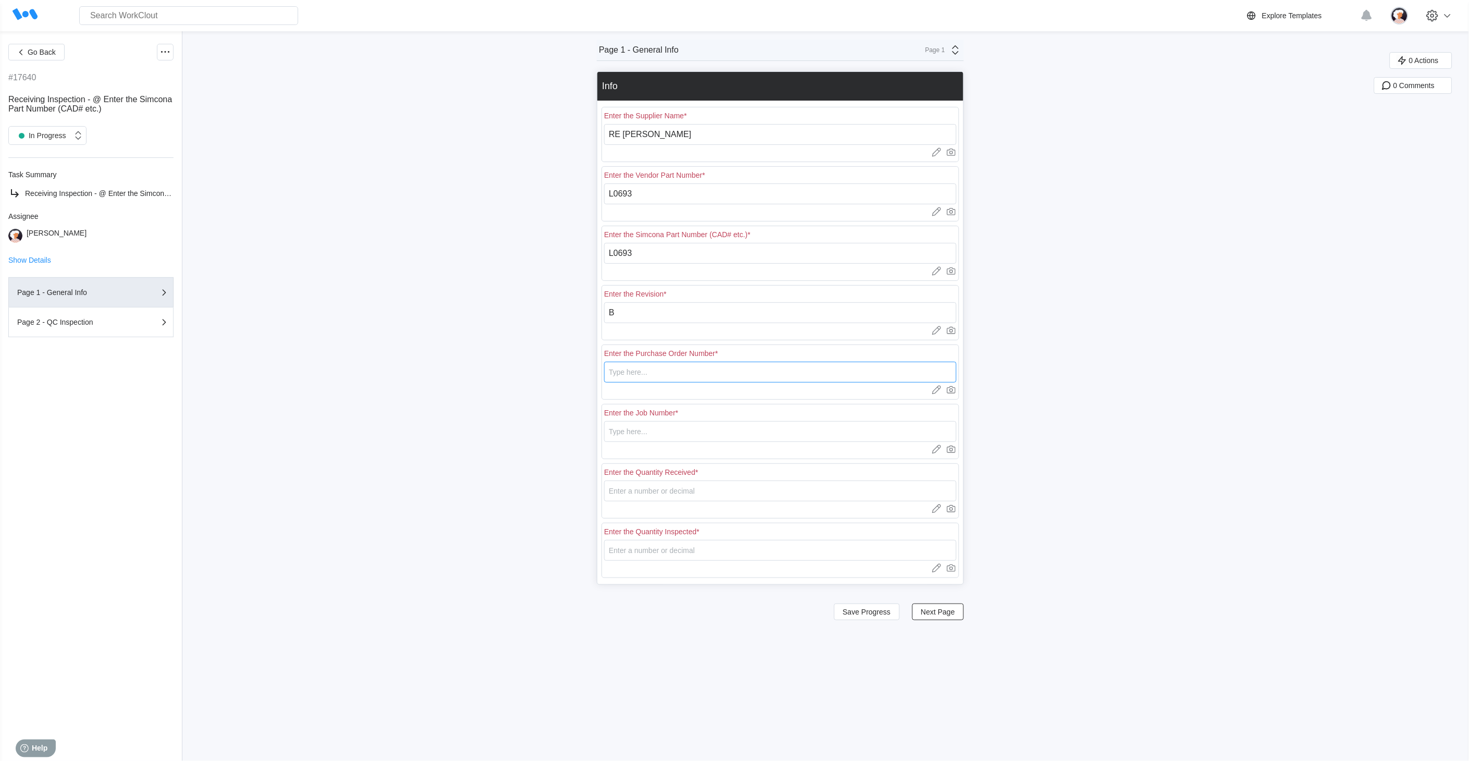
type input "18439"
type input "N/A"
type input "20"
type input "5"
drag, startPoint x: 638, startPoint y: 313, endPoint x: 613, endPoint y: 312, distance: 25.6
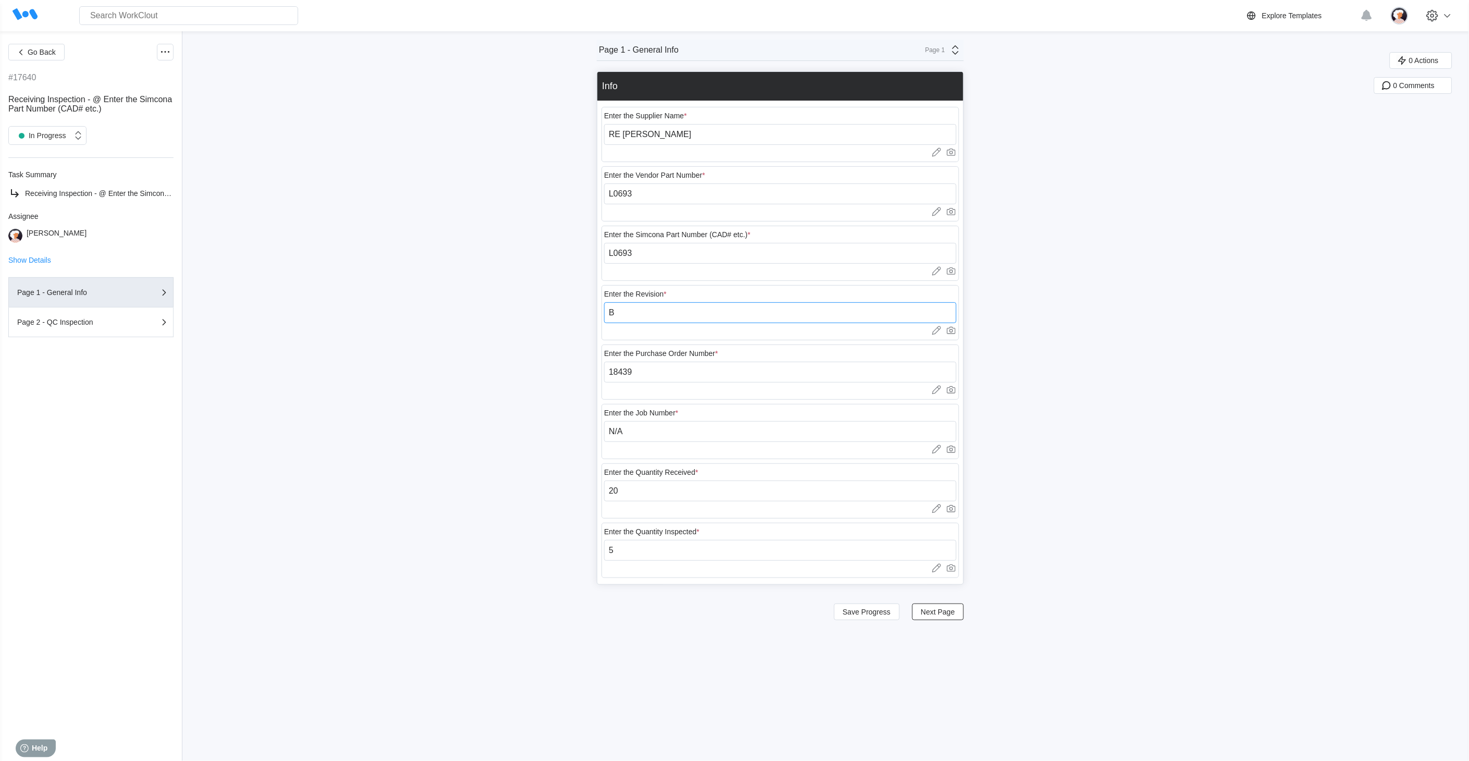
click at [613, 312] on input "B" at bounding box center [780, 312] width 352 height 21
type input "1"
click at [649, 254] on input "L0693" at bounding box center [780, 253] width 352 height 21
click at [43, 57] on button "Go Back" at bounding box center [36, 52] width 56 height 17
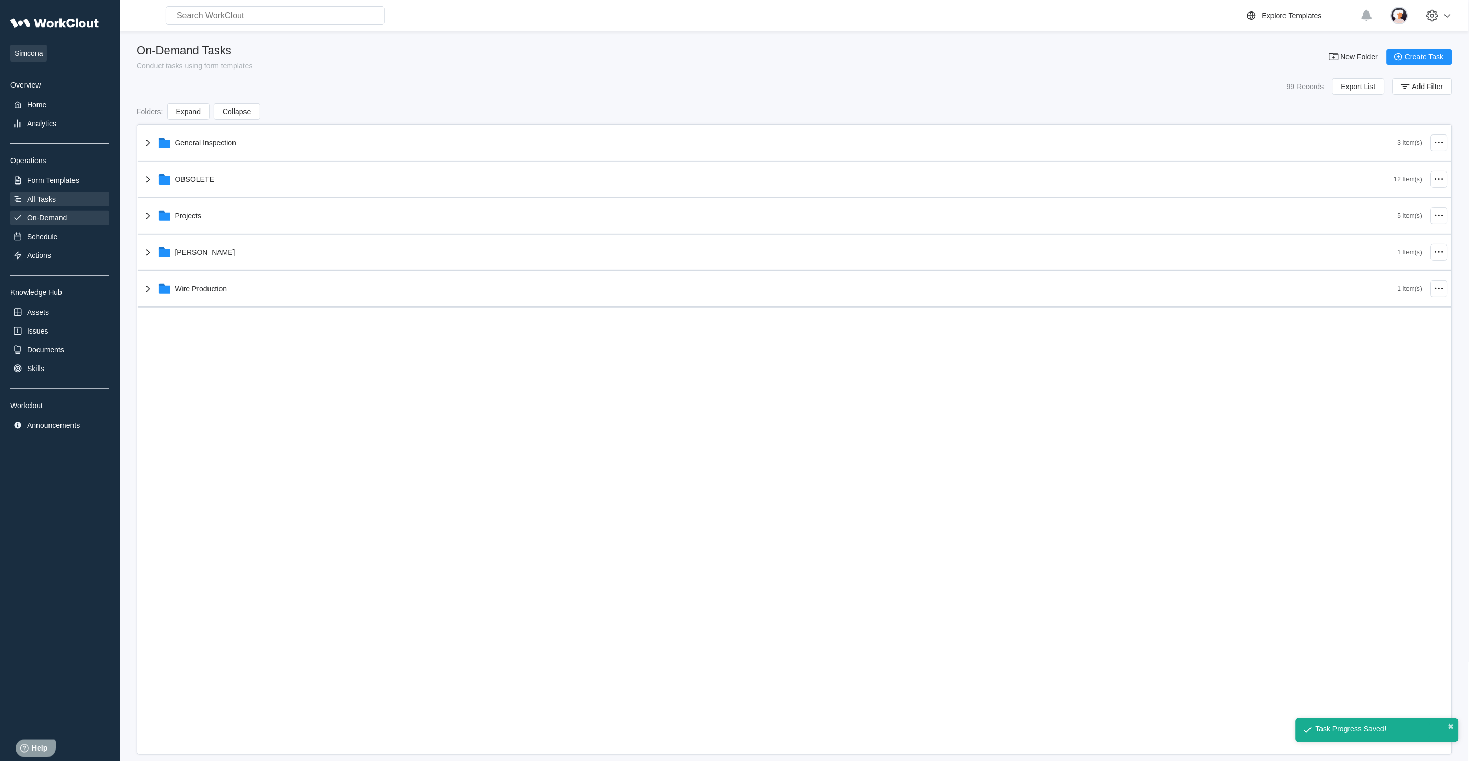
click at [35, 195] on div "All Tasks" at bounding box center [41, 199] width 29 height 8
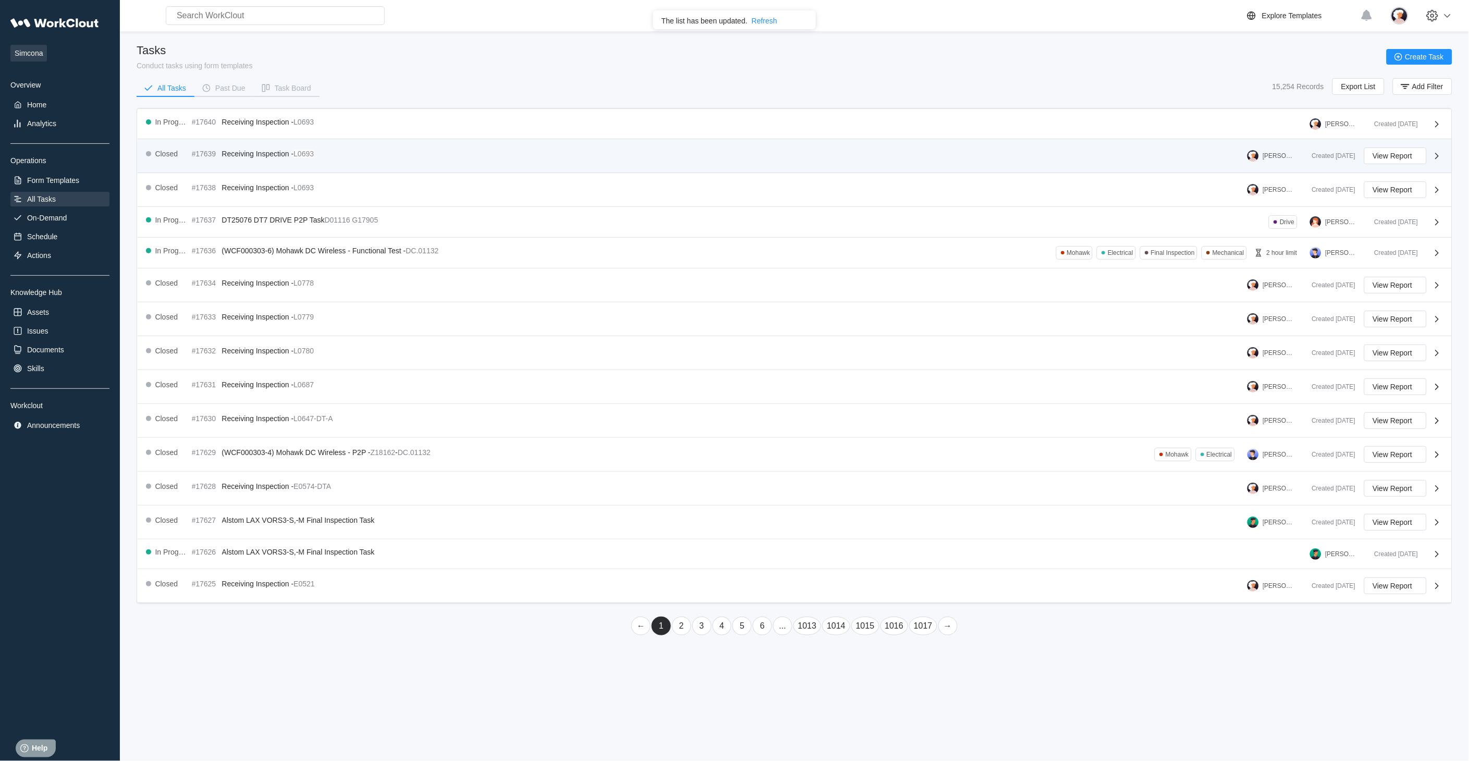
click at [254, 155] on span "Receiving Inspection -" at bounding box center [258, 154] width 72 height 8
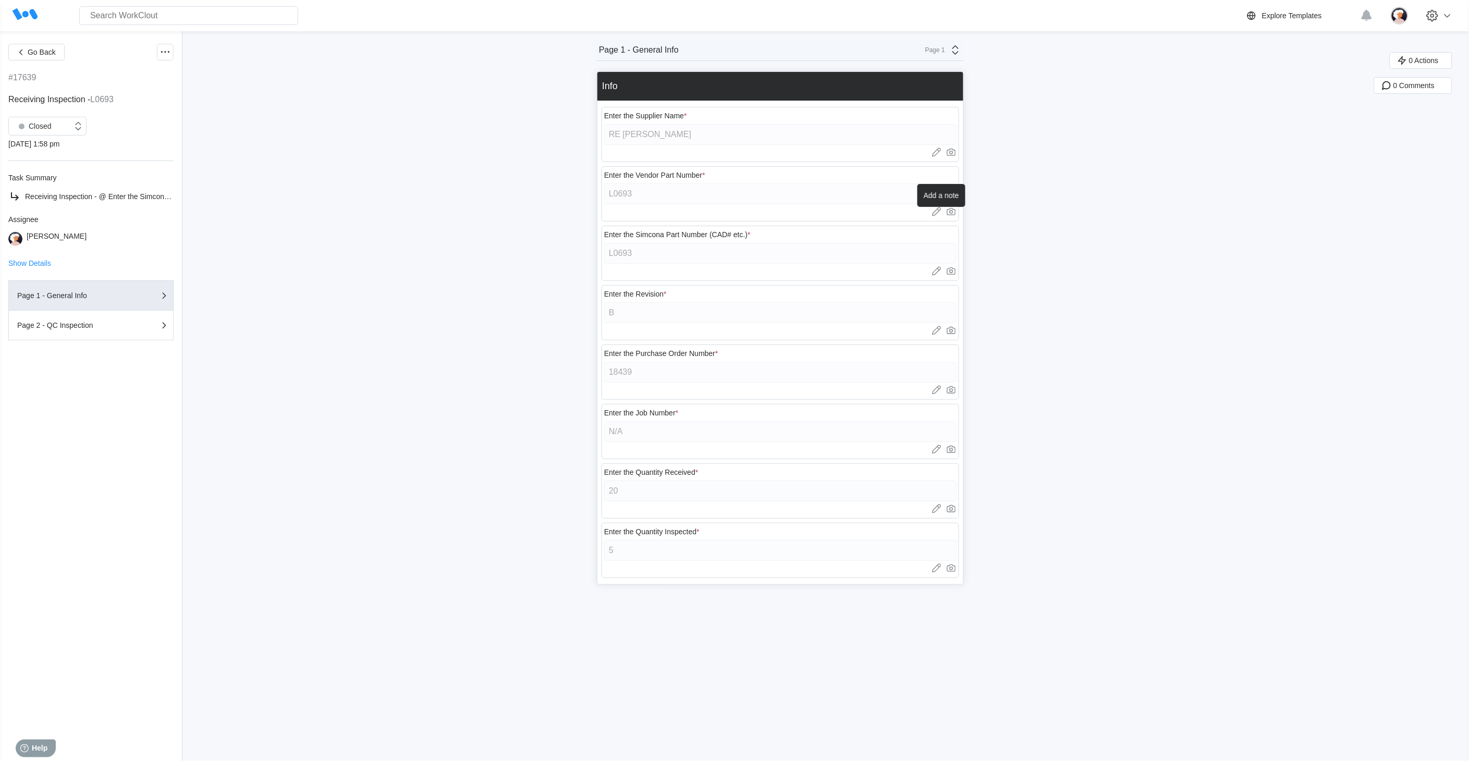
click at [937, 215] on icon at bounding box center [937, 213] width 8 height 6
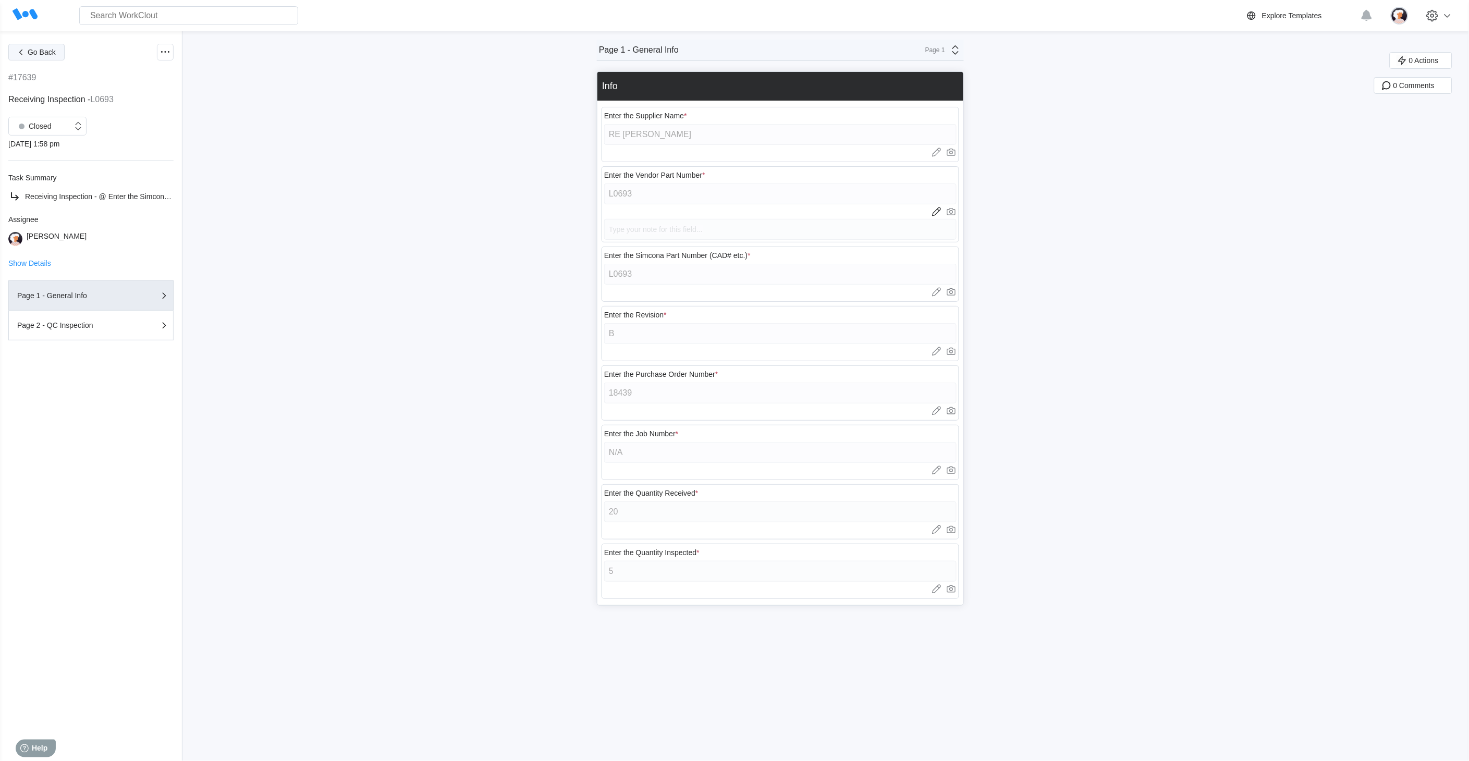
click at [27, 51] on button "Go Back" at bounding box center [36, 52] width 56 height 17
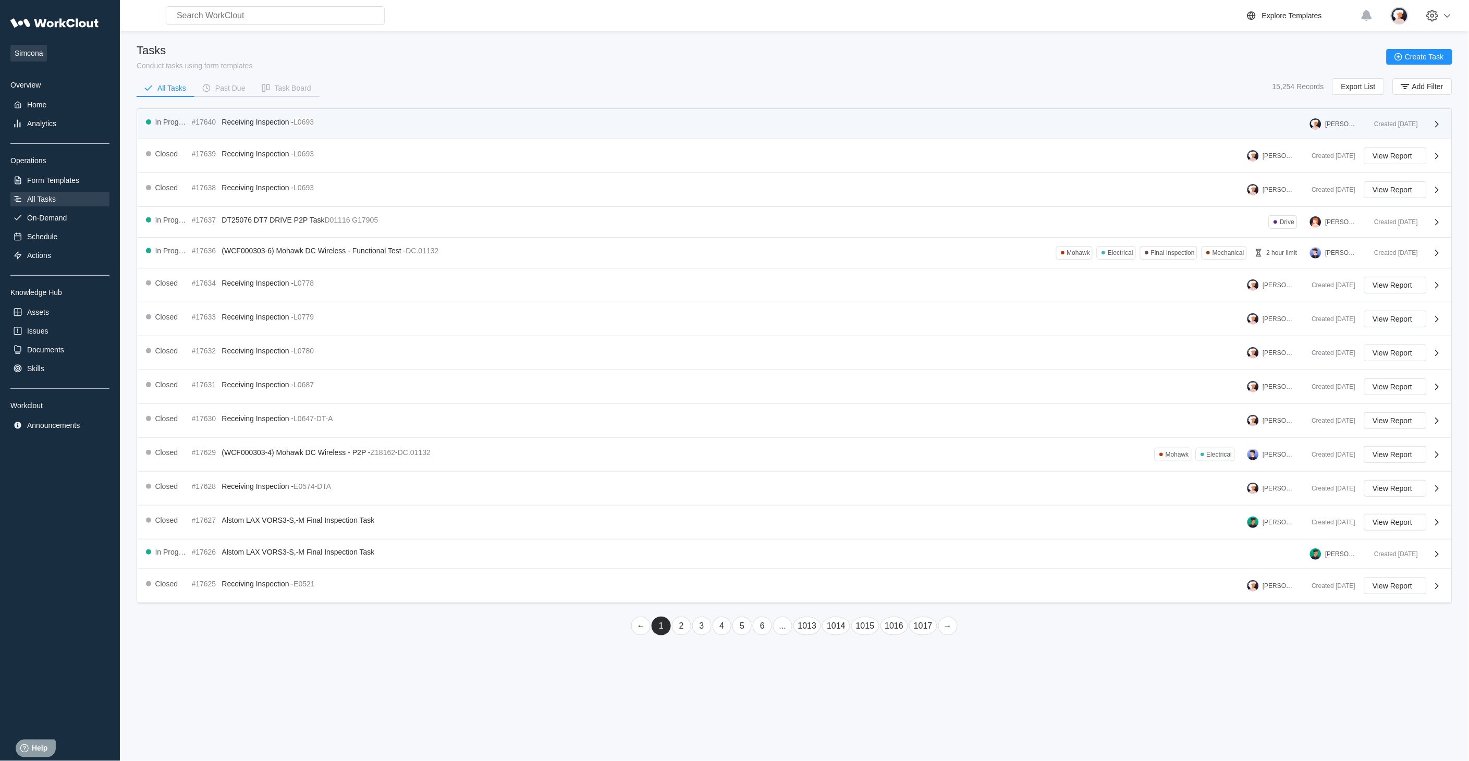
click at [400, 123] on div "In Progress #17640 Receiving Inspection - L0693 [PERSON_NAME]" at bounding box center [756, 124] width 1220 height 13
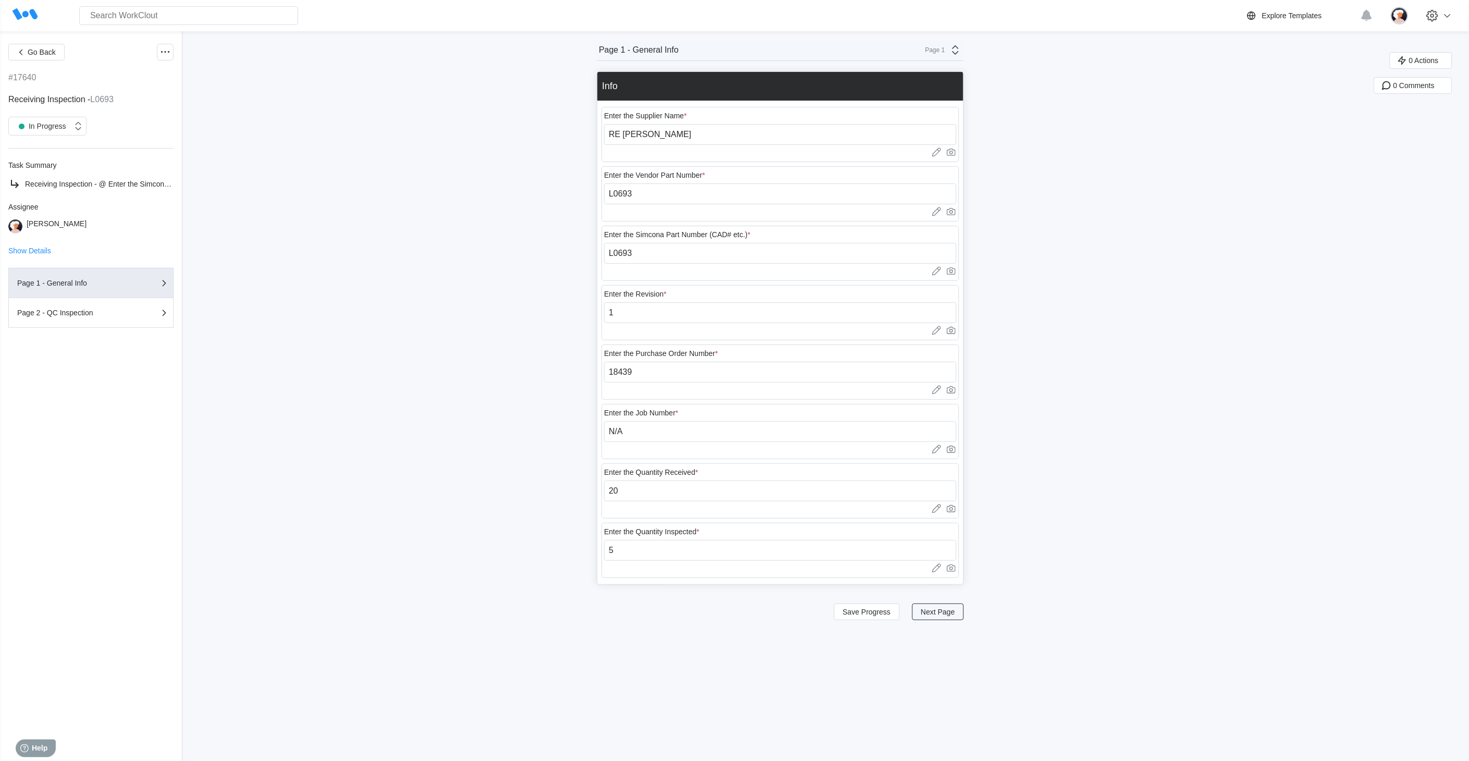
click at [928, 613] on span "Next Page" at bounding box center [938, 611] width 34 height 7
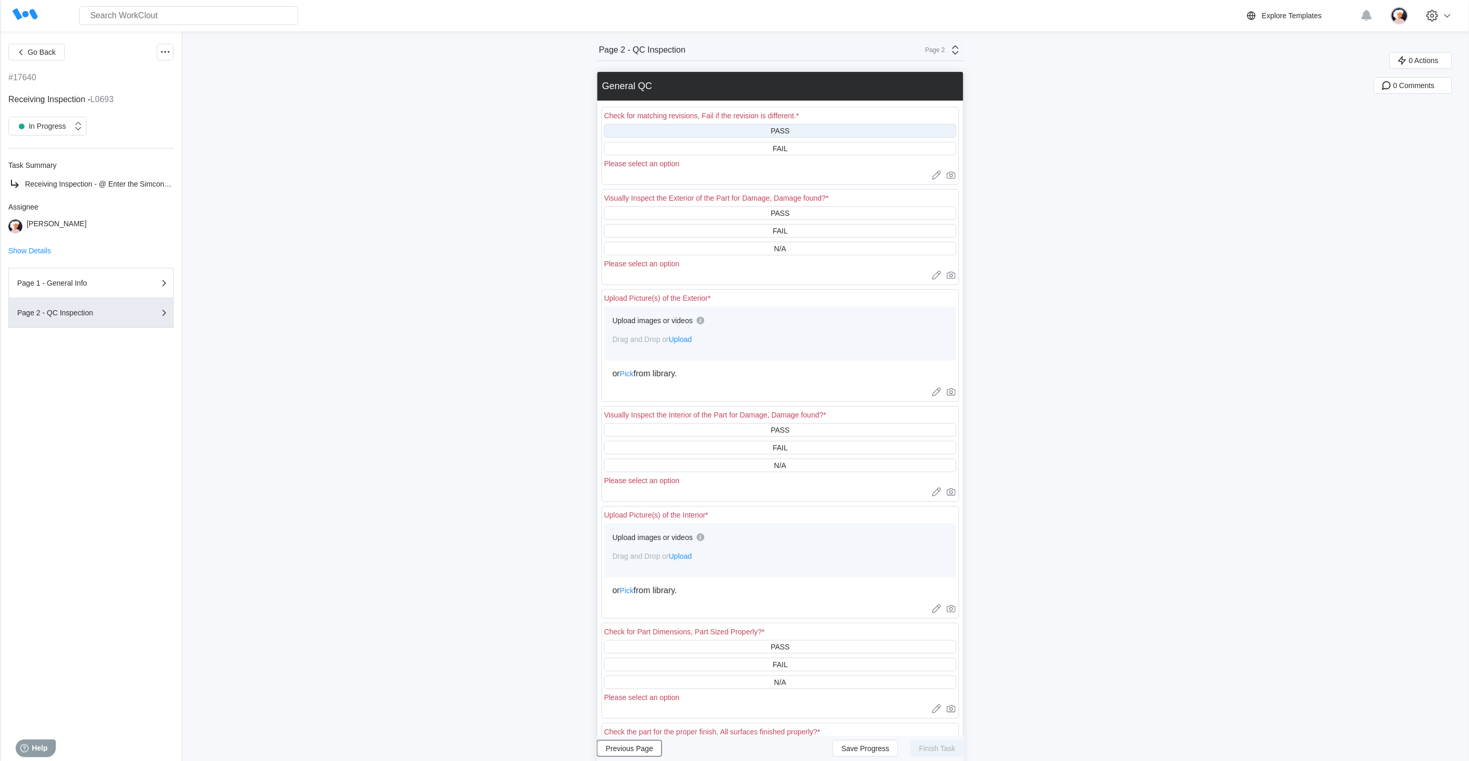
click at [788, 133] on div "PASS" at bounding box center [780, 131] width 19 height 8
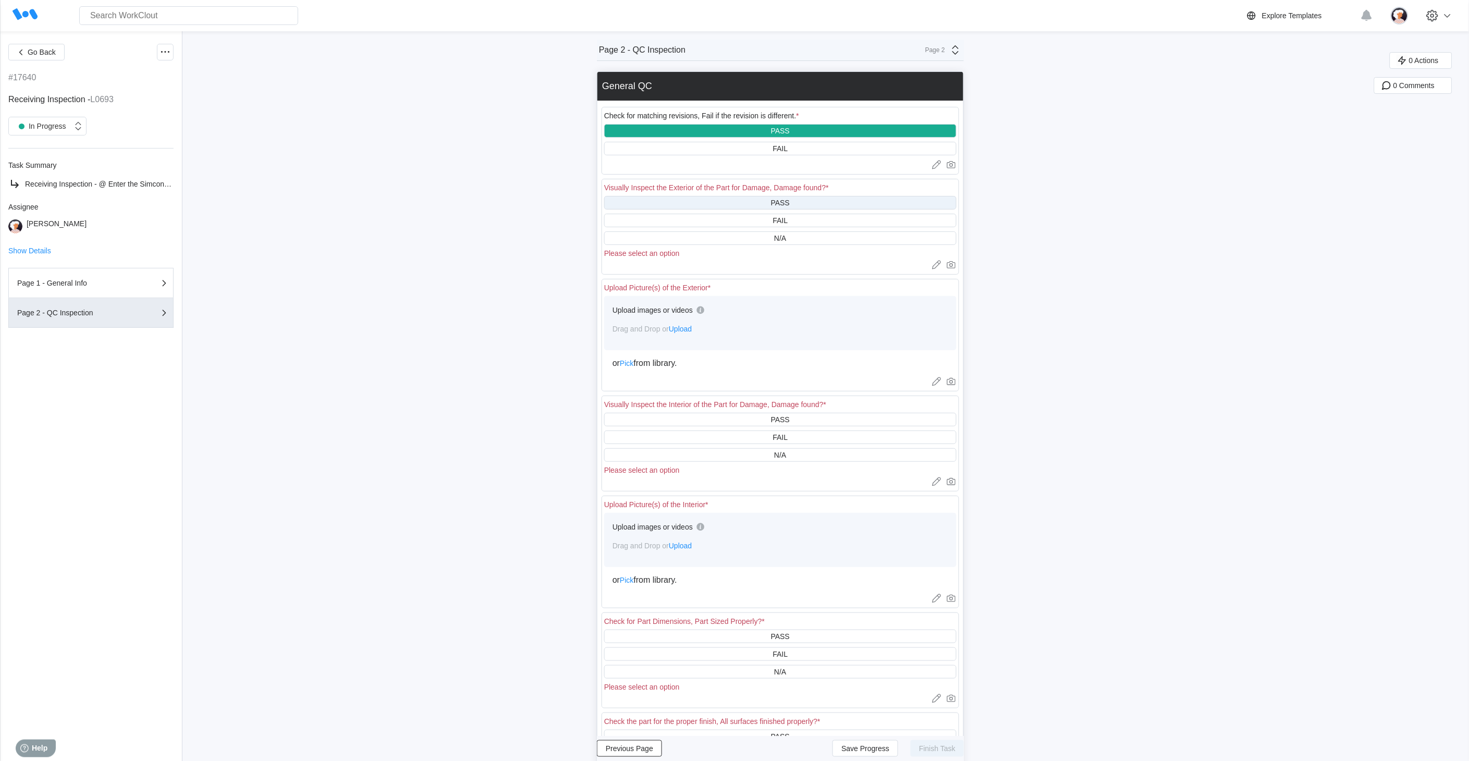
click at [792, 198] on div "PASS" at bounding box center [780, 203] width 352 height 14
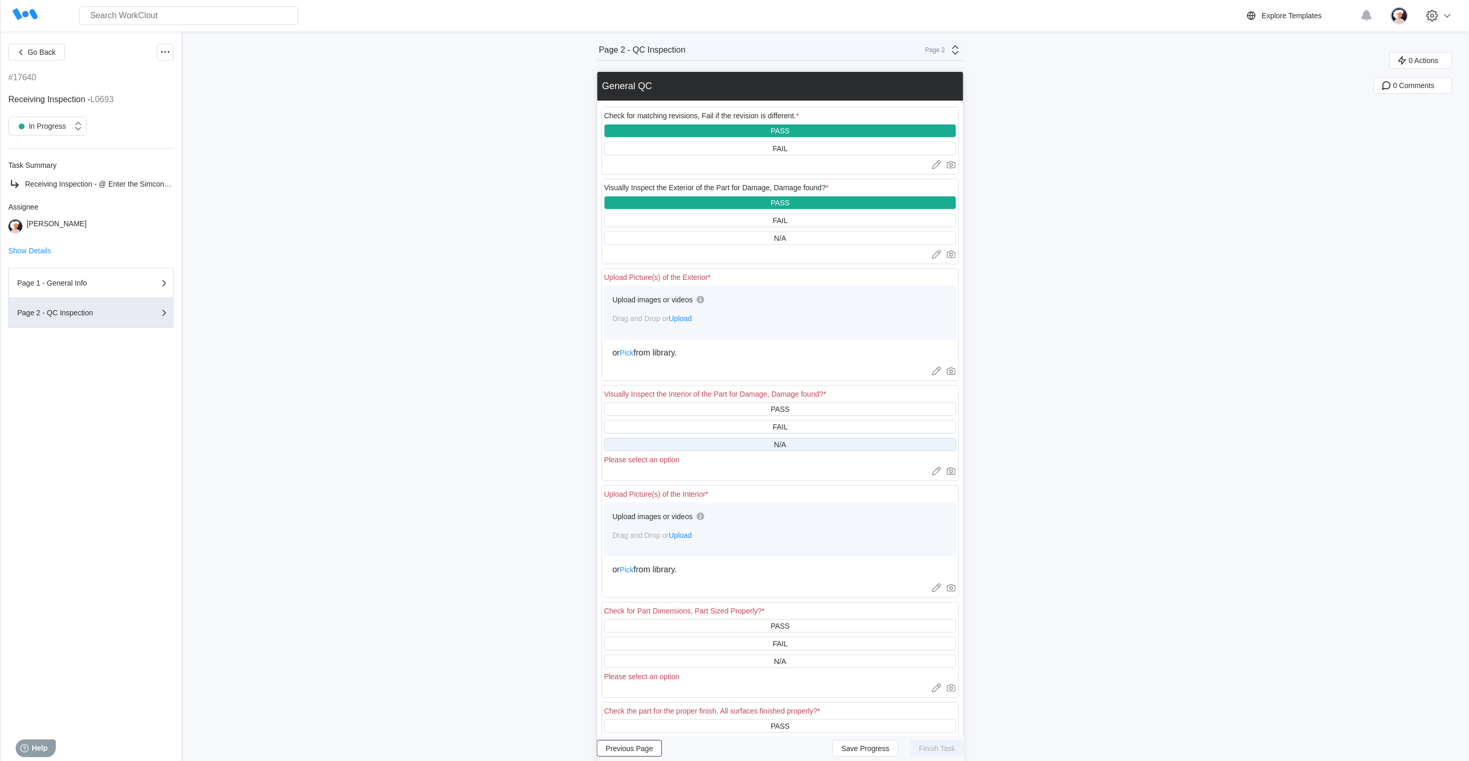
click at [764, 449] on div "N/A" at bounding box center [780, 445] width 352 height 14
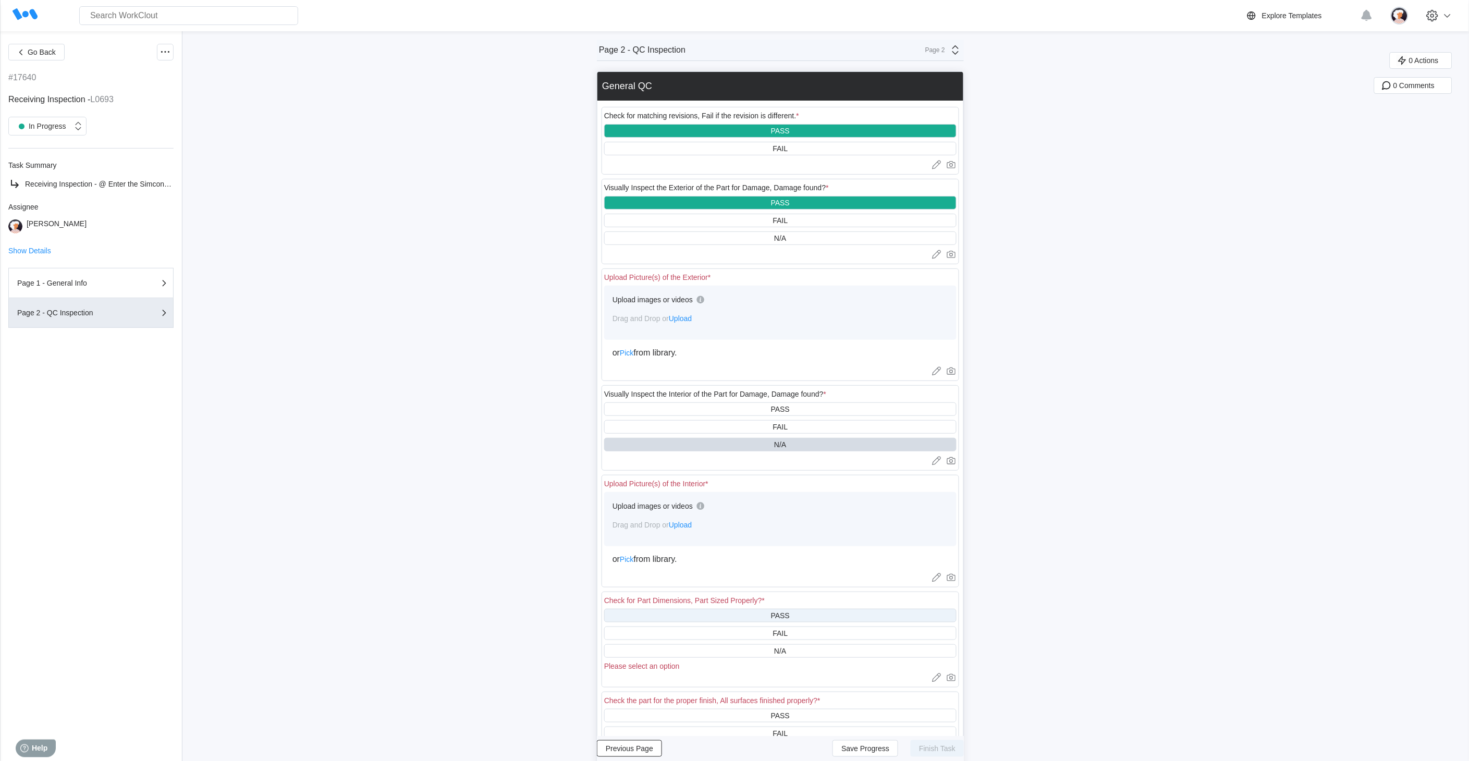
click at [762, 614] on div "PASS" at bounding box center [780, 616] width 352 height 14
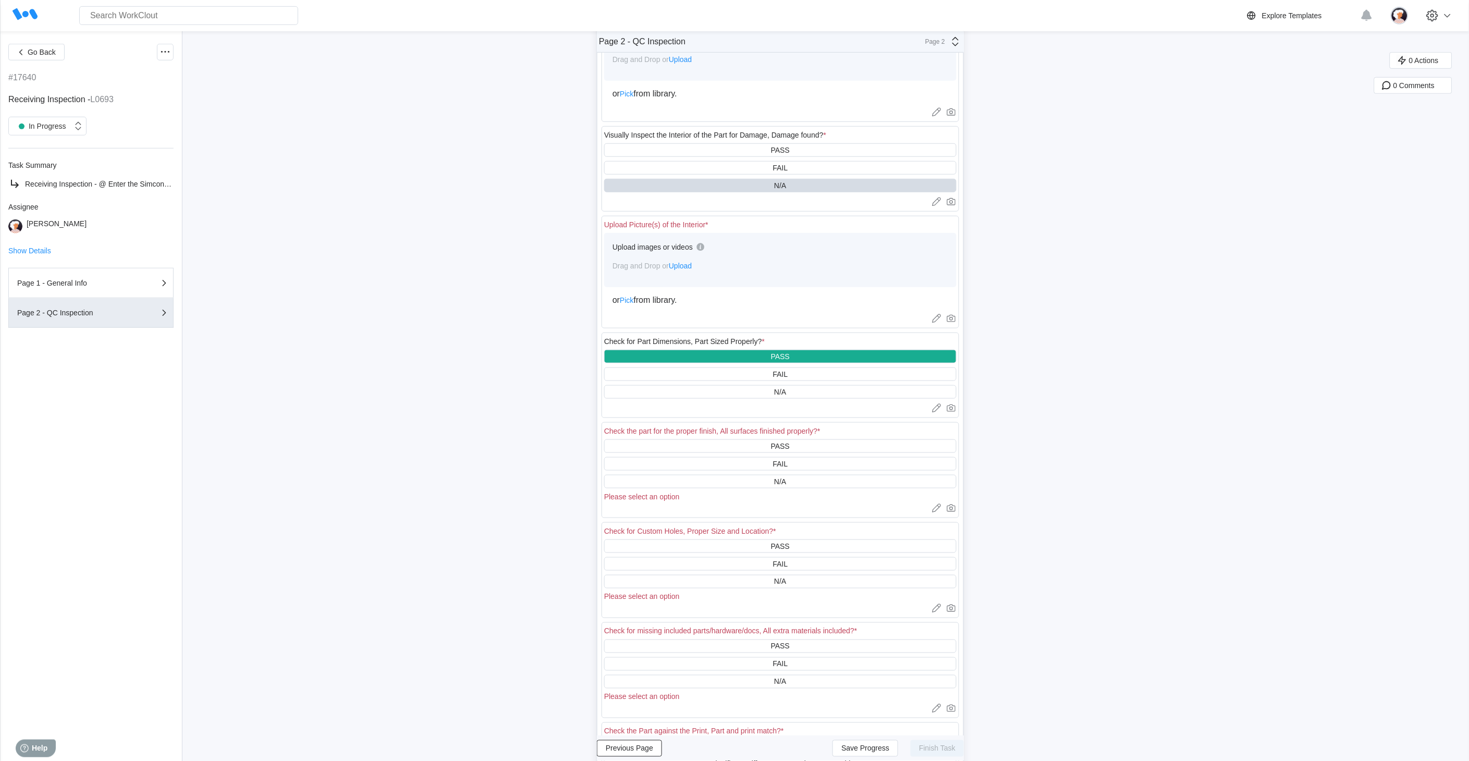
scroll to position [347, 0]
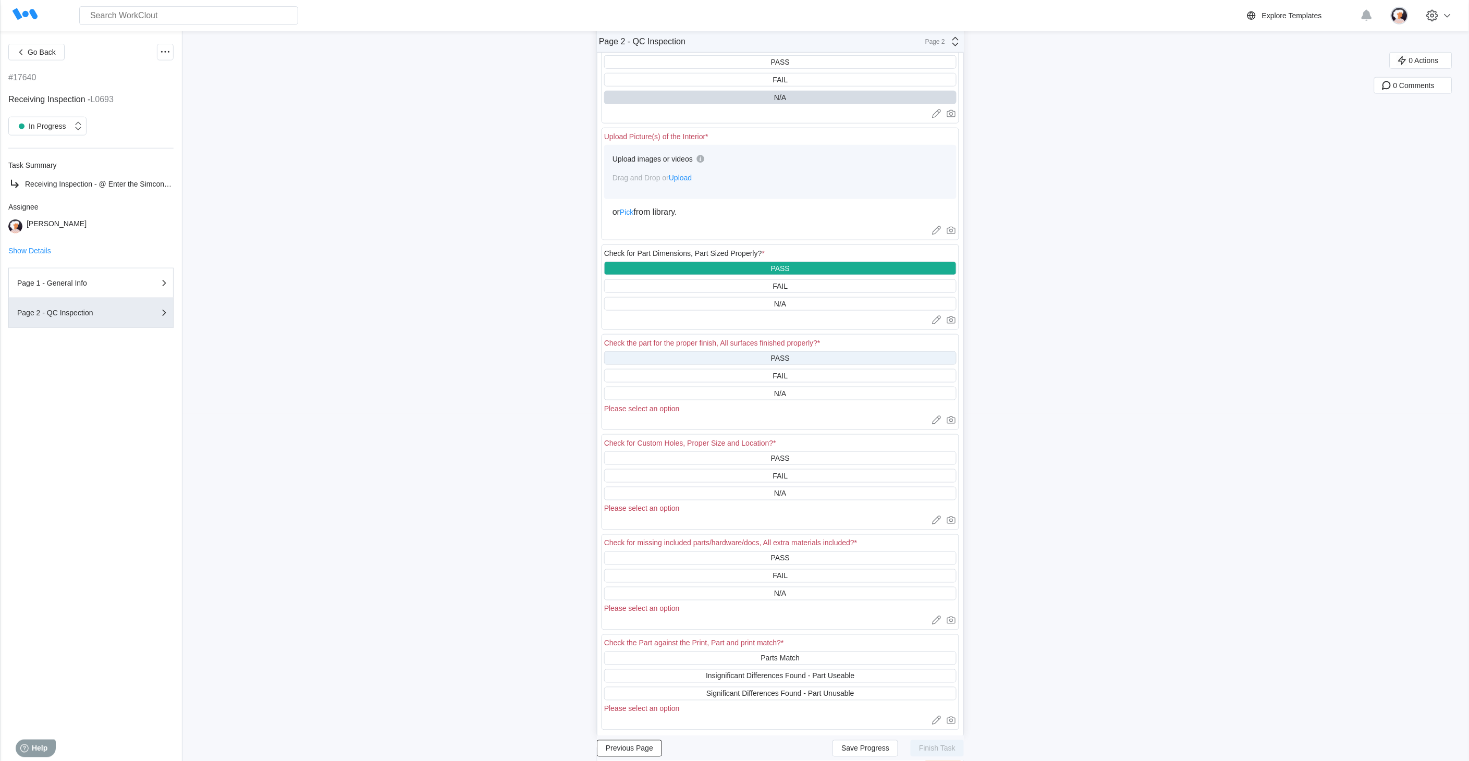
click at [740, 360] on div "PASS" at bounding box center [780, 358] width 352 height 14
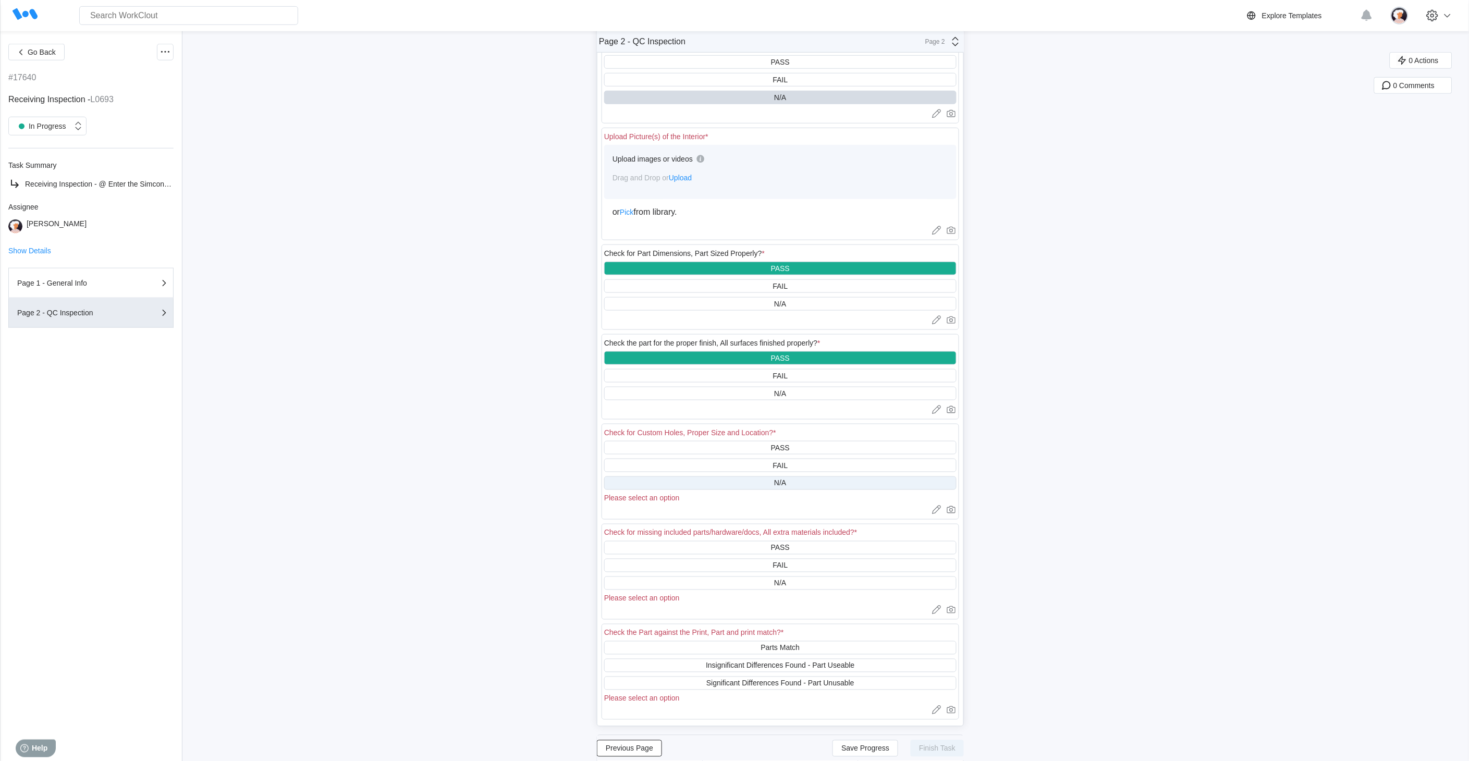
click at [749, 478] on div "N/A" at bounding box center [780, 484] width 352 height 14
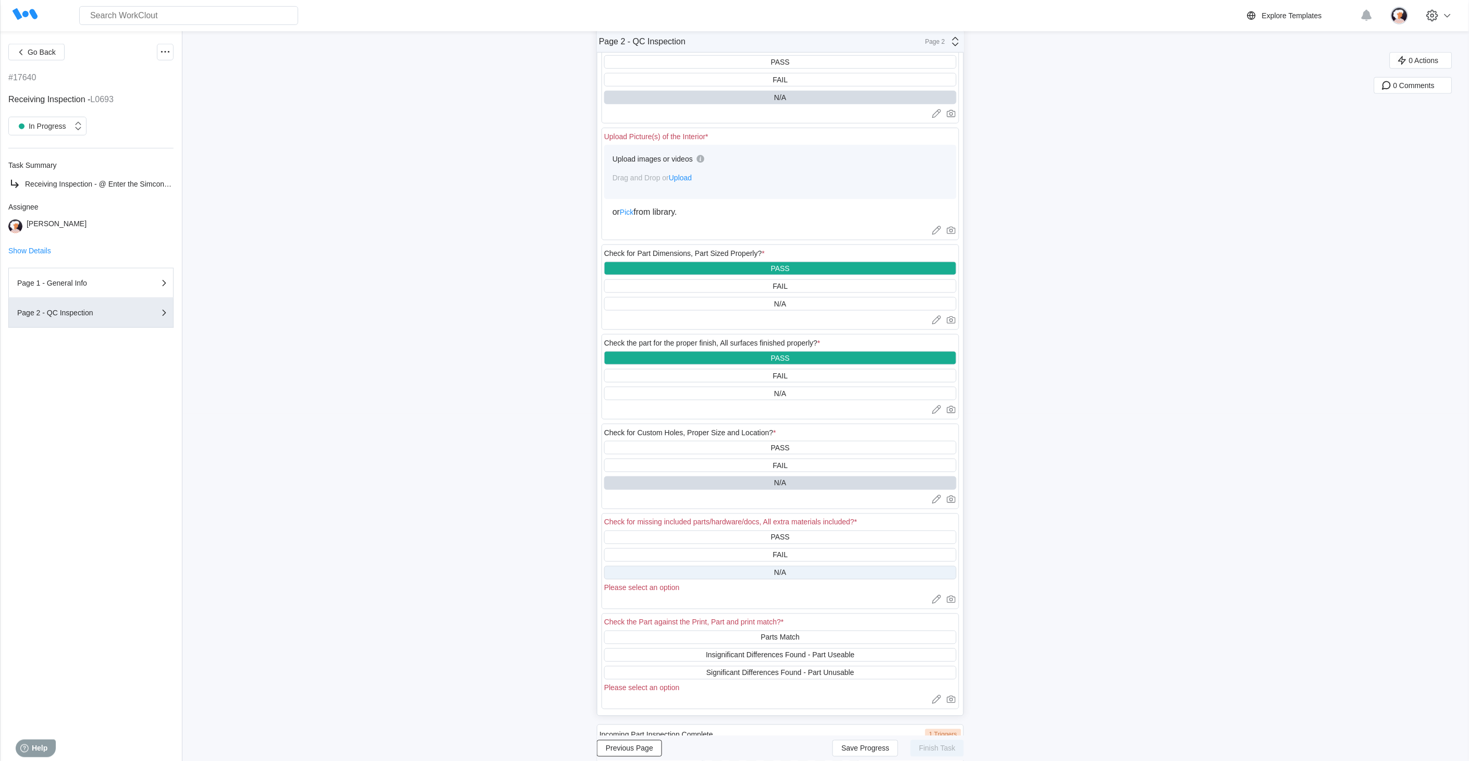
click at [747, 566] on div "N/A" at bounding box center [780, 573] width 352 height 14
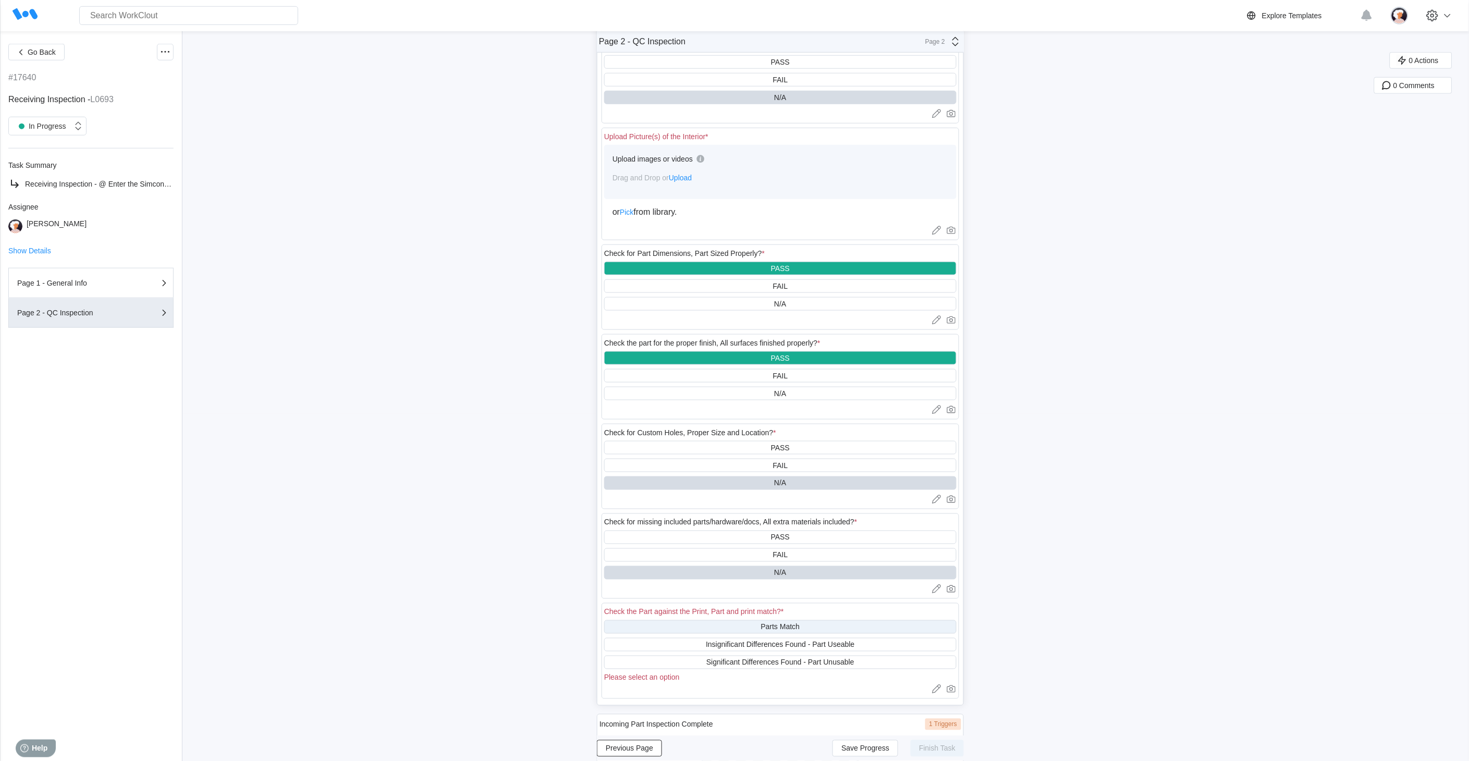
click at [753, 620] on div "Parts Match" at bounding box center [780, 627] width 352 height 14
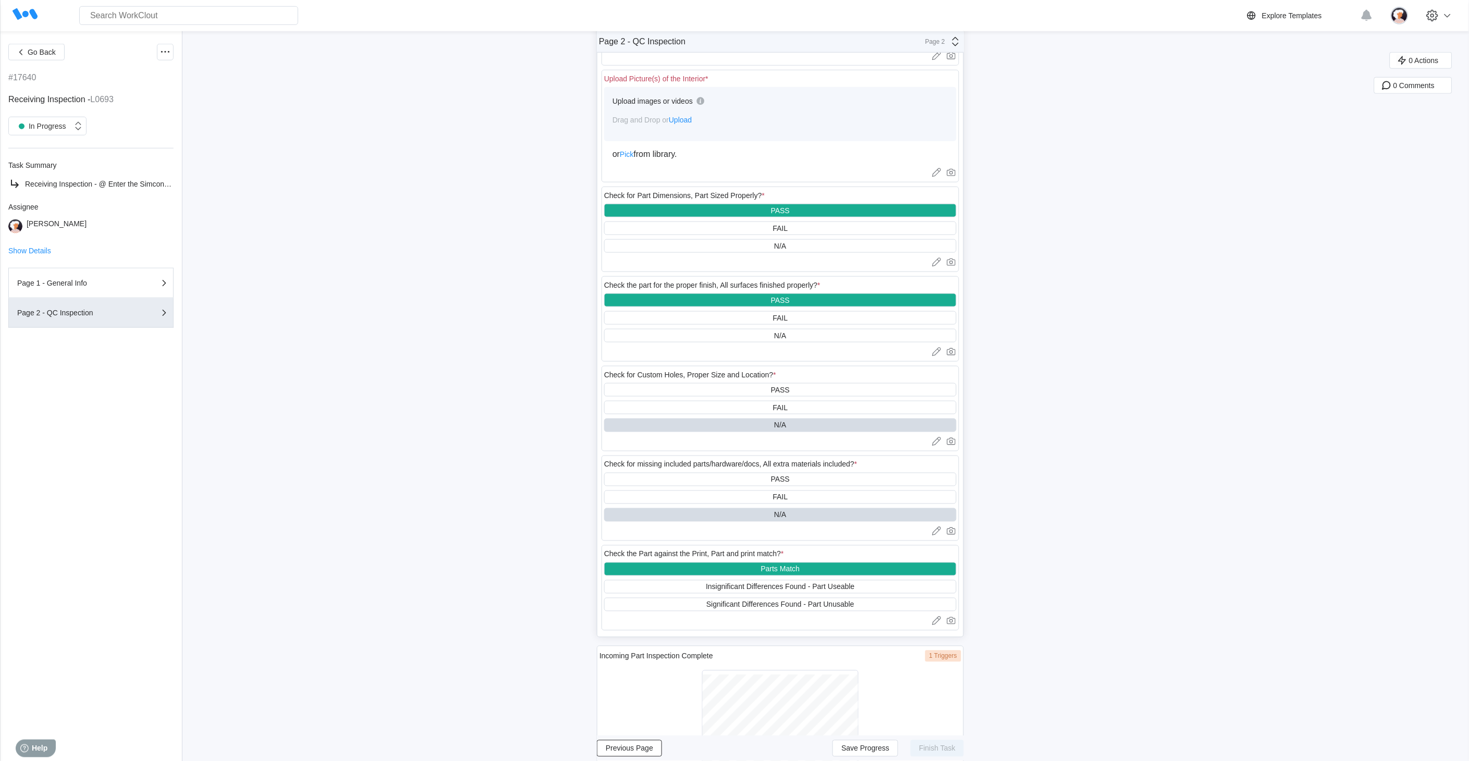
scroll to position [492, 0]
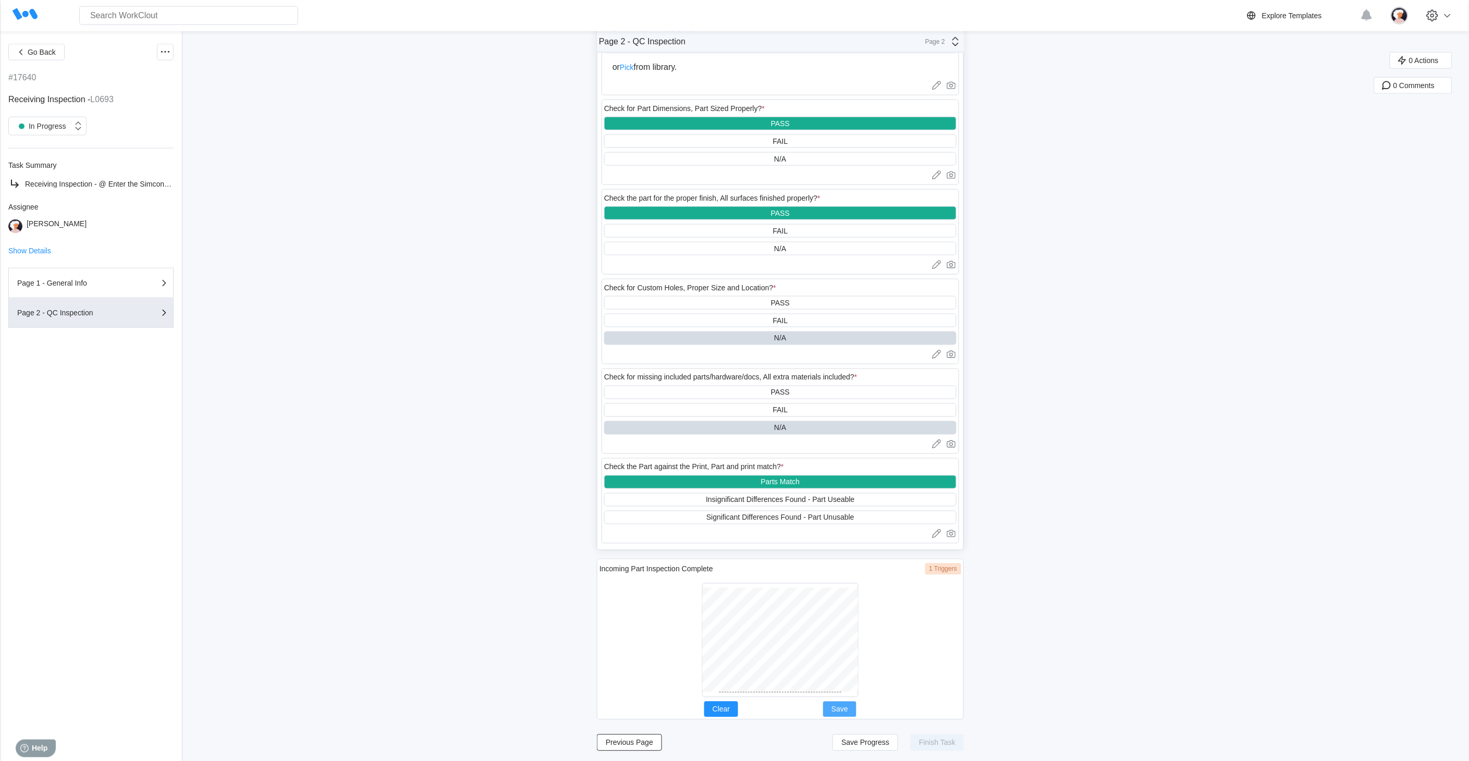
click at [848, 706] on span "Save" at bounding box center [840, 709] width 17 height 7
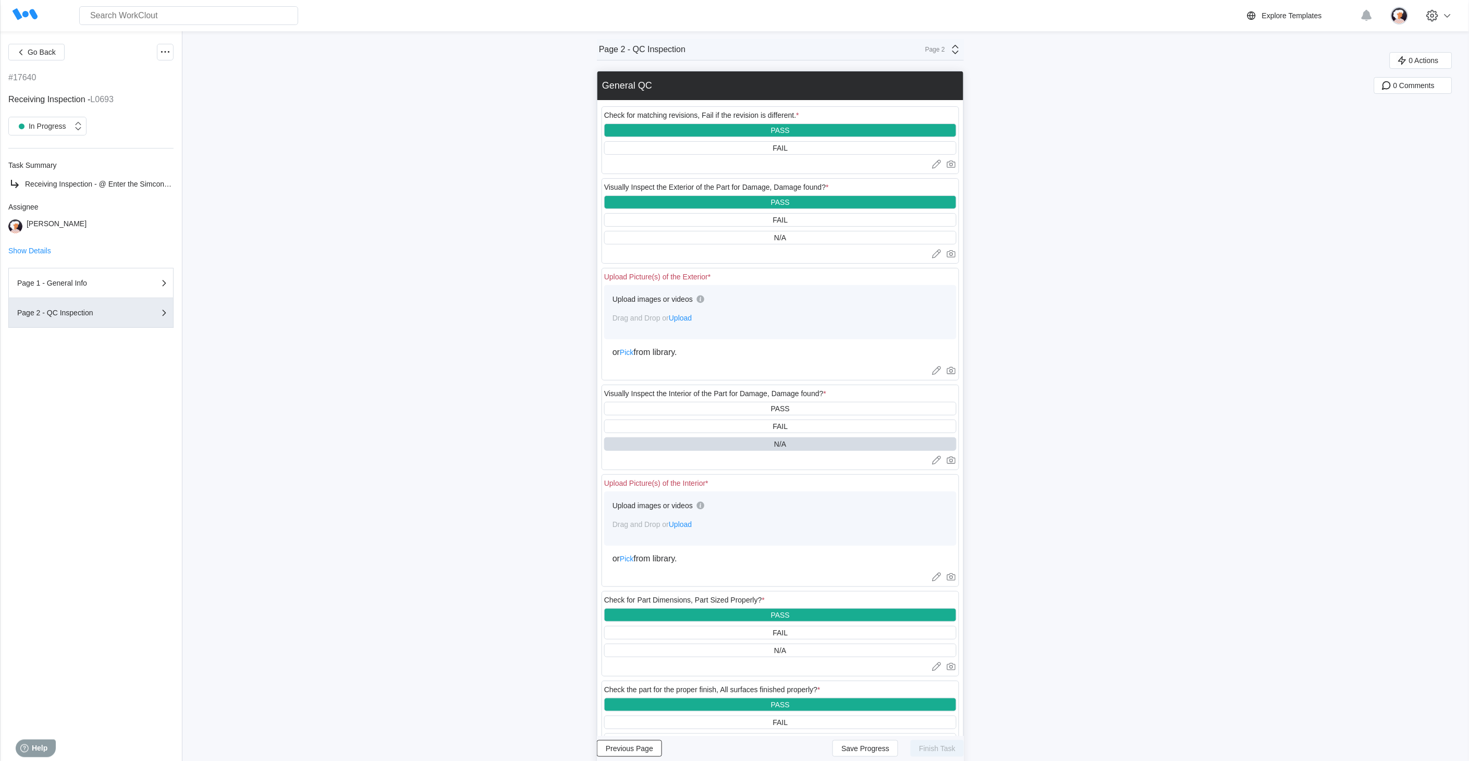
scroll to position [0, 0]
click at [689, 319] on span "Upload" at bounding box center [680, 318] width 23 height 8
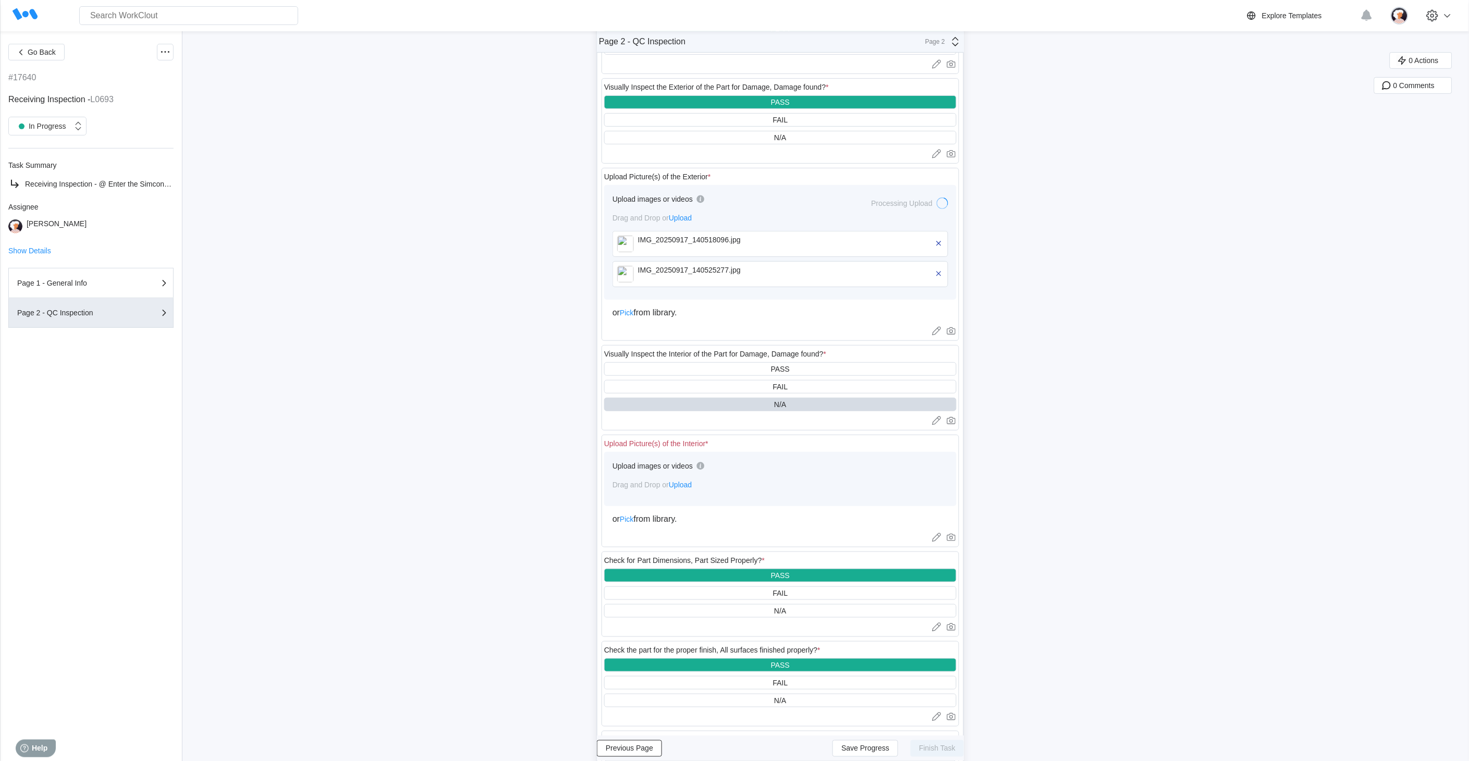
scroll to position [174, 0]
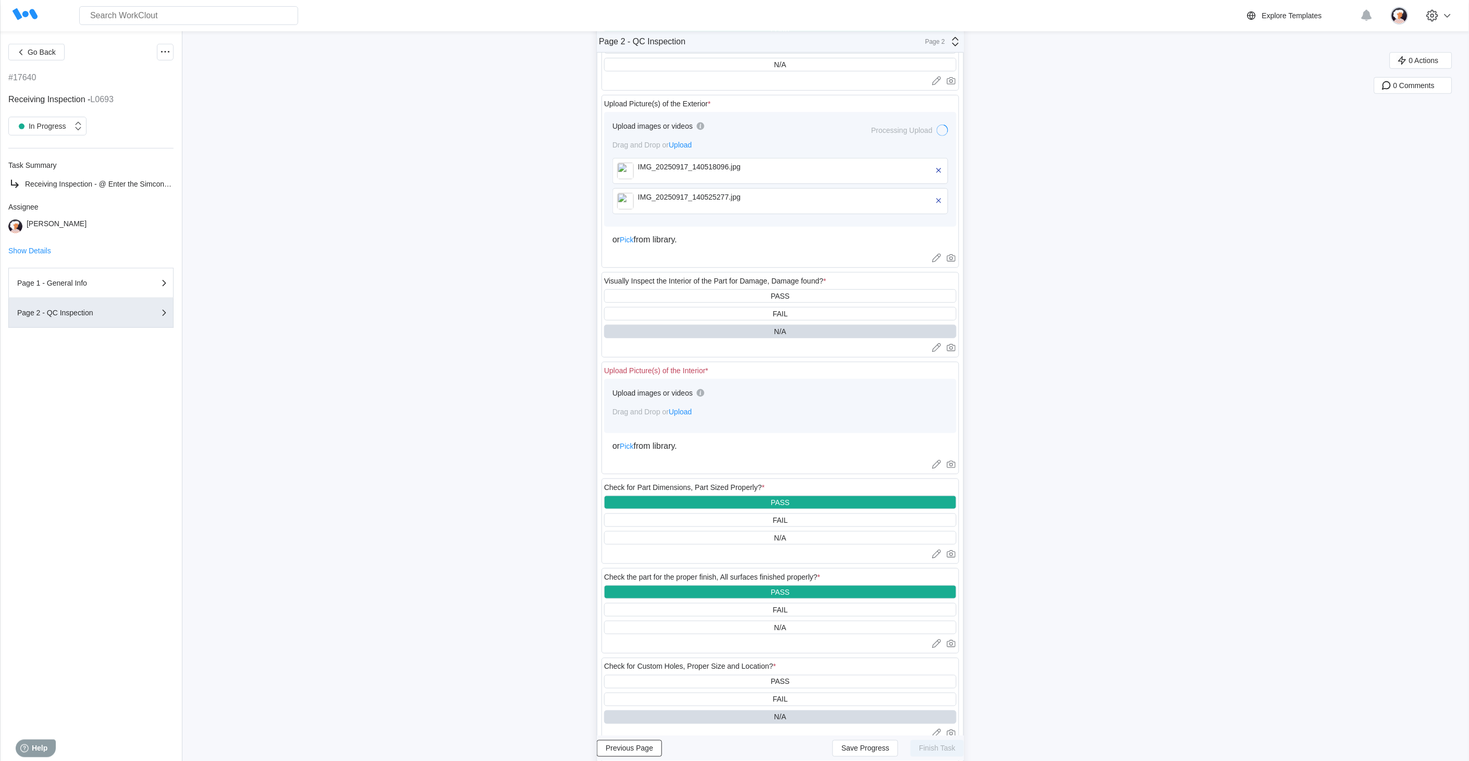
click at [690, 415] on span "Upload" at bounding box center [680, 412] width 23 height 8
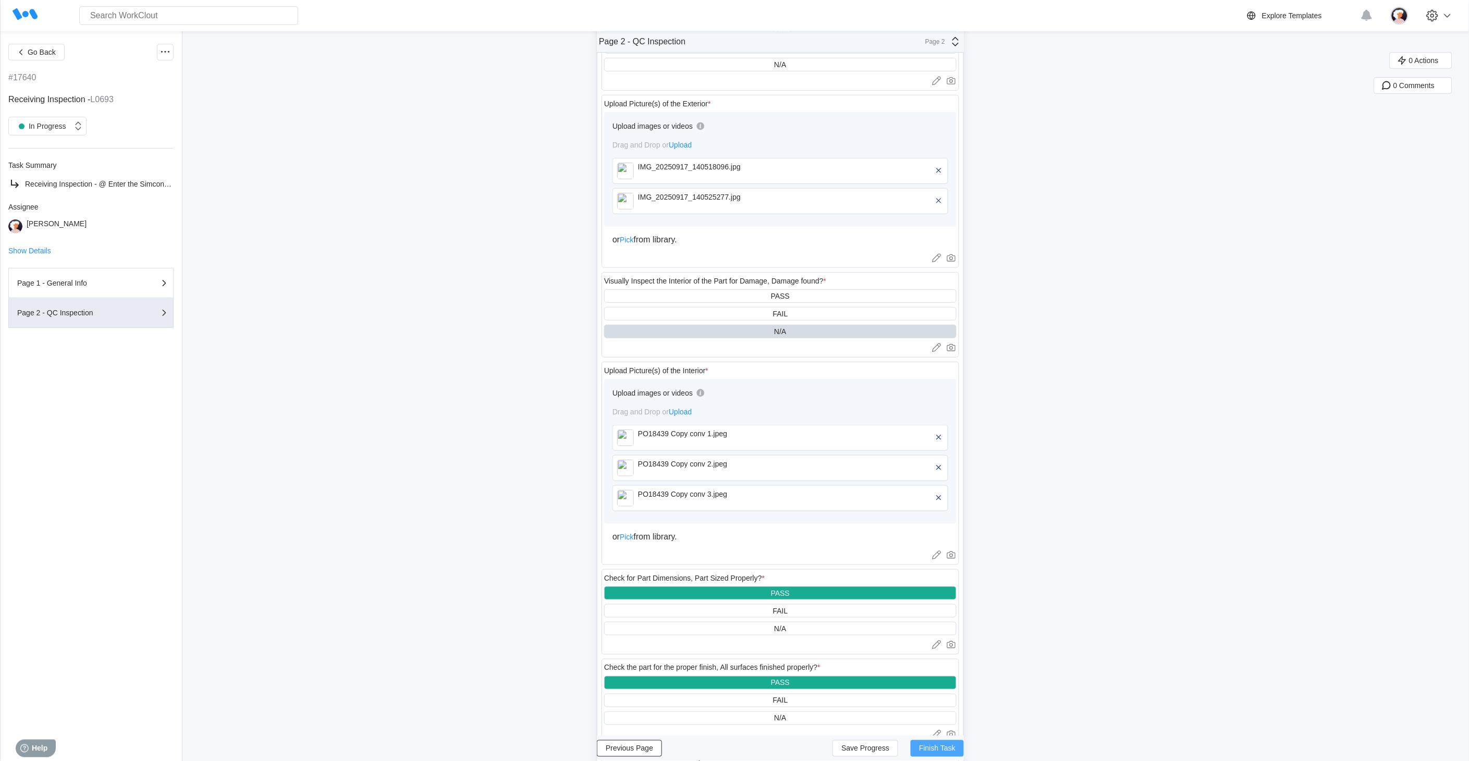
click at [944, 748] on span "Finish Task" at bounding box center [937, 748] width 36 height 7
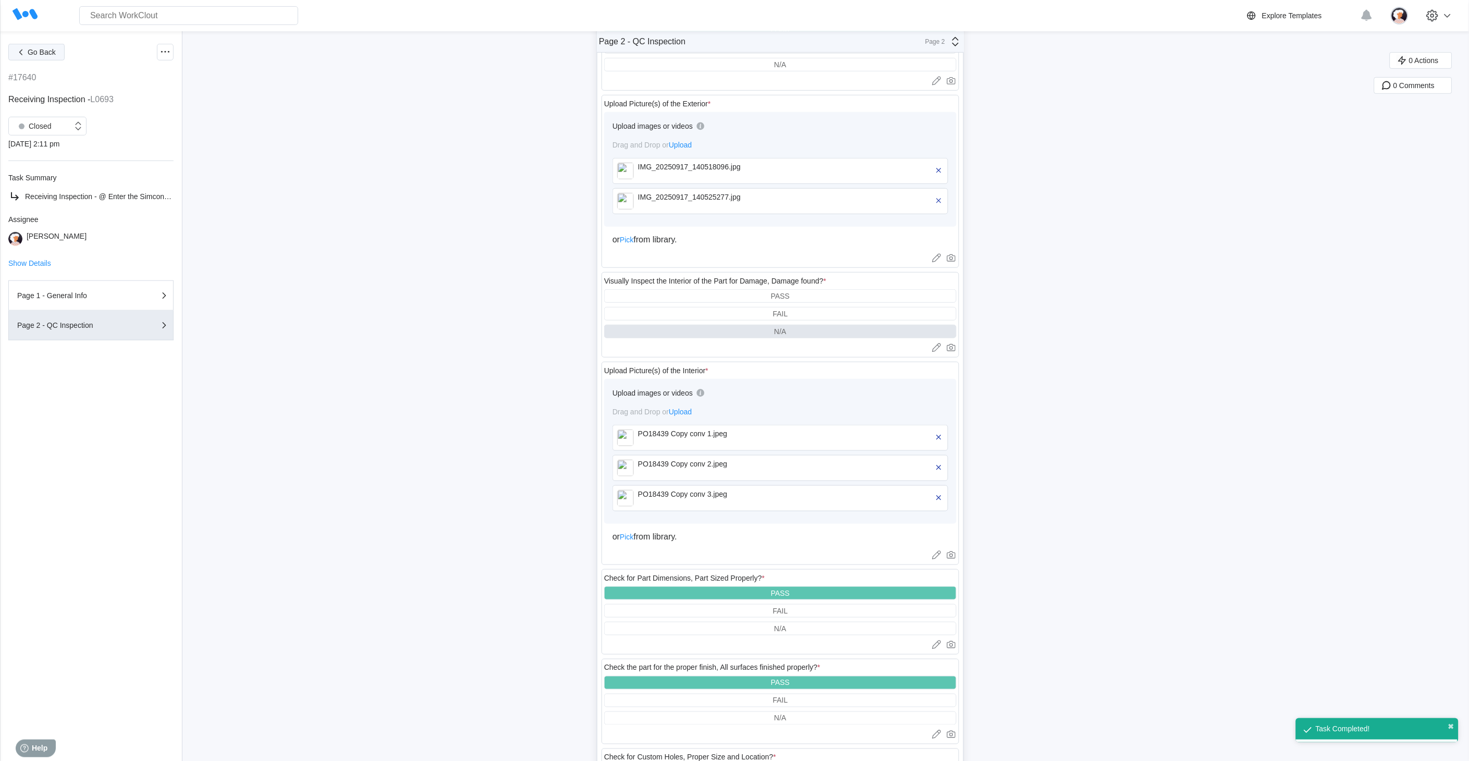
click at [35, 53] on span "Go Back" at bounding box center [42, 51] width 28 height 7
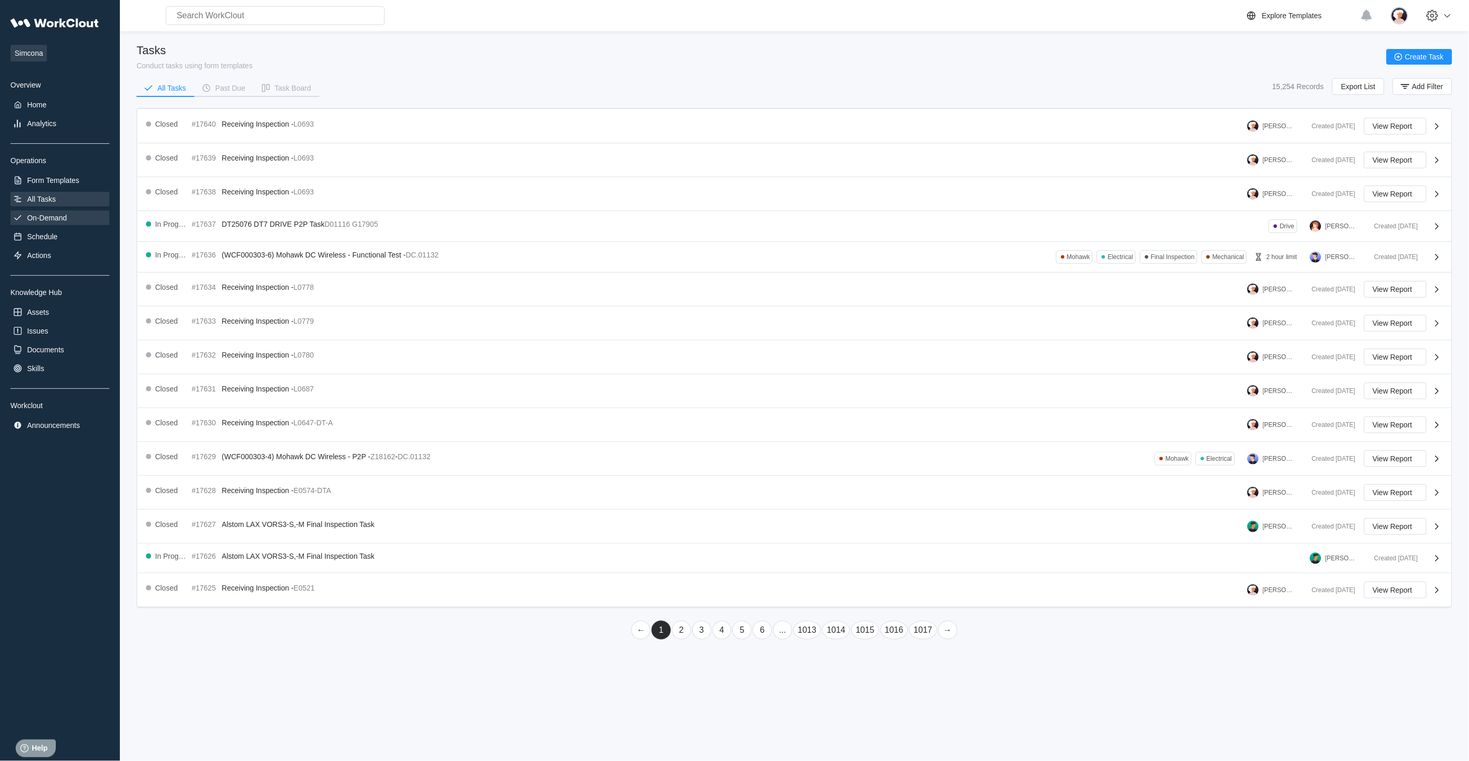
click at [51, 216] on div "On-Demand" at bounding box center [47, 218] width 40 height 8
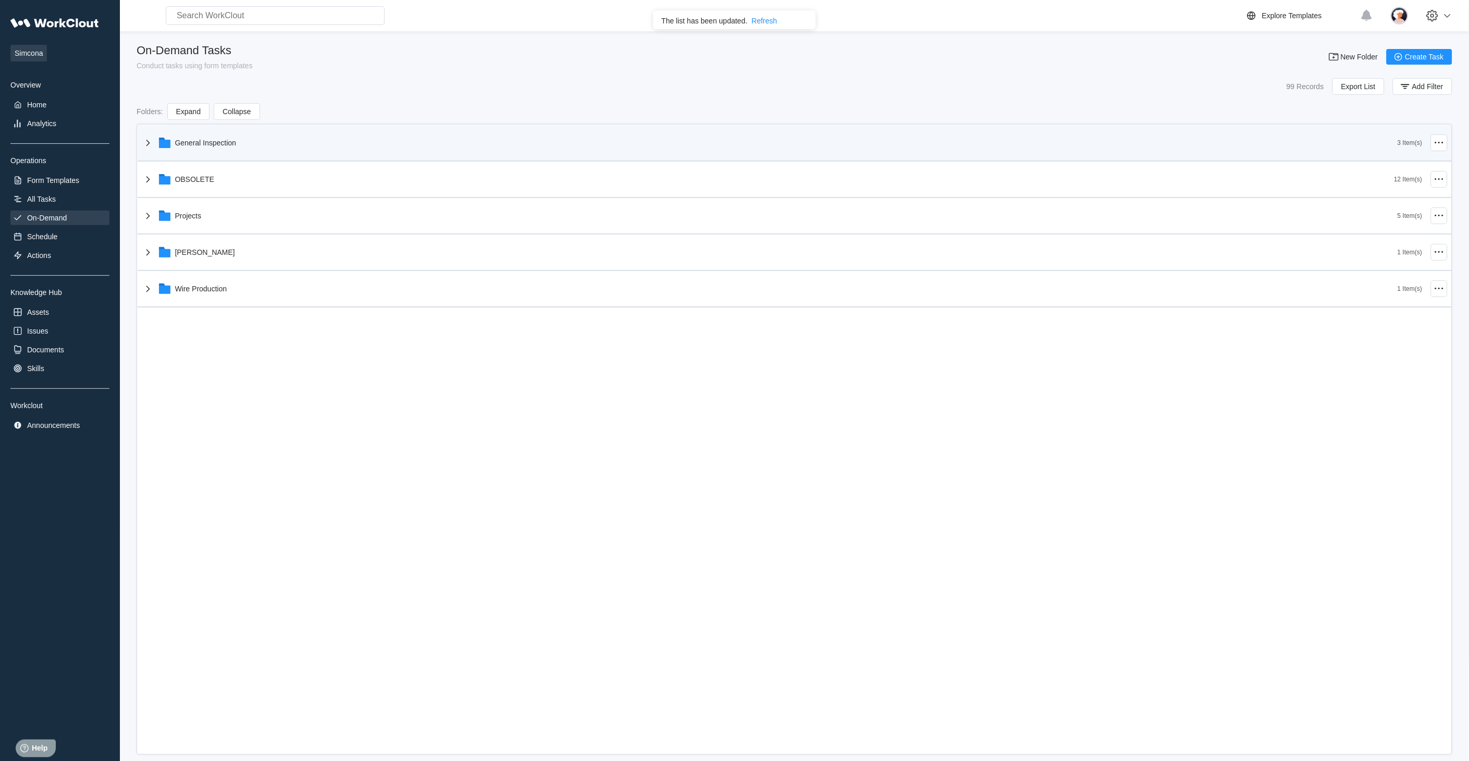
click at [149, 143] on icon at bounding box center [148, 143] width 13 height 13
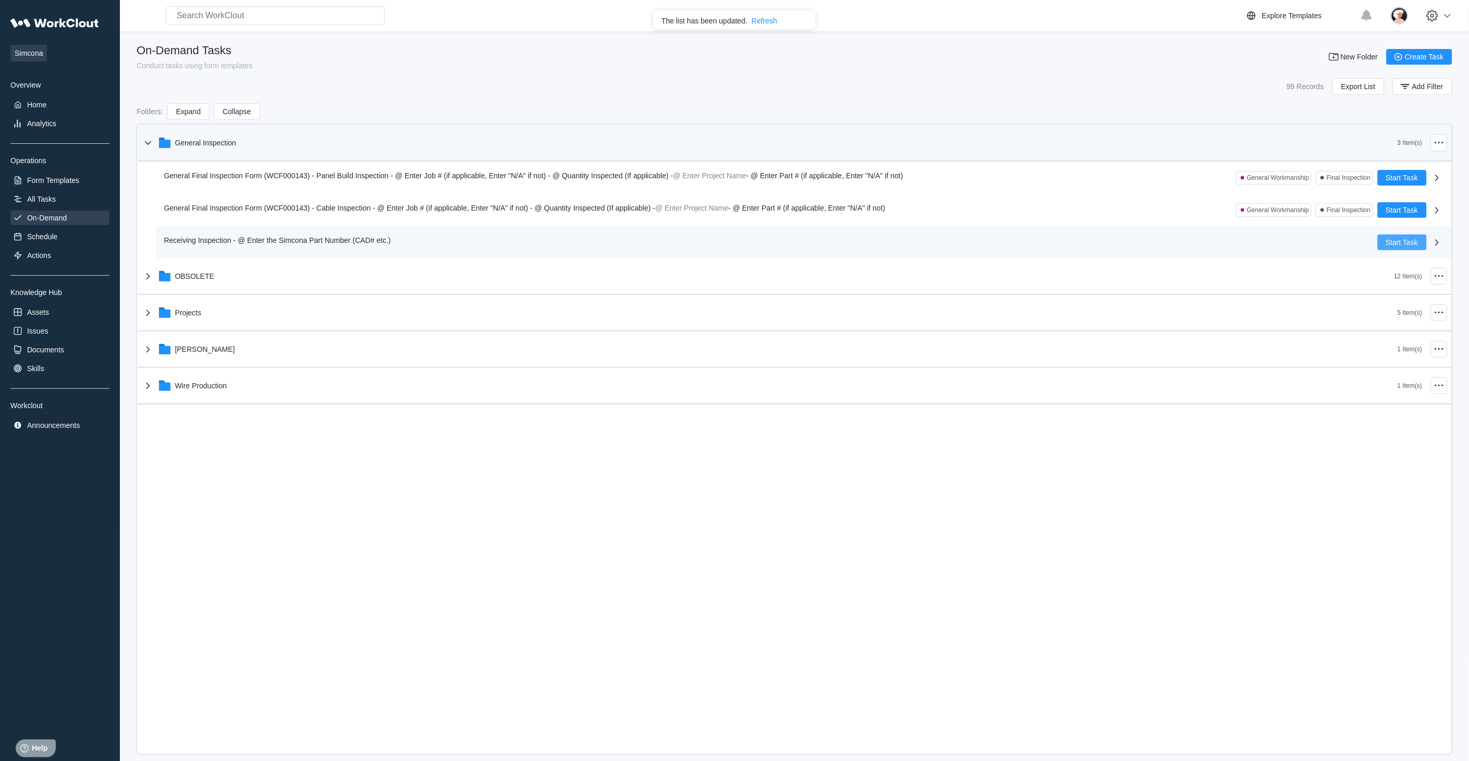
click at [1388, 241] on span "Start Task" at bounding box center [1402, 242] width 32 height 7
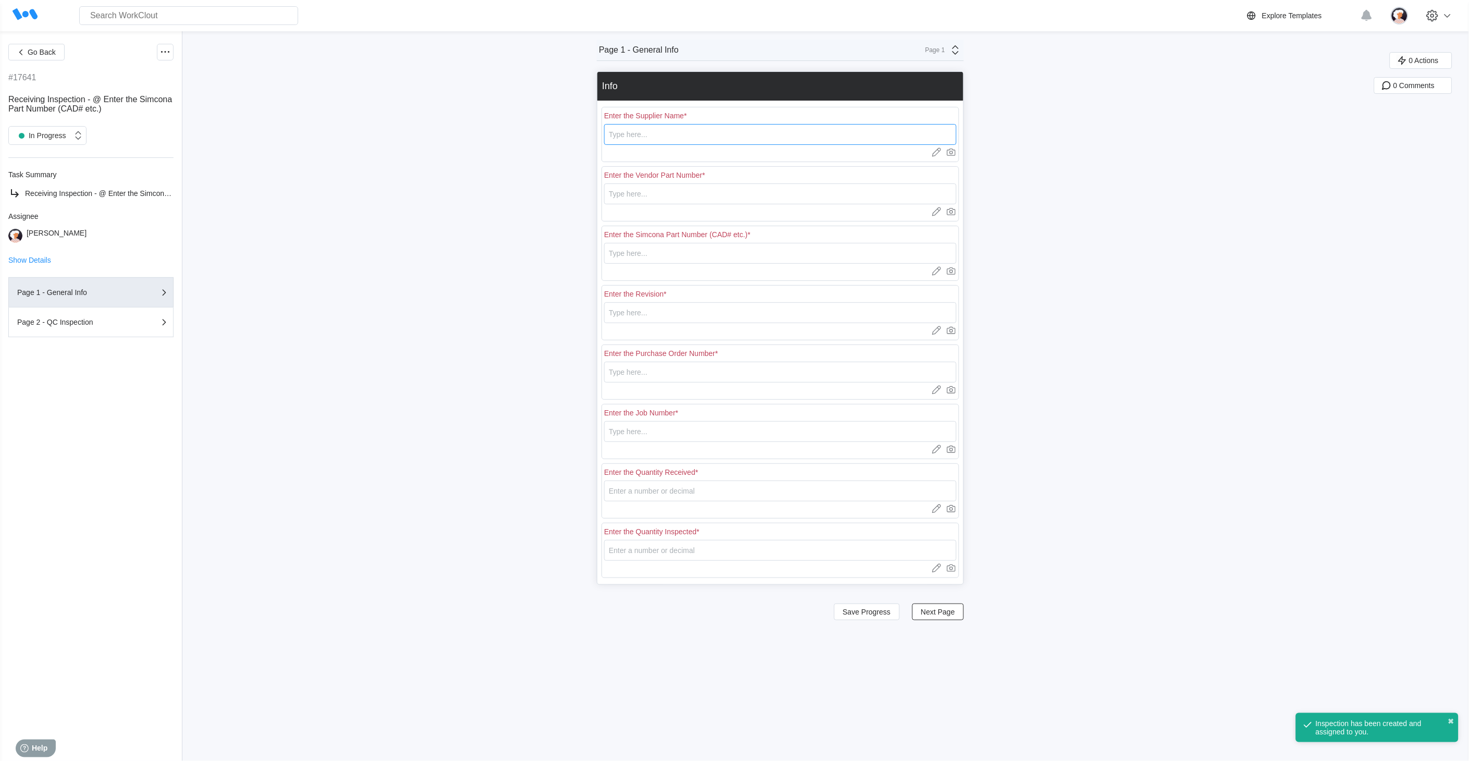
click at [679, 131] on input "text" at bounding box center [780, 134] width 352 height 21
type input "RE [PERSON_NAME]"
type input "L0693"
type input "1"
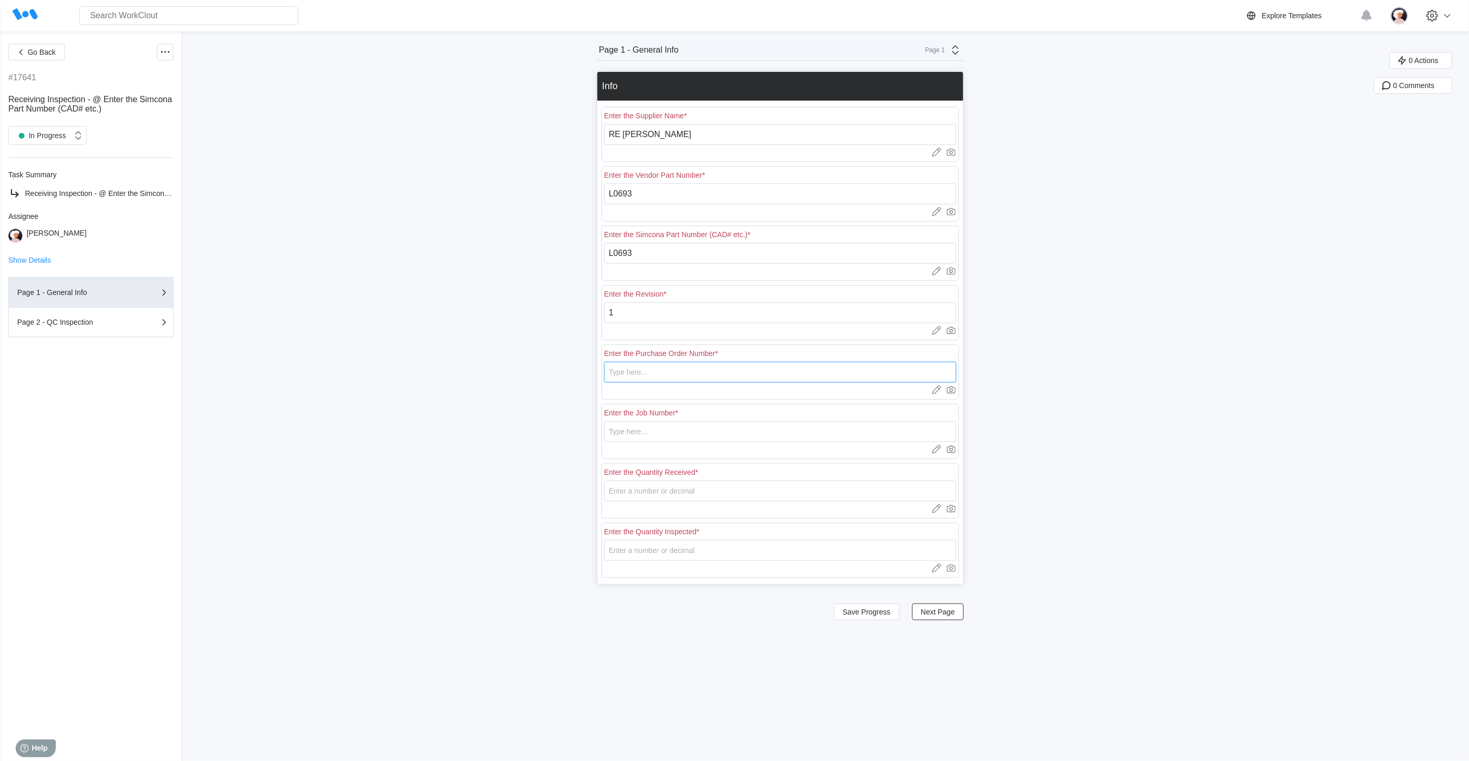
type input "18439"
type input "N/A"
type input "20"
type input "5"
click at [654, 378] on input "18439" at bounding box center [780, 372] width 352 height 21
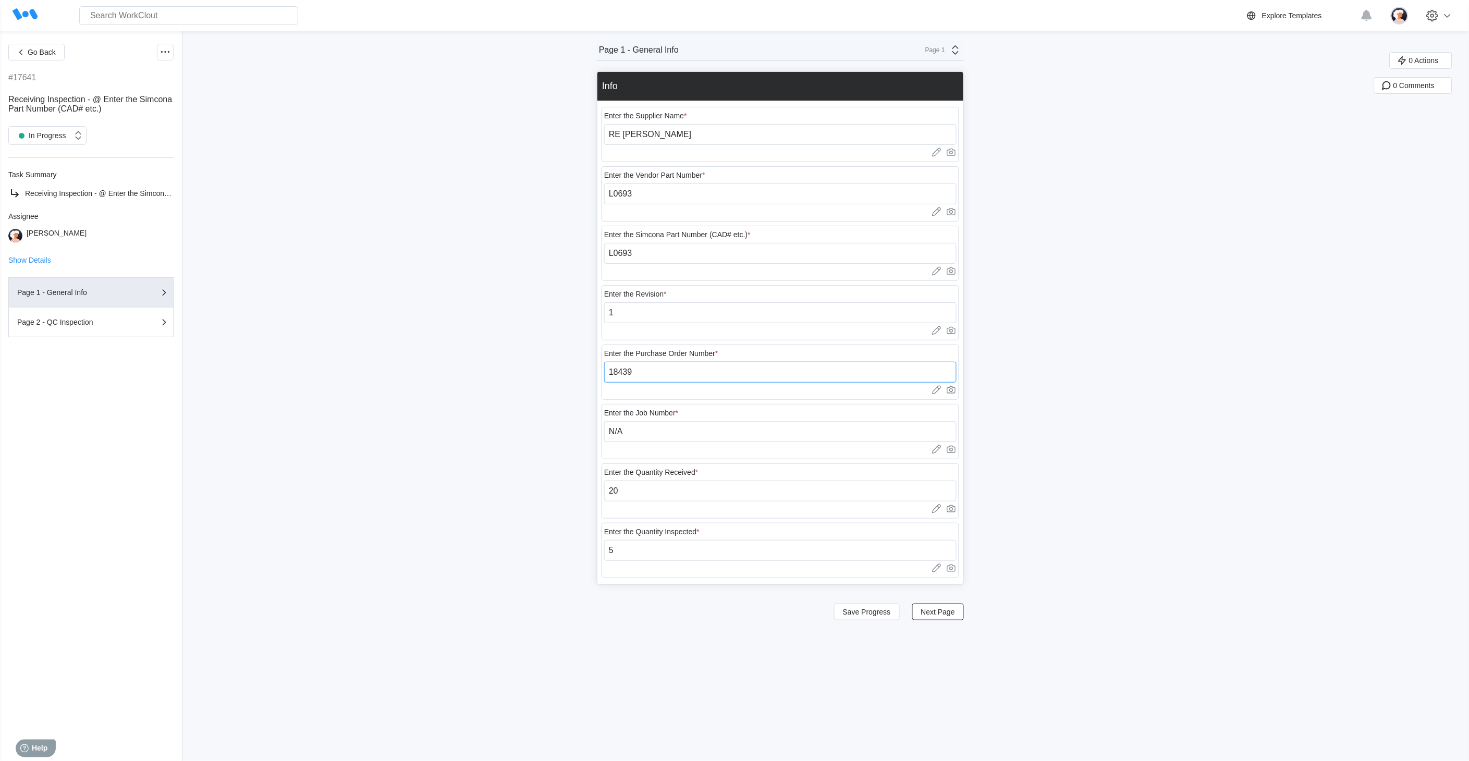
drag, startPoint x: 645, startPoint y: 374, endPoint x: 627, endPoint y: 374, distance: 18.3
click at [627, 374] on input "18439" at bounding box center [780, 372] width 352 height 21
type input "18401"
click at [558, 399] on div "Go Back #17641 Receiving Inspection - @ Enter the Simcona Part Number (CAD# etc…" at bounding box center [734, 396] width 1469 height 730
drag, startPoint x: 636, startPoint y: 496, endPoint x: 614, endPoint y: 495, distance: 22.4
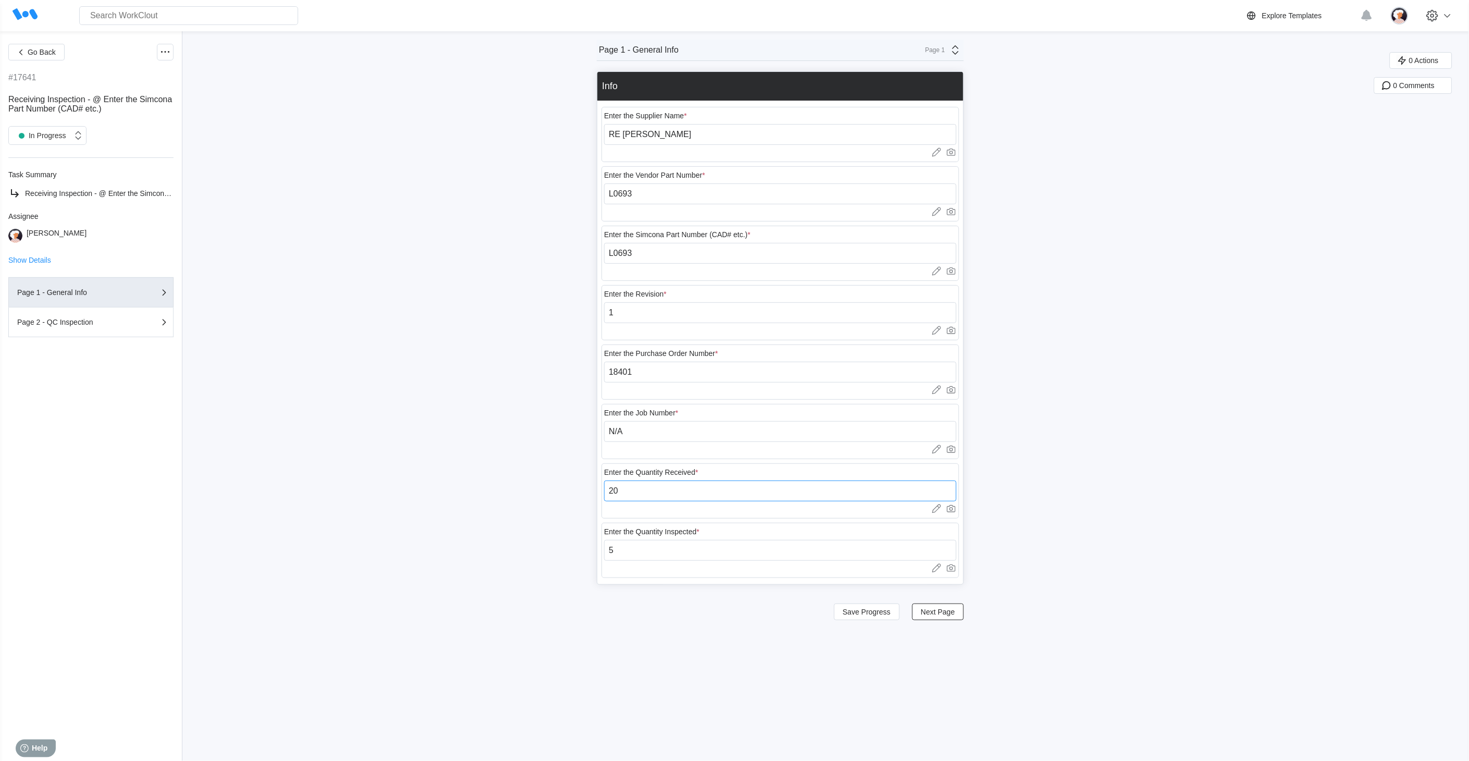
click at [614, 495] on input "20" at bounding box center [780, 491] width 352 height 21
type input "25"
click at [960, 614] on button "Next Page" at bounding box center [938, 612] width 52 height 17
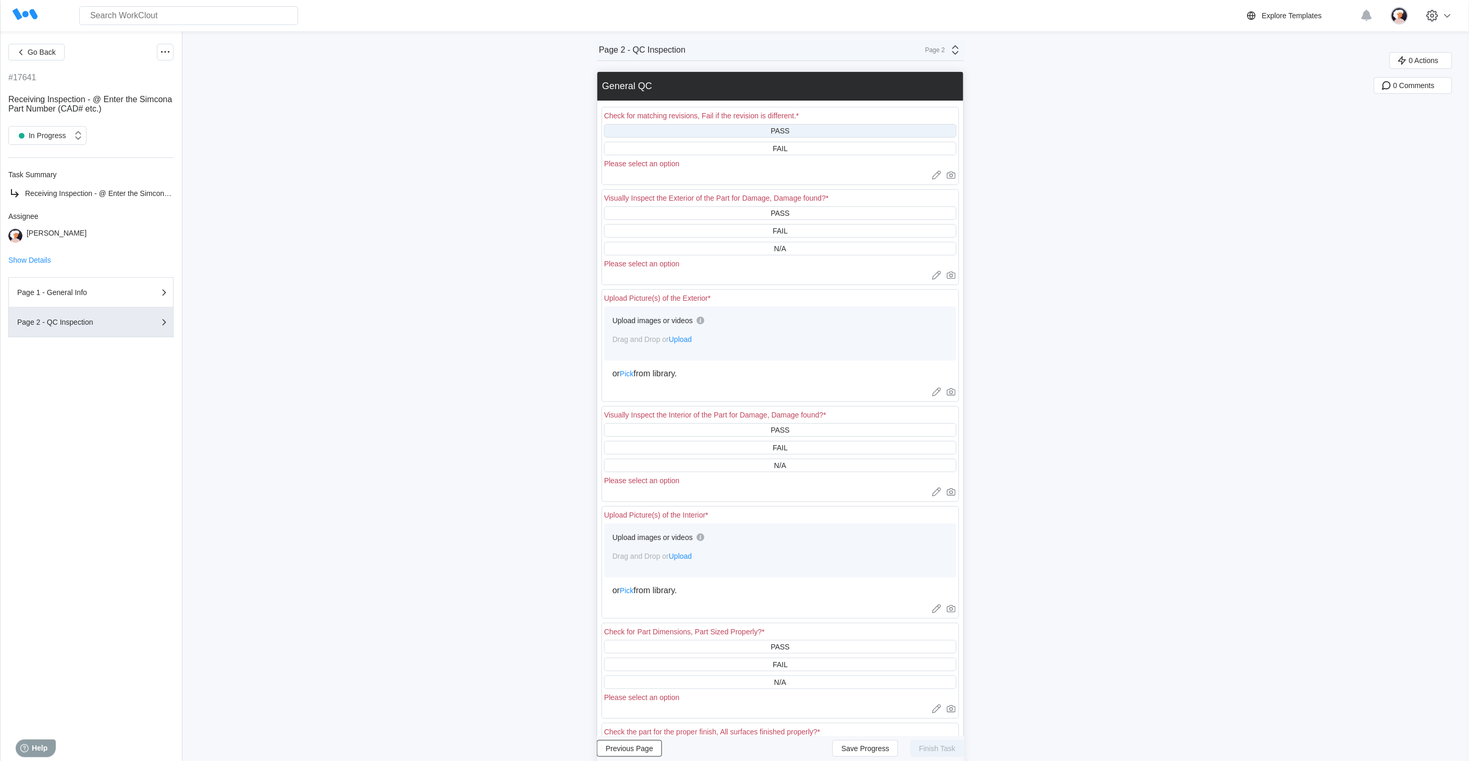
click at [822, 133] on div "PASS" at bounding box center [780, 131] width 352 height 14
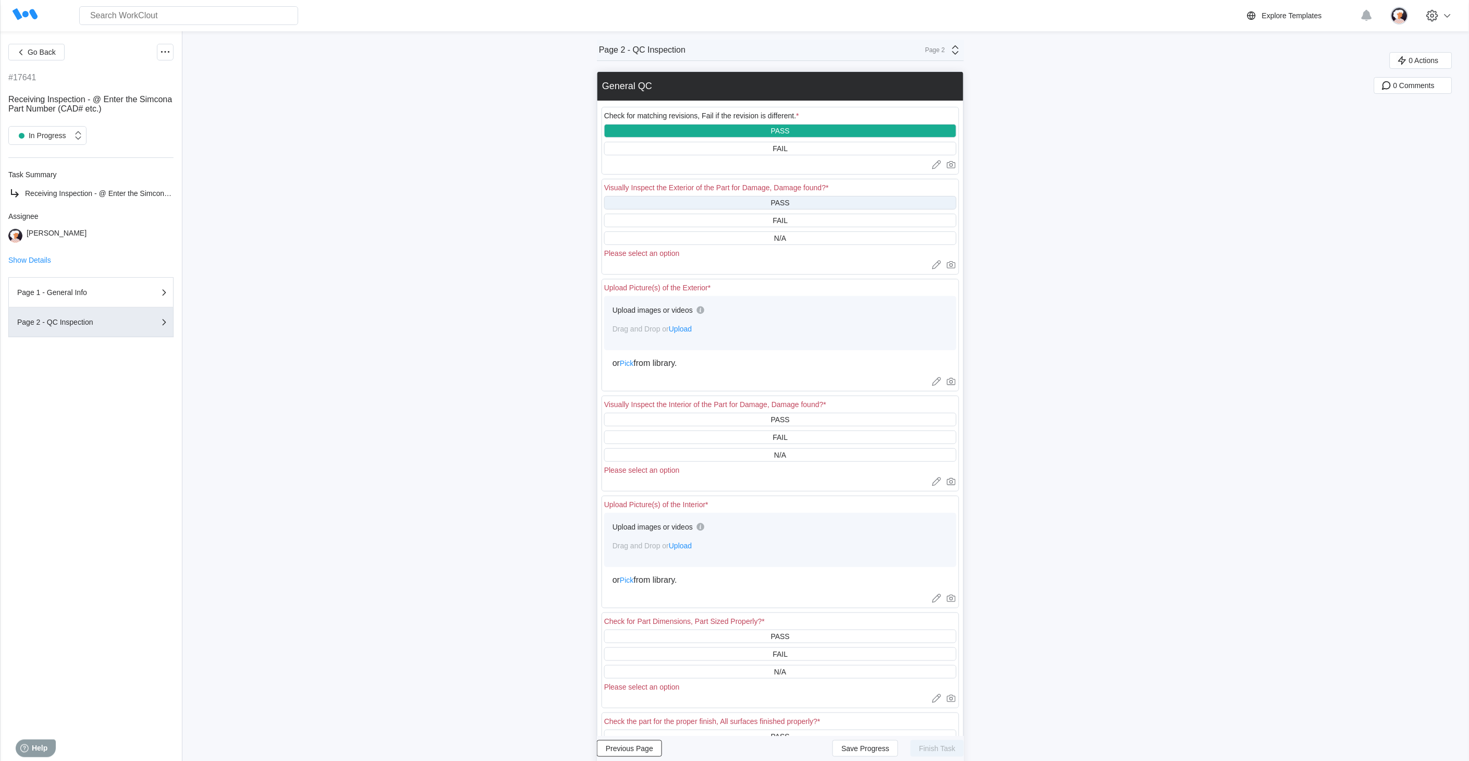
click at [825, 196] on div "PASS" at bounding box center [780, 203] width 352 height 14
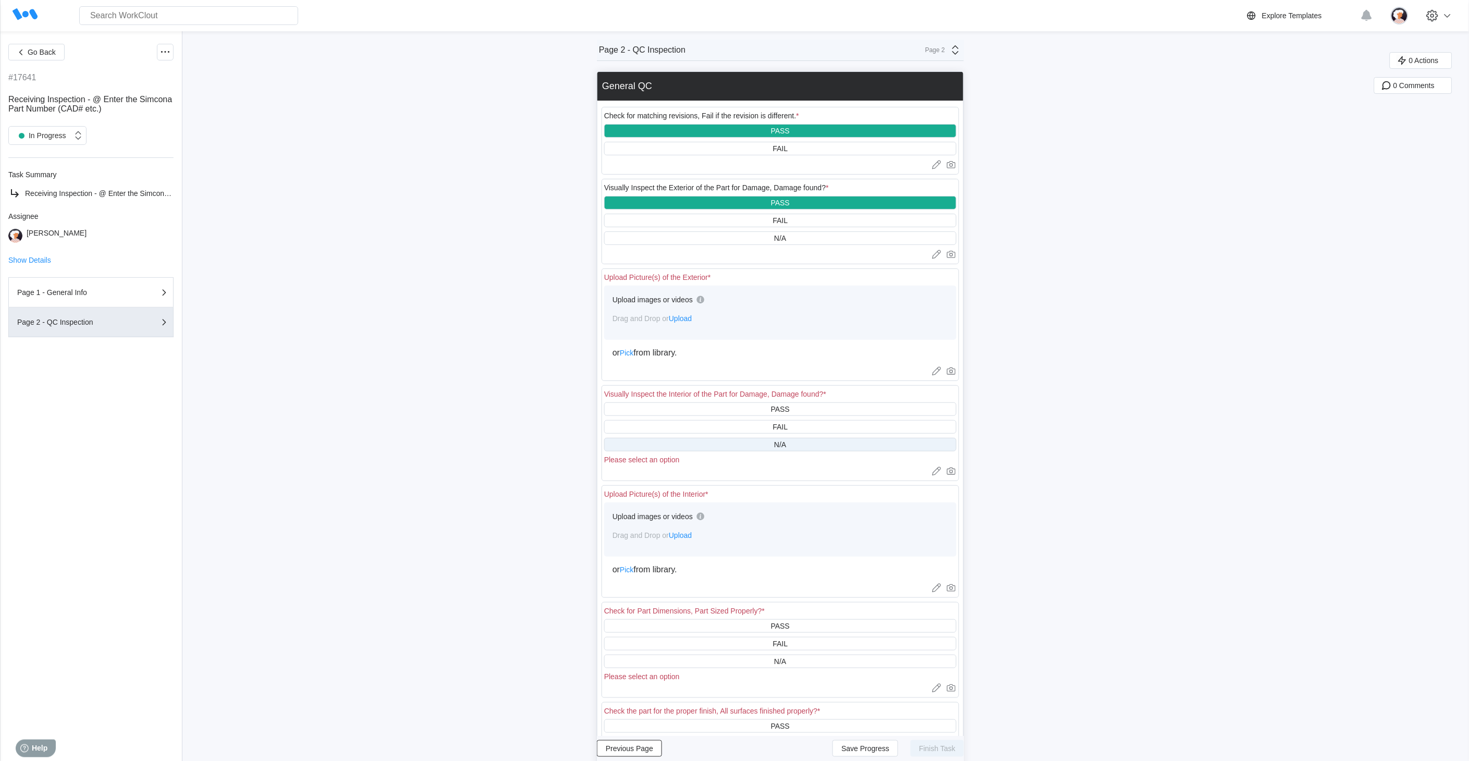
click at [779, 445] on div "N/A" at bounding box center [780, 445] width 12 height 8
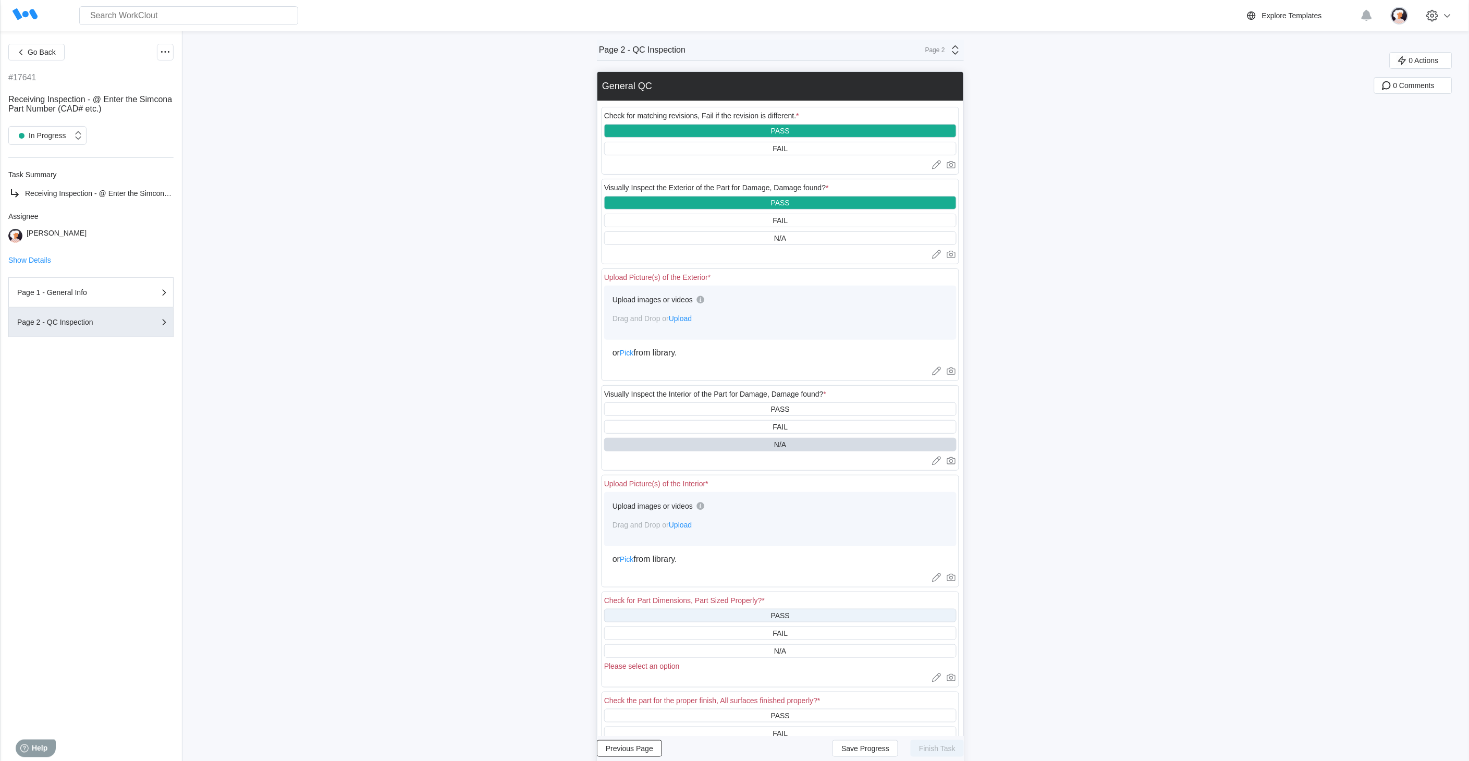
click at [730, 614] on div "PASS" at bounding box center [780, 616] width 352 height 14
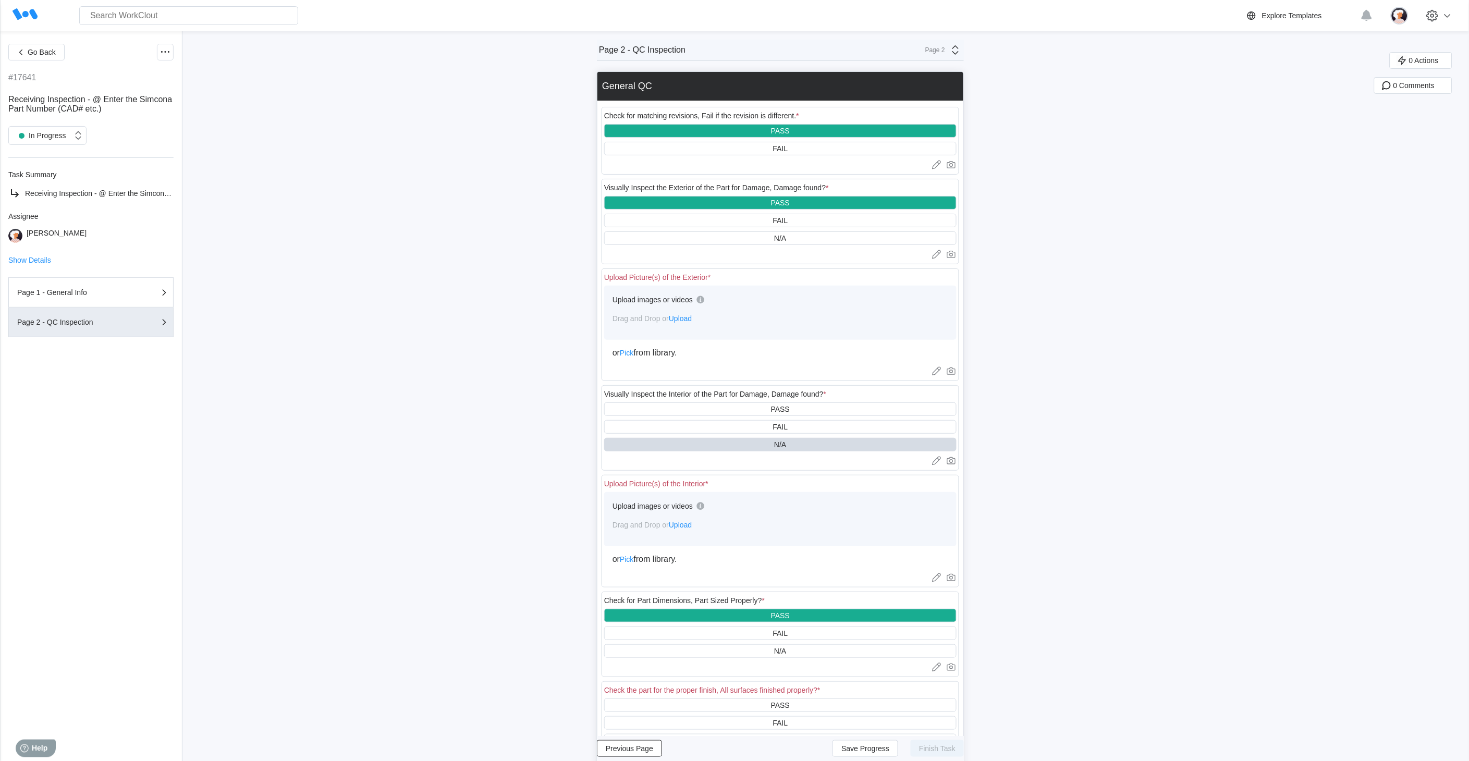
scroll to position [231, 0]
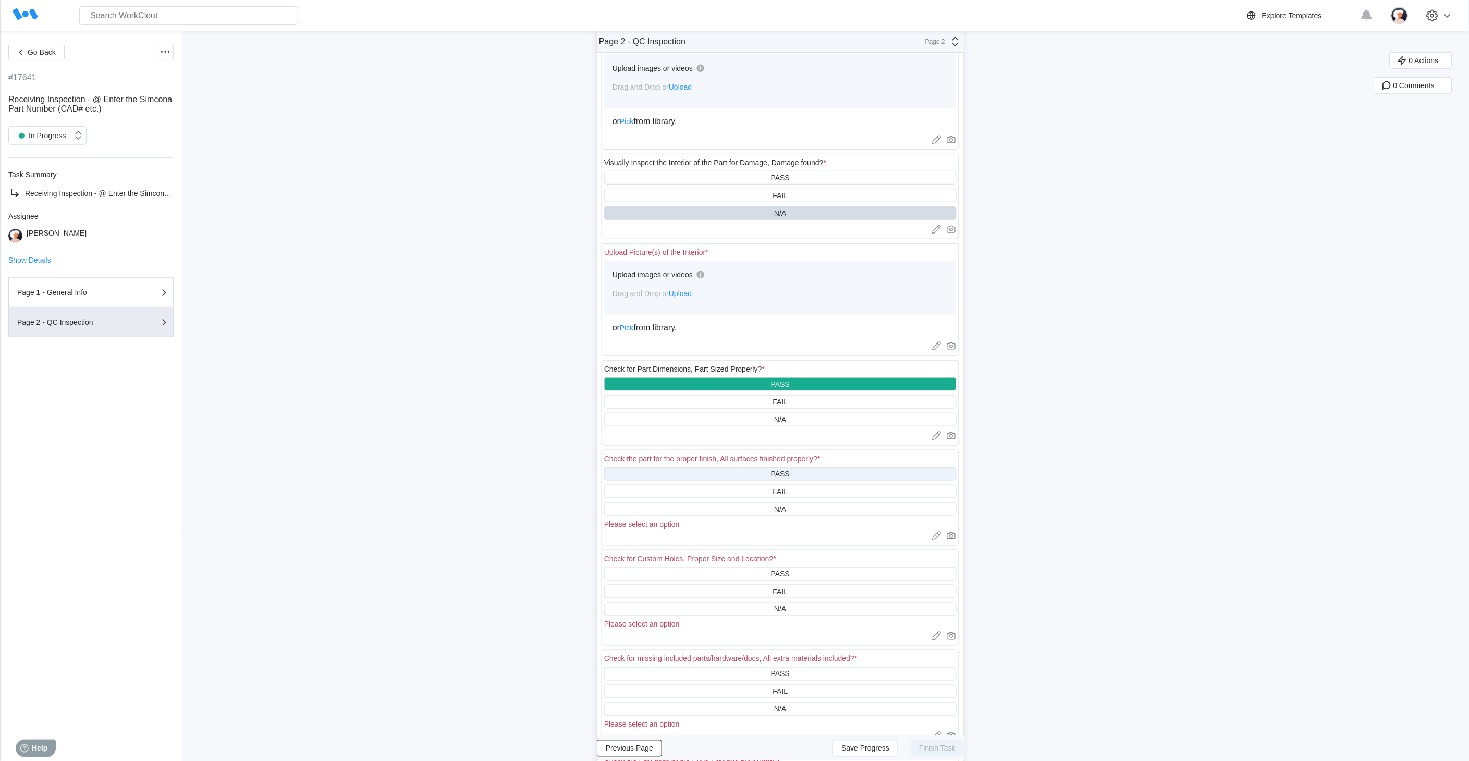
click at [769, 471] on div "PASS" at bounding box center [780, 474] width 352 height 14
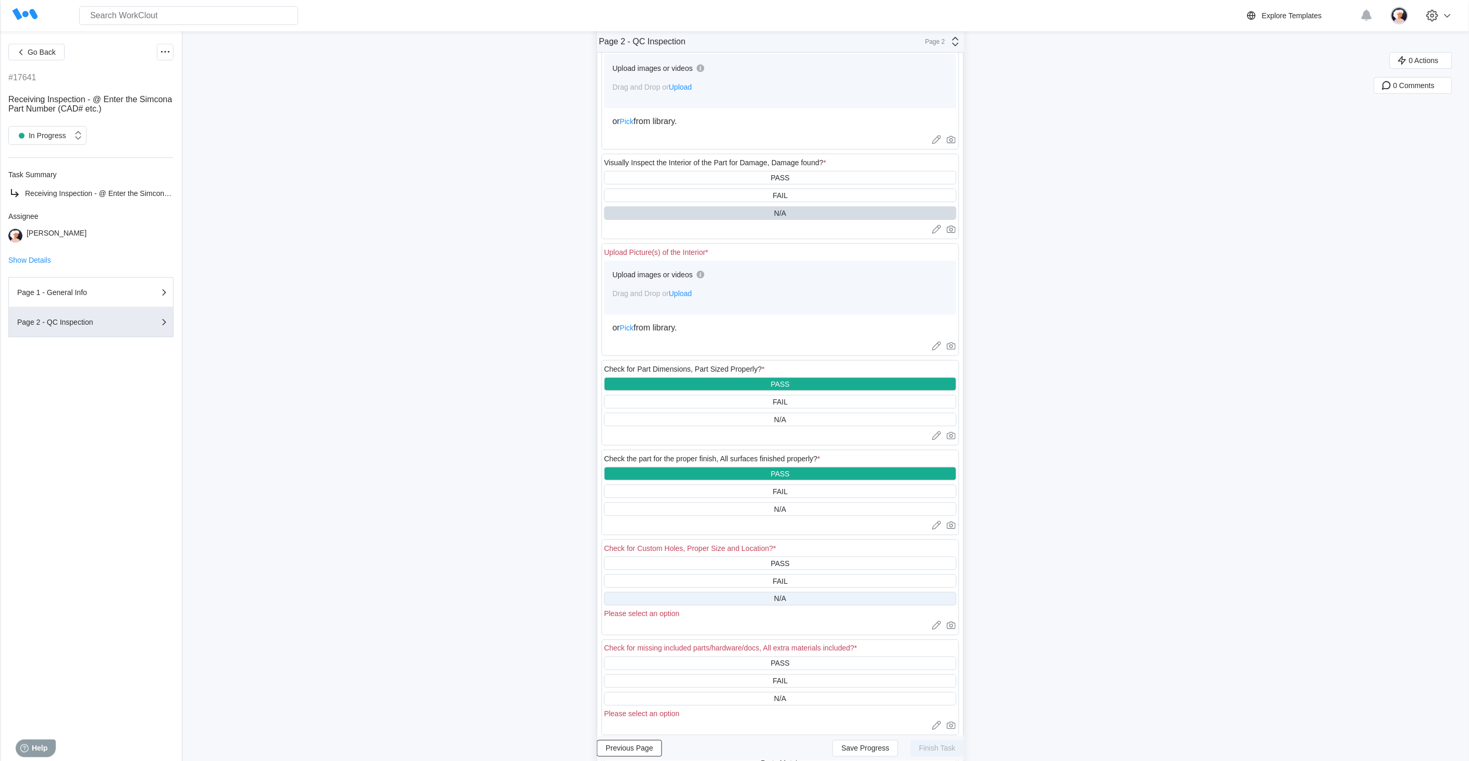
click at [768, 598] on div "N/A" at bounding box center [780, 599] width 352 height 14
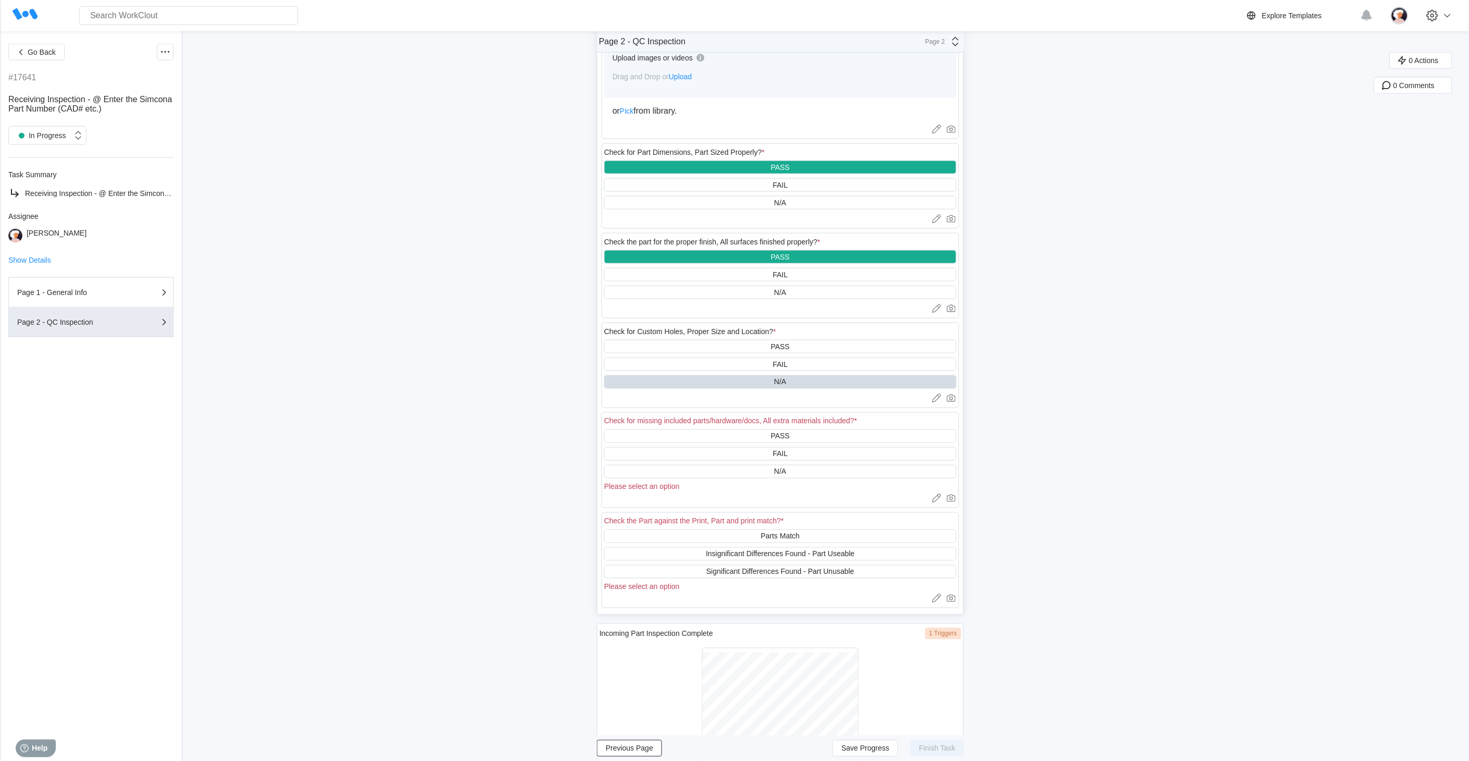
scroll to position [463, 0]
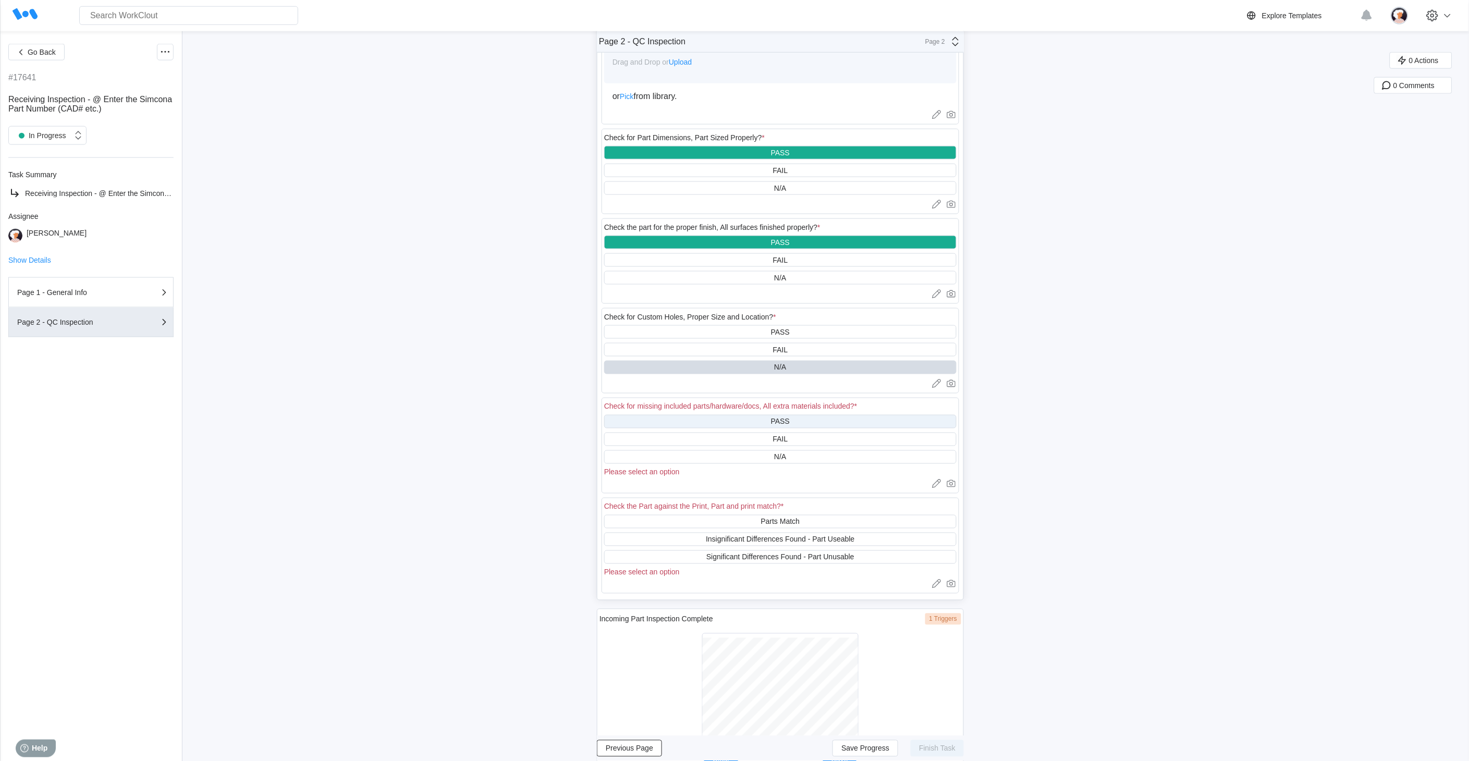
click at [741, 421] on div "PASS" at bounding box center [780, 422] width 352 height 14
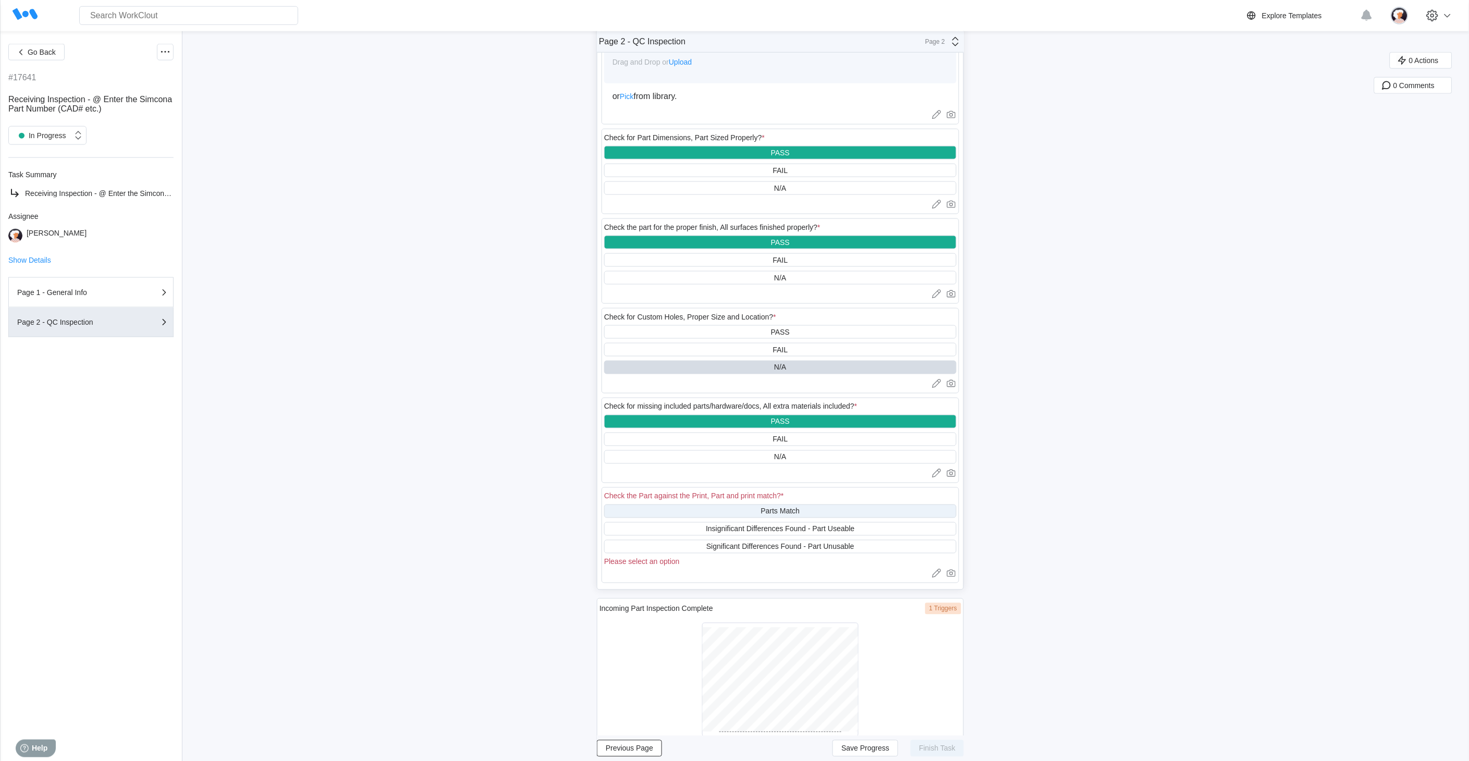
click at [741, 505] on div "Parts Match" at bounding box center [780, 512] width 352 height 14
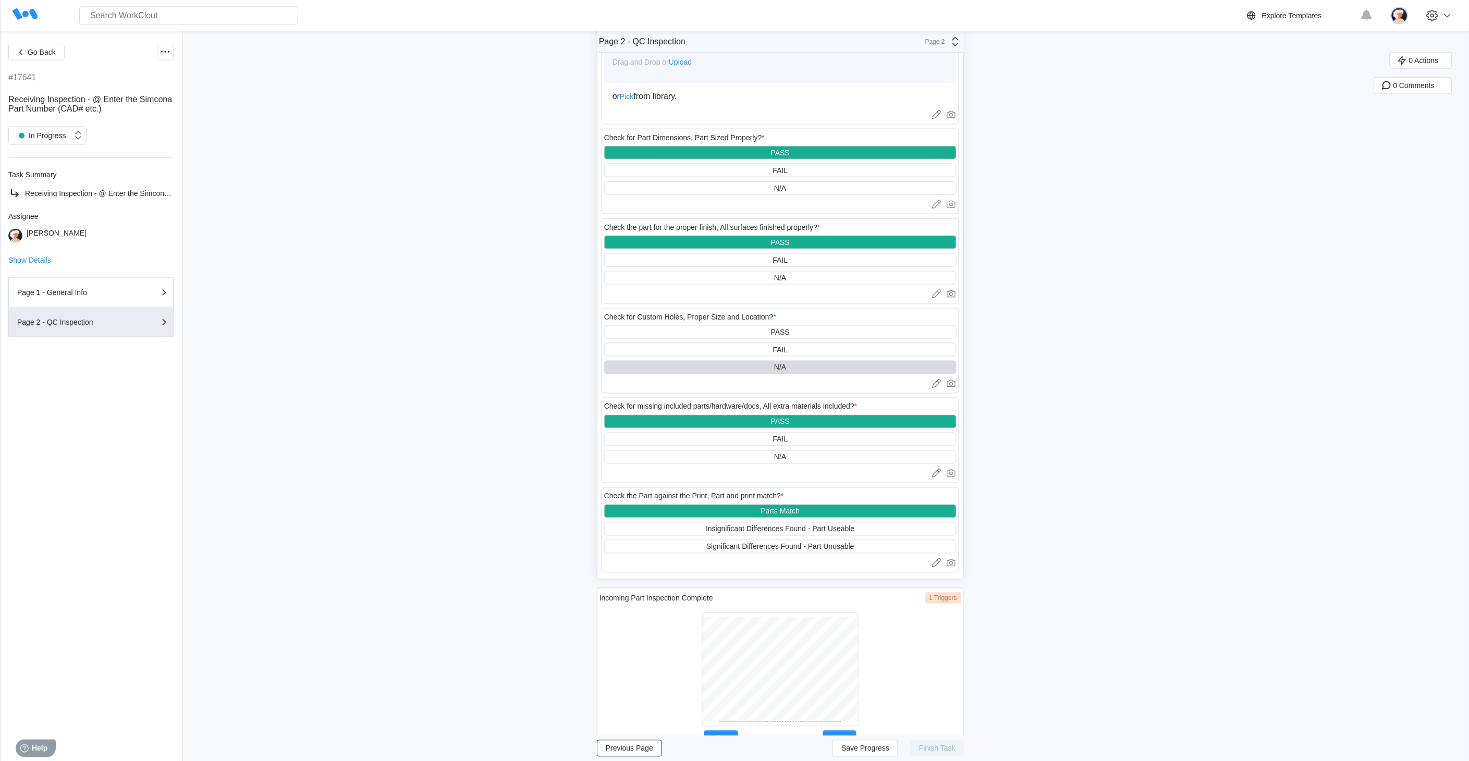
scroll to position [492, 0]
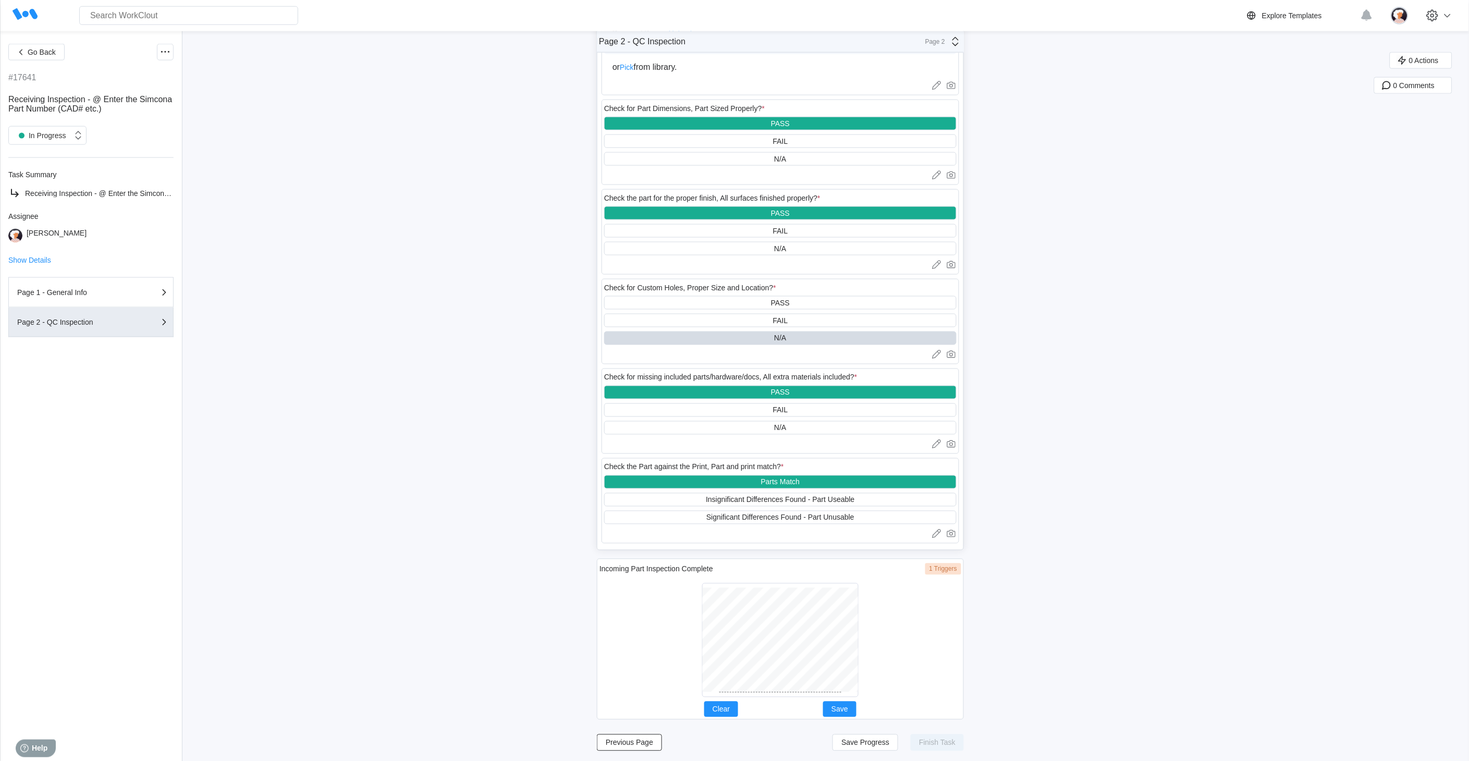
click at [784, 694] on div at bounding box center [780, 640] width 156 height 114
click at [773, 692] on div at bounding box center [780, 640] width 156 height 114
click at [848, 706] on span "Save" at bounding box center [840, 709] width 17 height 7
click at [866, 739] on span "Save Progress" at bounding box center [865, 742] width 48 height 7
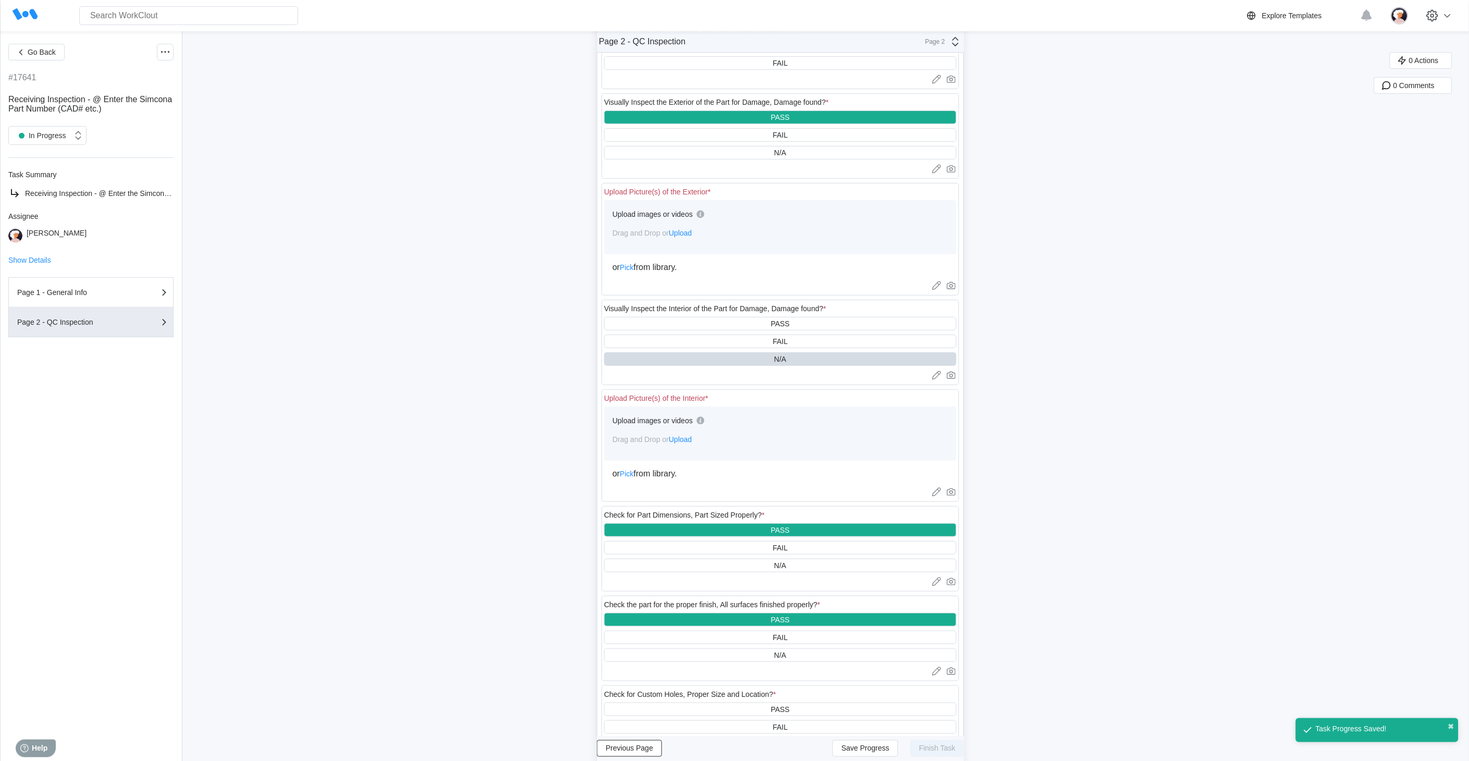
scroll to position [0, 0]
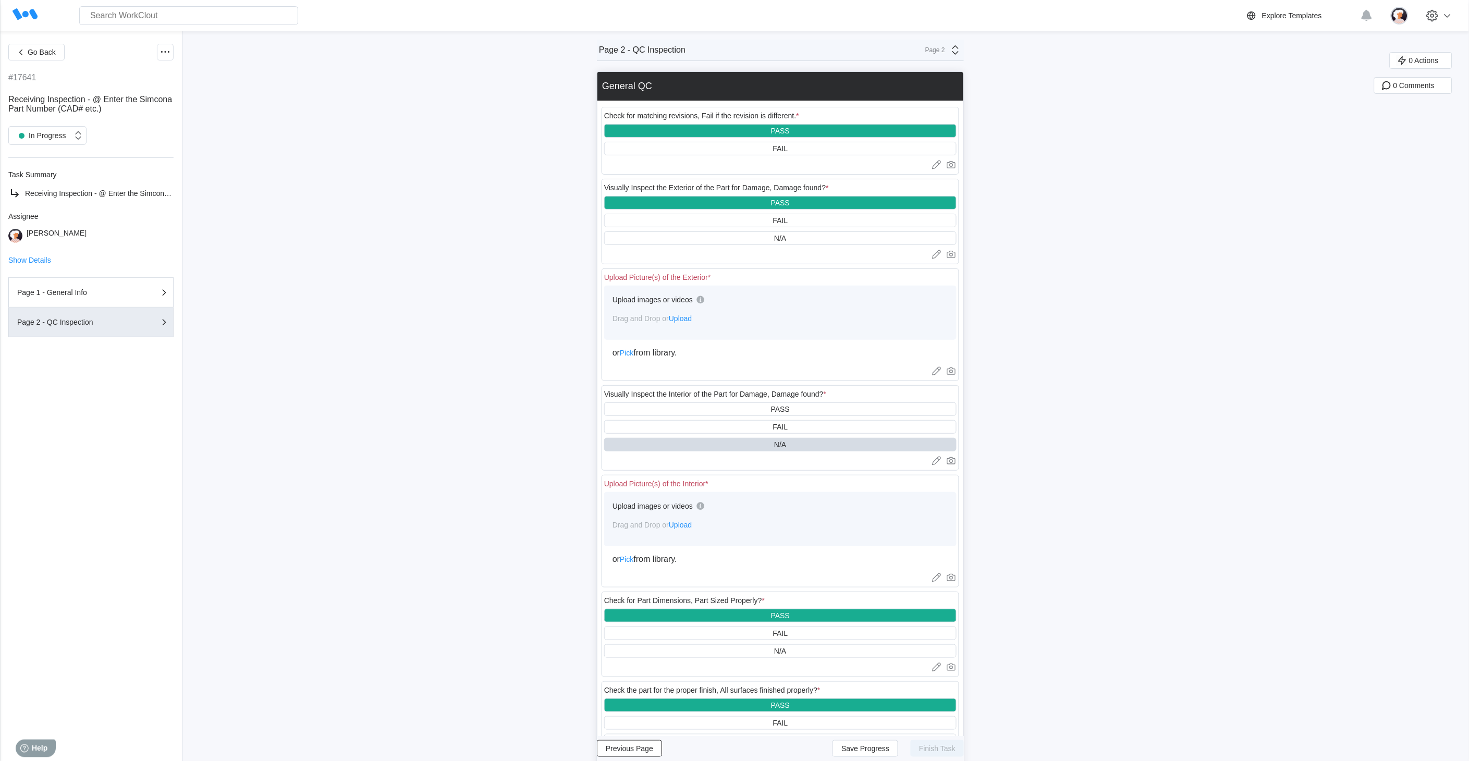
click at [682, 525] on span "Upload" at bounding box center [680, 525] width 23 height 8
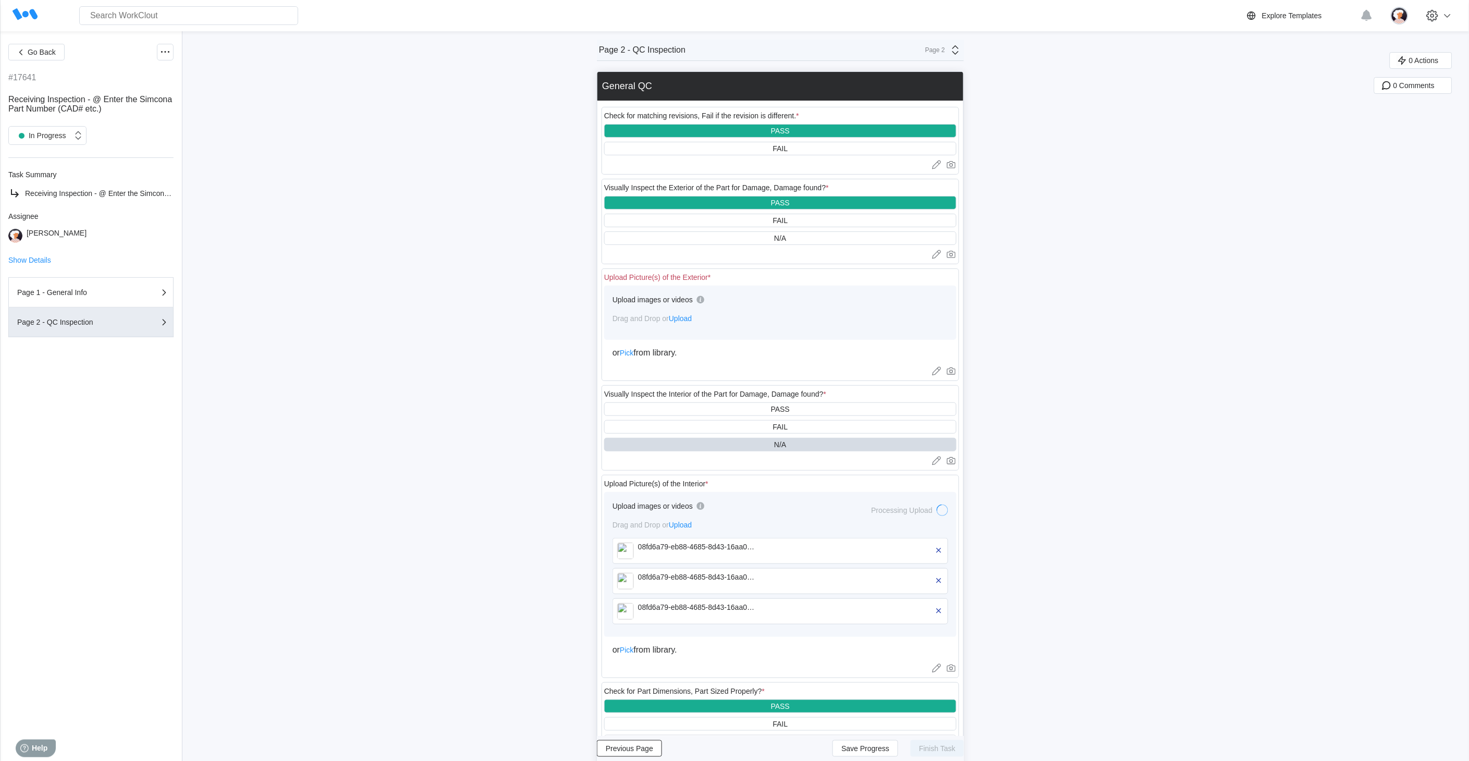
click at [685, 320] on span "Upload" at bounding box center [680, 318] width 23 height 8
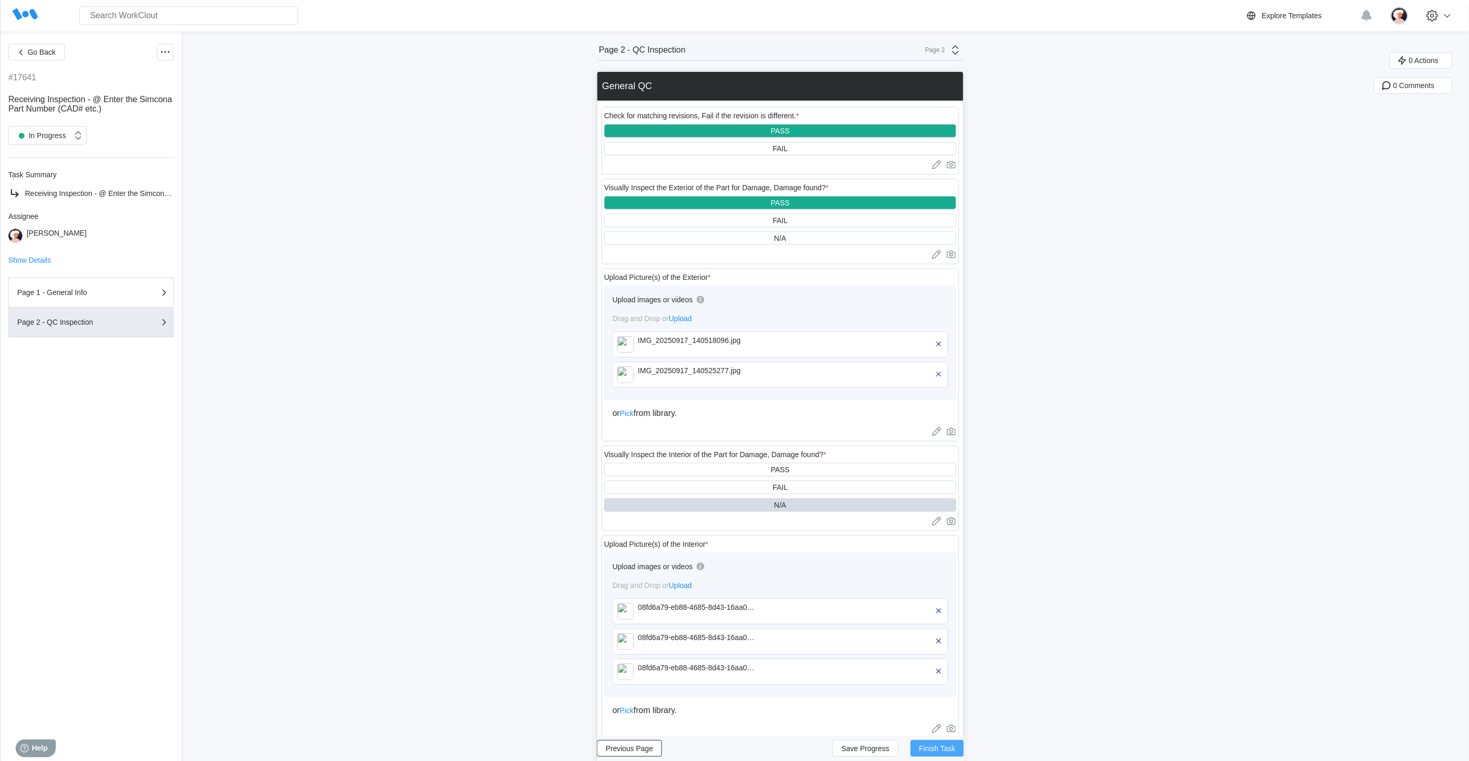
click at [943, 751] on span "Finish Task" at bounding box center [937, 748] width 36 height 7
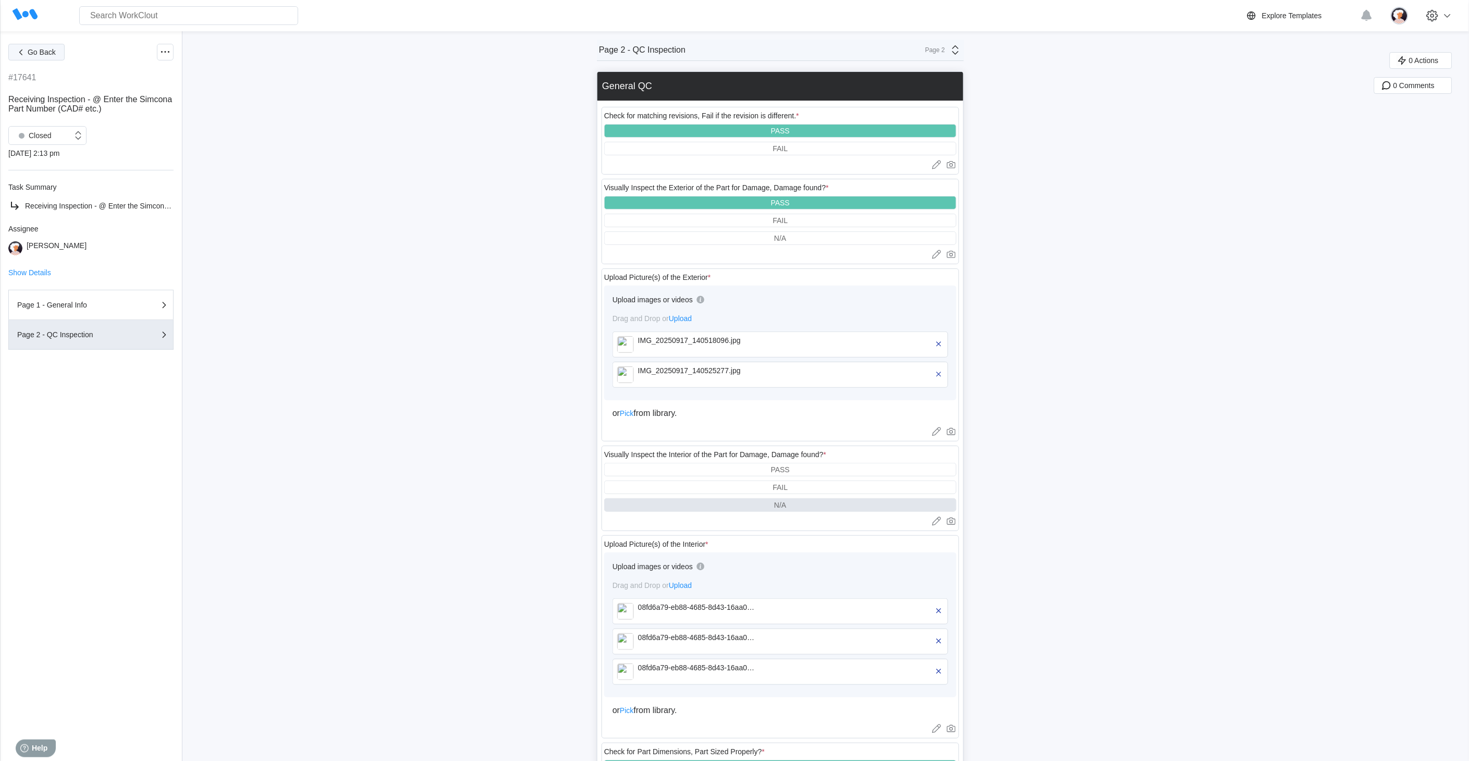
click at [21, 54] on icon "button" at bounding box center [20, 51] width 11 height 11
